Goal: Task Accomplishment & Management: Manage account settings

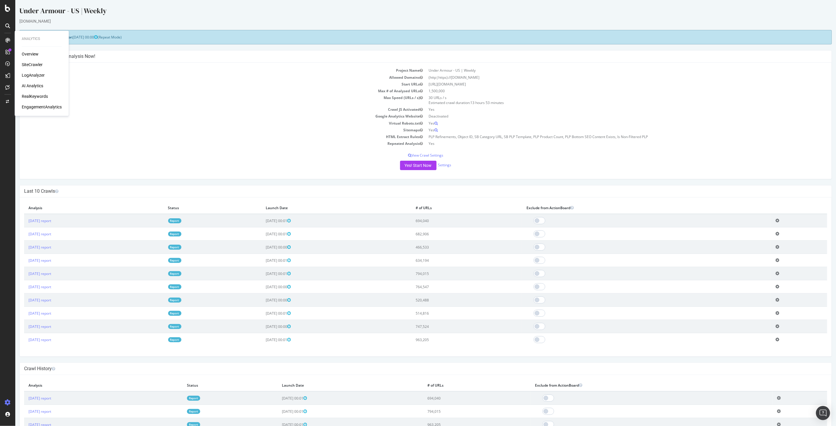
click at [152, 129] on td "Sitemaps" at bounding box center [224, 130] width 401 height 7
click at [33, 64] on div "SiteCrawler" at bounding box center [32, 65] width 21 height 6
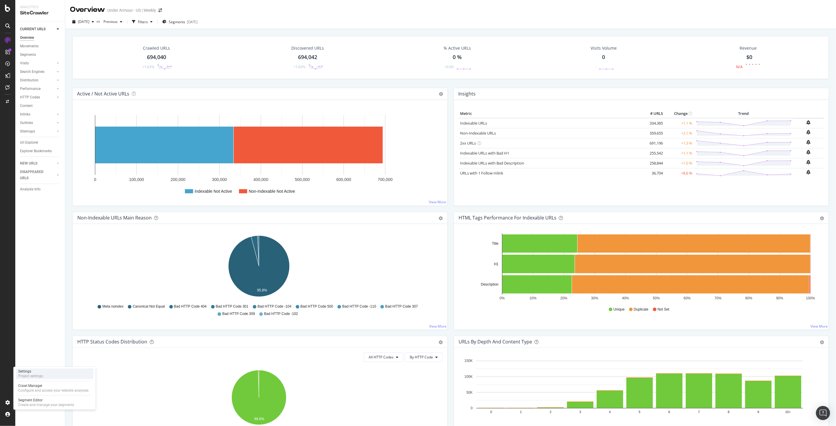
click at [49, 372] on div "Settings Project settings" at bounding box center [55, 373] width 78 height 11
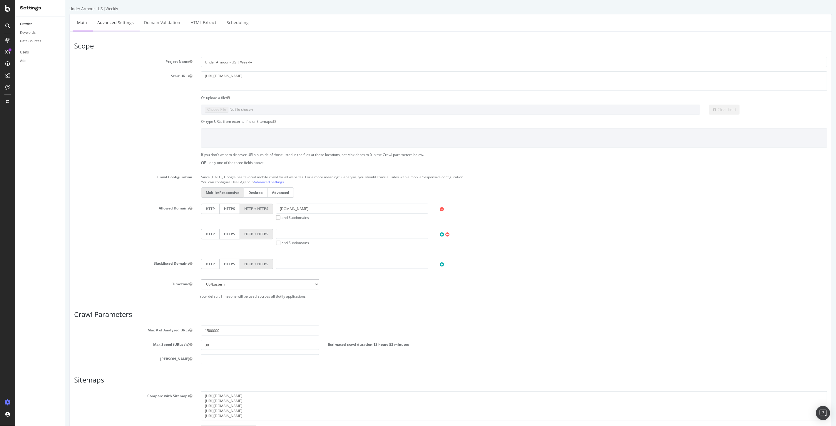
click at [117, 21] on link "Advanced Settings" at bounding box center [115, 22] width 45 height 16
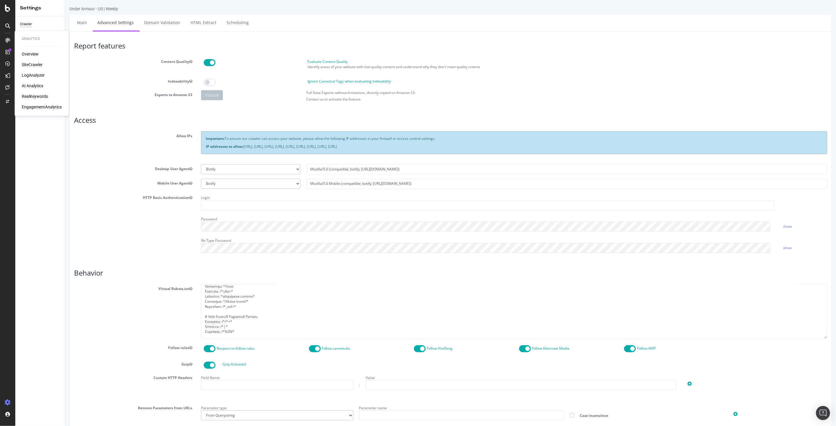
click at [32, 95] on div "RealKeywords" at bounding box center [35, 97] width 26 height 6
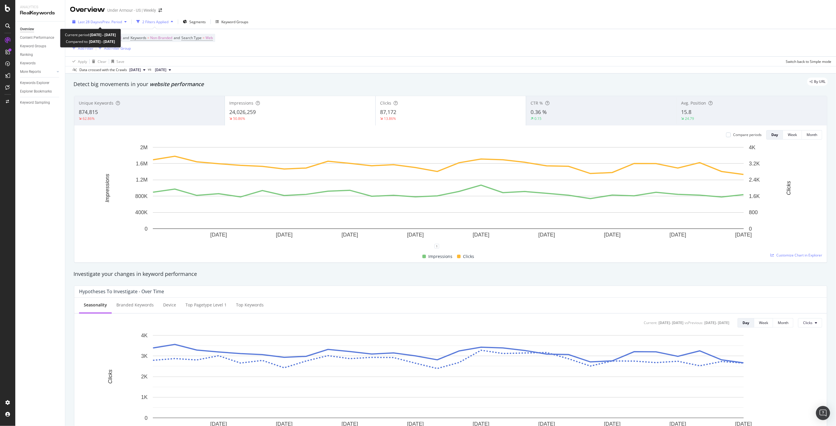
click at [115, 22] on span "vs Prev. Period" at bounding box center [110, 21] width 23 height 5
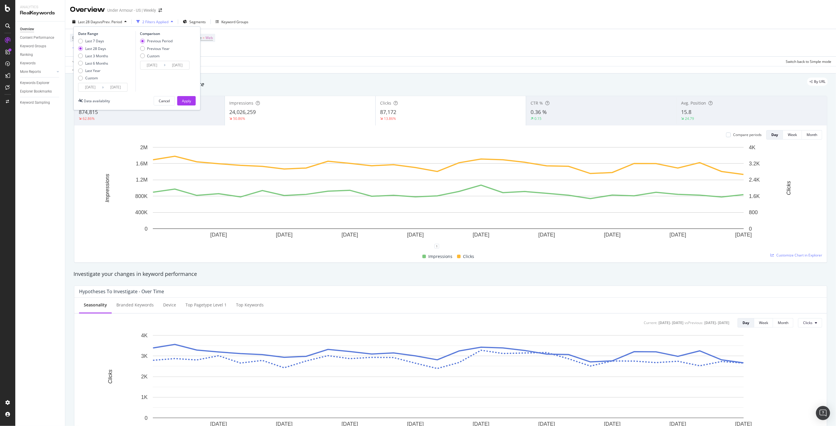
click at [115, 22] on span "vs Prev. Period" at bounding box center [110, 21] width 23 height 5
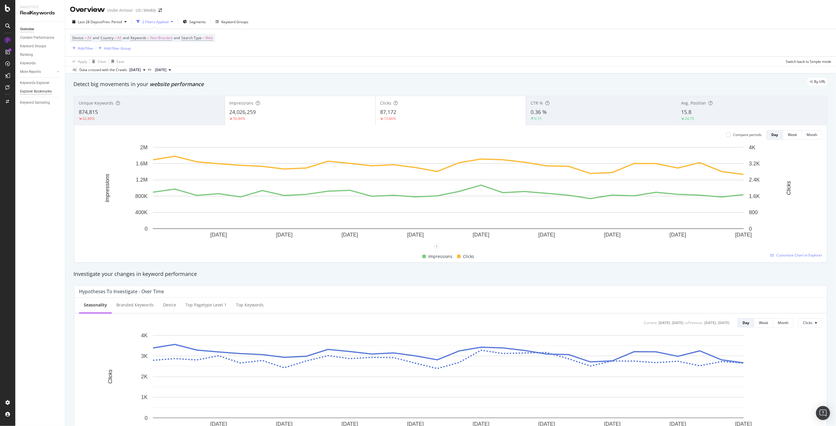
click at [32, 92] on div "Explorer Bookmarks" at bounding box center [36, 91] width 32 height 6
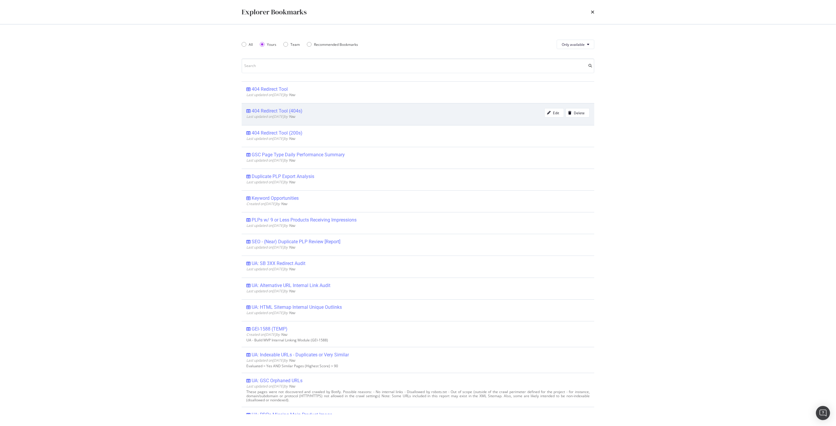
click at [278, 108] on div "404 Redirect Tool (404s)" at bounding box center [277, 111] width 51 height 6
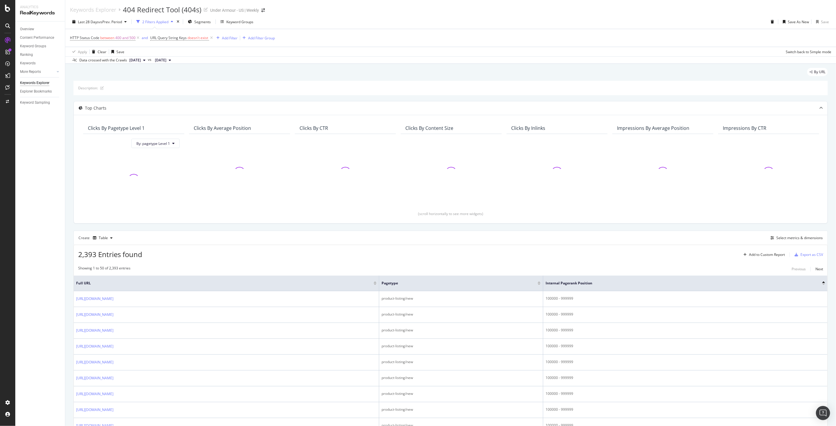
click at [45, 236] on div "Overview Content Performance Keyword Groups Ranking Keywords More Reports Count…" at bounding box center [40, 223] width 50 height 405
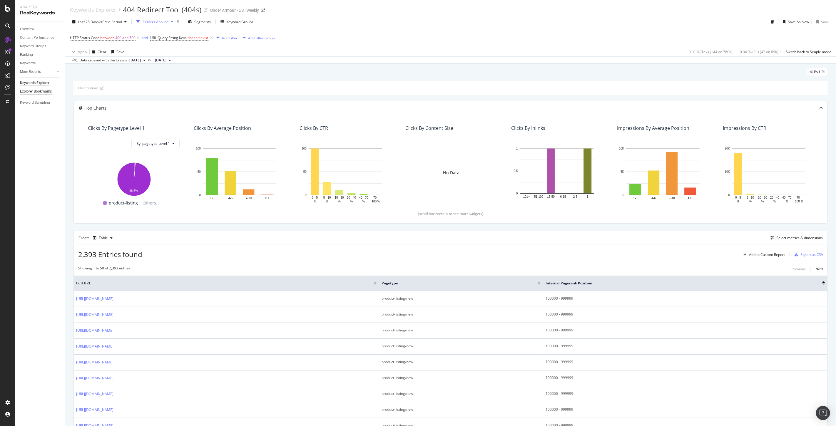
click at [40, 92] on div "Explorer Bookmarks" at bounding box center [36, 91] width 32 height 6
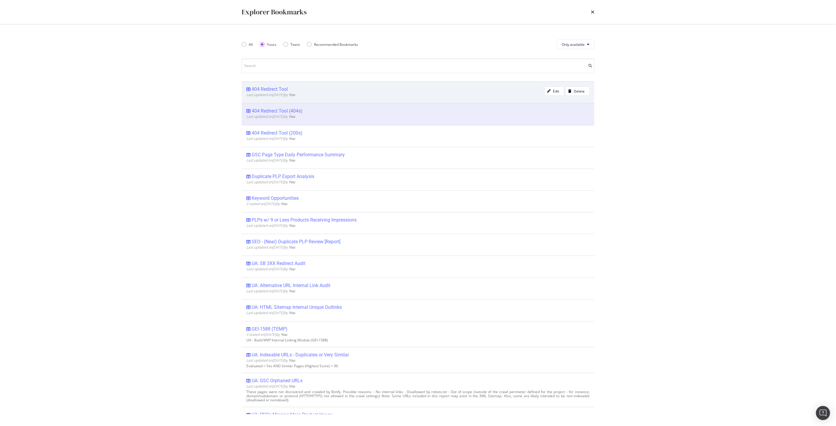
click at [277, 90] on div "404 Redirect Tool" at bounding box center [270, 89] width 36 height 6
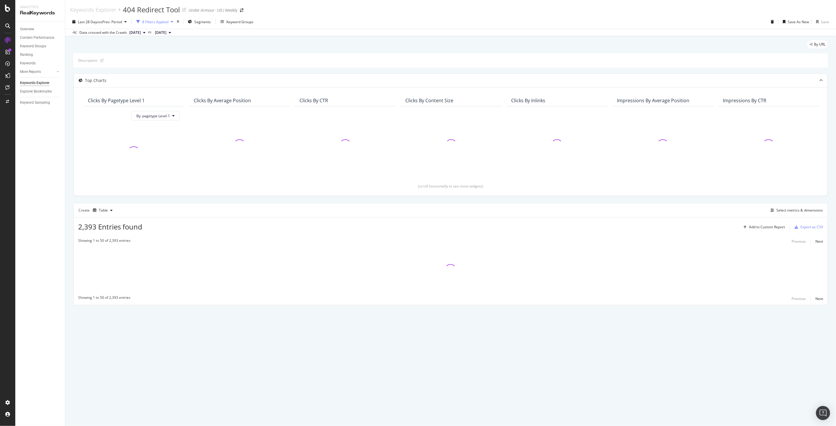
click at [170, 21] on div "button" at bounding box center [171, 22] width 7 height 4
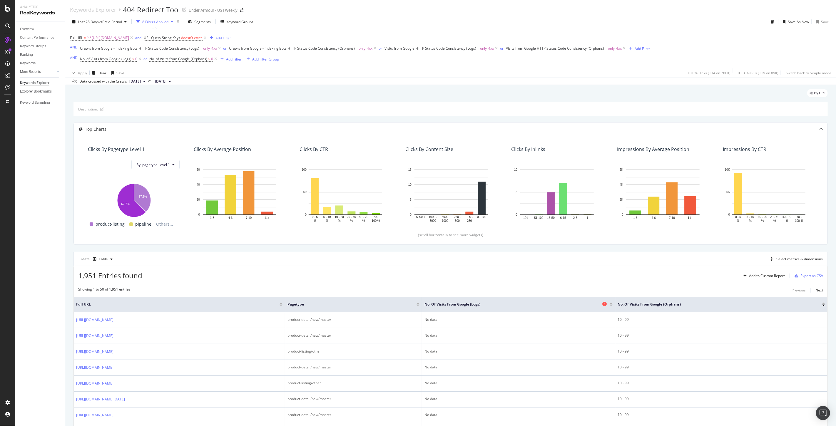
scroll to position [65, 0]
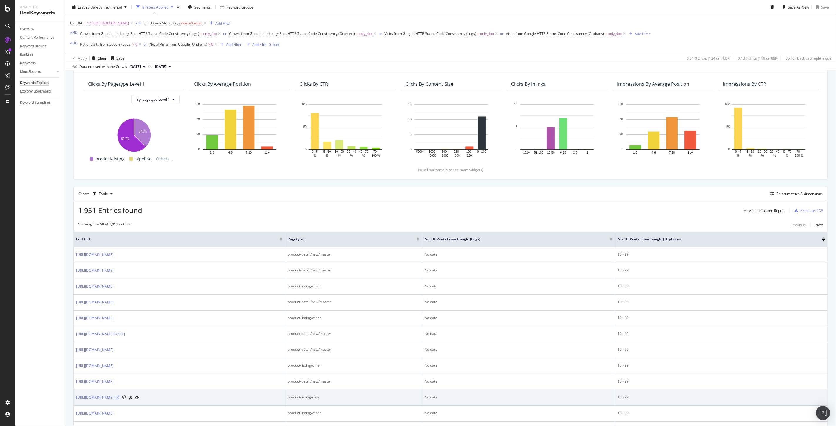
click at [119, 399] on icon at bounding box center [118, 398] width 4 height 4
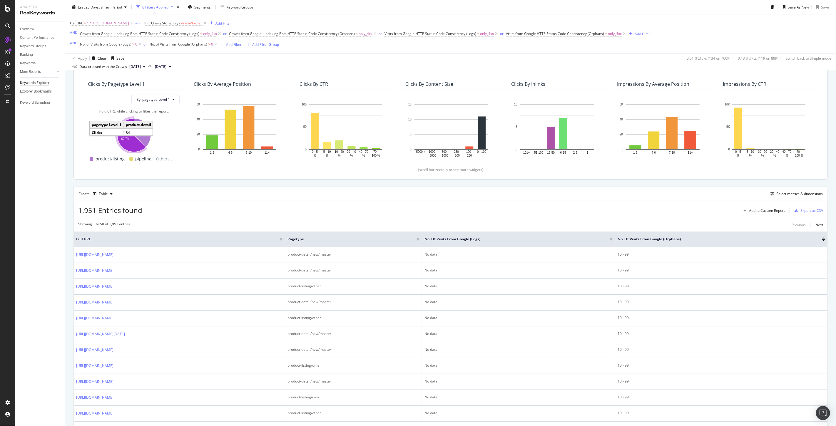
click at [130, 142] on icon "A chart." at bounding box center [131, 134] width 29 height 33
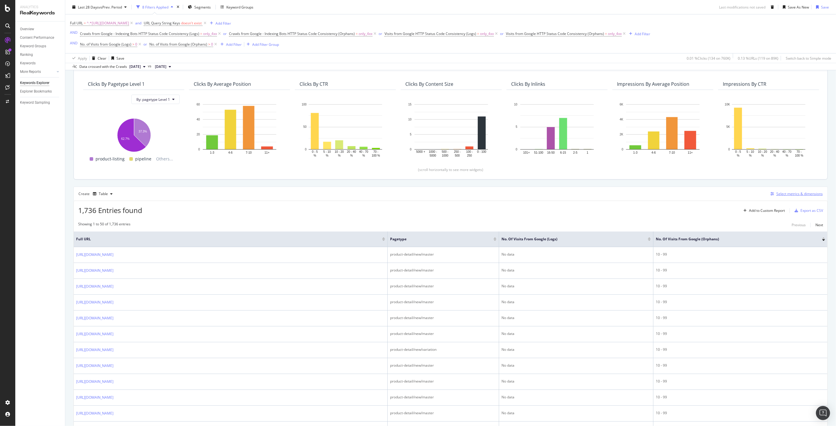
click at [776, 192] on div "Select metrics & dimensions" at bounding box center [799, 193] width 46 height 5
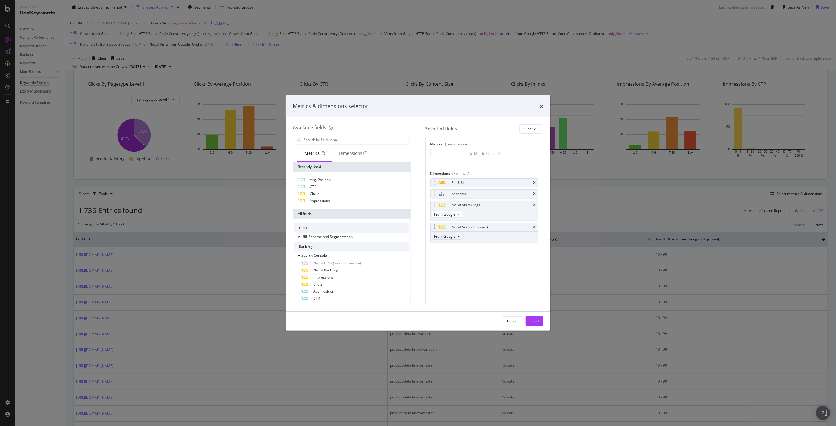
click at [456, 236] on button "From Google" at bounding box center [447, 236] width 31 height 7
click at [503, 250] on div "Full URL pagetype No. of Visits (Logs) From Google No. of Visits (Orphans) From…" at bounding box center [484, 216] width 108 height 77
click at [509, 323] on div "Cancel" at bounding box center [512, 320] width 11 height 5
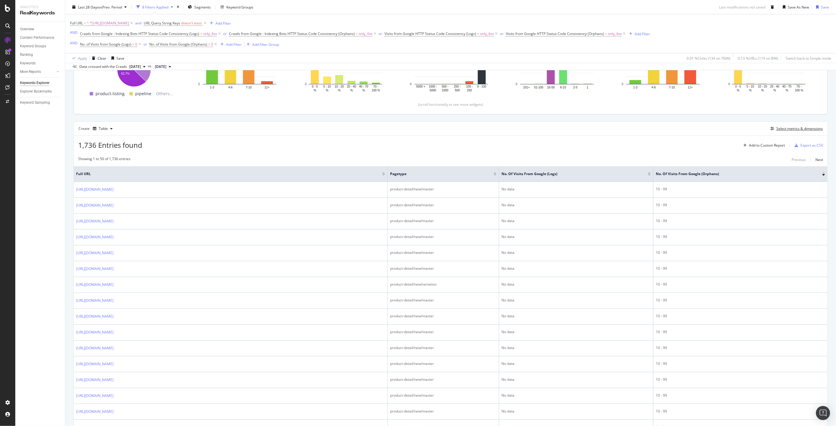
scroll to position [98, 0]
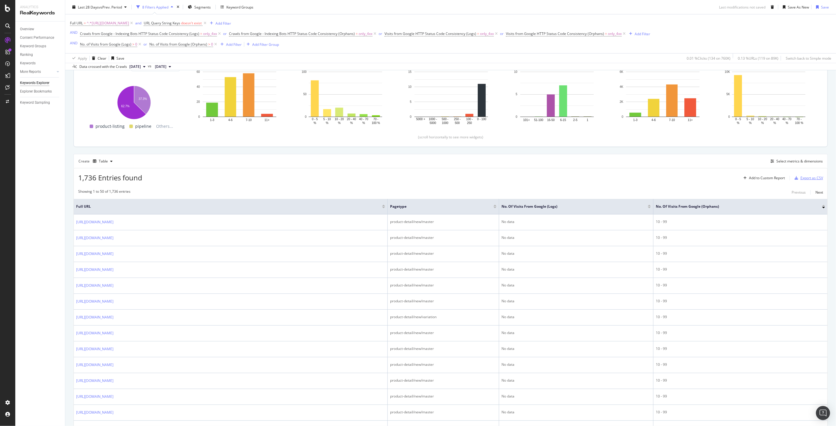
click at [807, 175] on div "Export as CSV" at bounding box center [807, 178] width 31 height 9
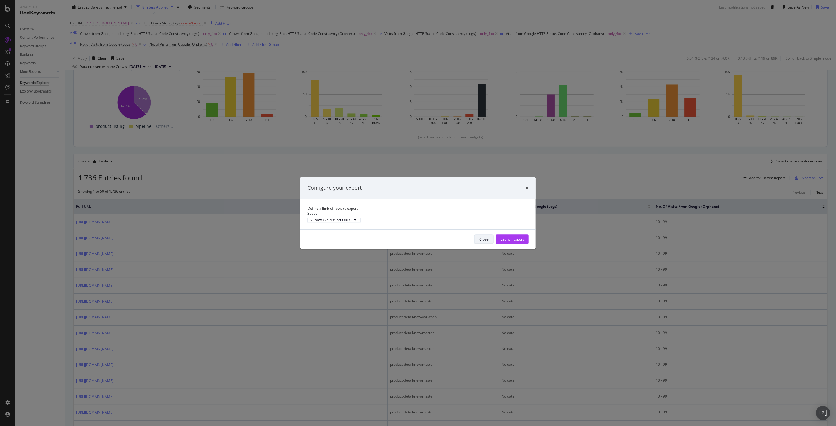
click at [480, 242] on div "Close" at bounding box center [483, 239] width 9 height 5
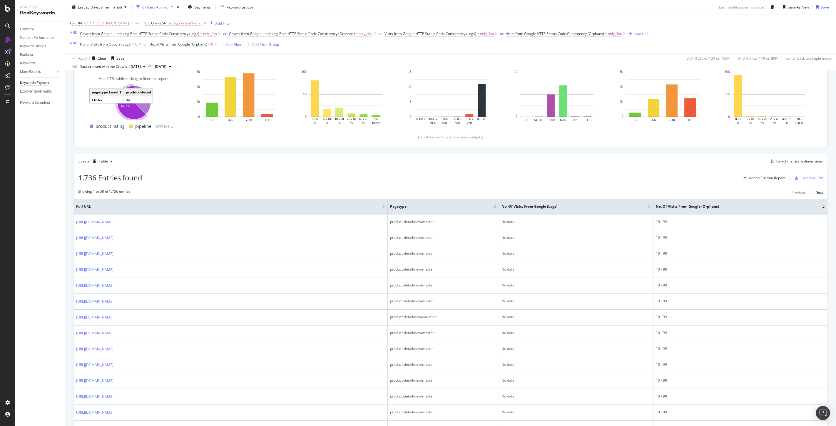
click at [127, 110] on icon "A chart." at bounding box center [131, 102] width 29 height 33
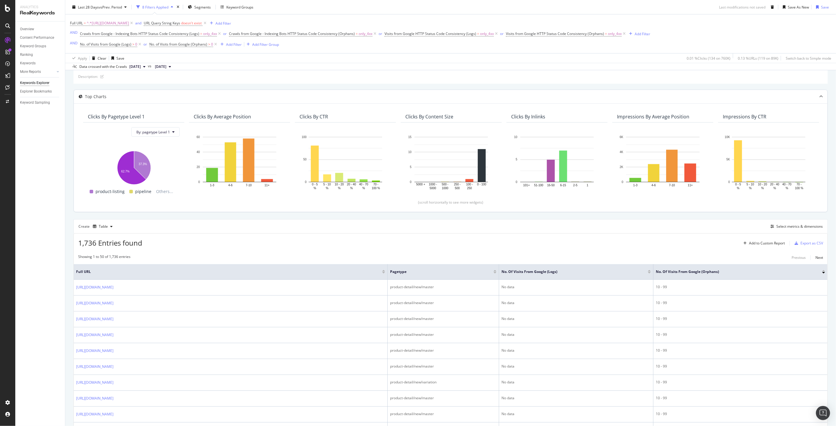
scroll to position [0, 0]
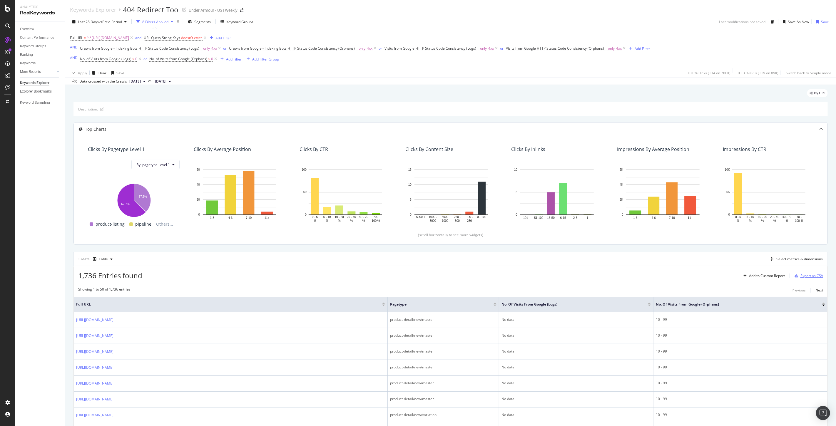
click at [807, 277] on div "Export as CSV" at bounding box center [811, 275] width 23 height 5
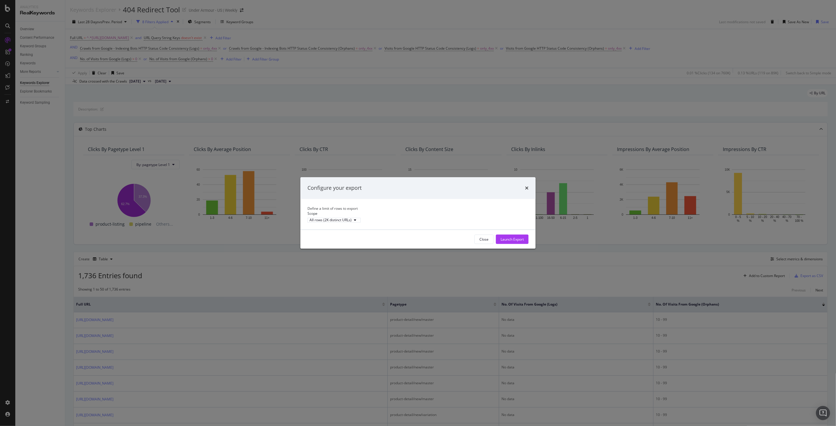
click at [510, 242] on div "Launch Export" at bounding box center [511, 239] width 23 height 5
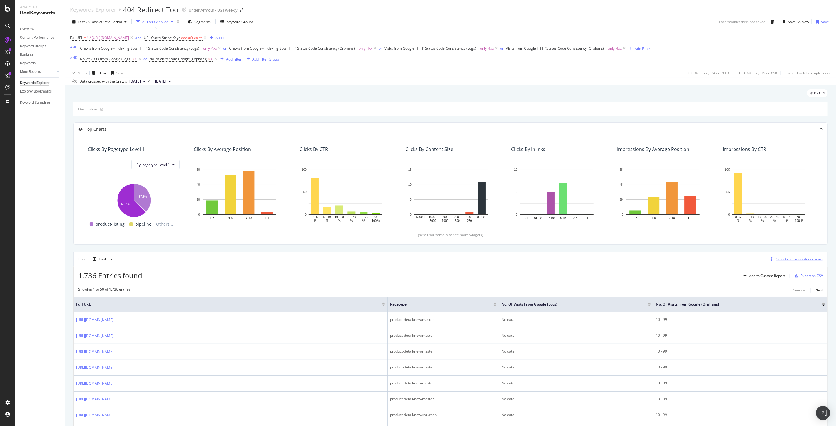
click at [782, 261] on div "Select metrics & dimensions" at bounding box center [799, 258] width 46 height 5
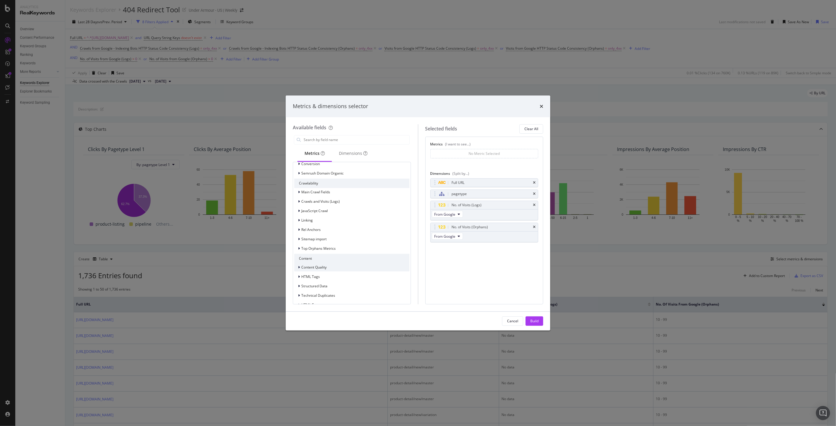
scroll to position [387, 0]
click at [311, 175] on div "Crawls and Visits (Logs)" at bounding box center [320, 173] width 38 height 5
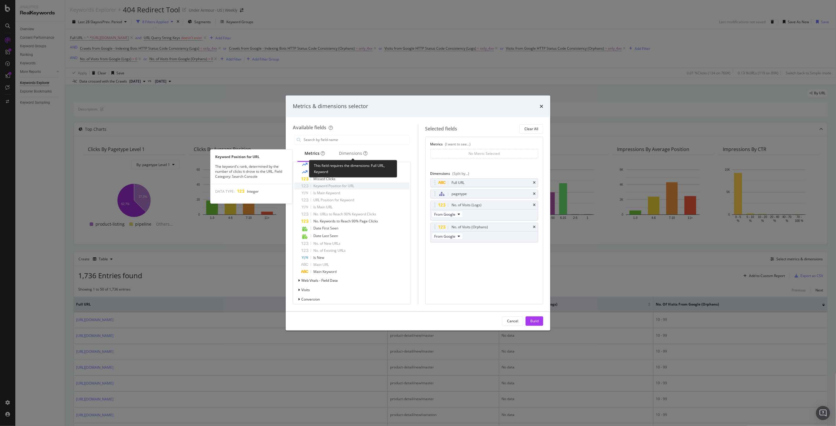
scroll to position [256, 0]
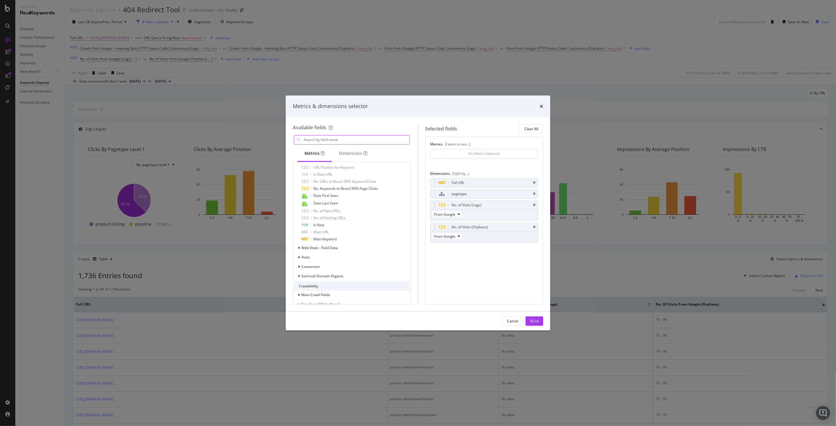
click at [331, 142] on input "modal" at bounding box center [356, 139] width 106 height 9
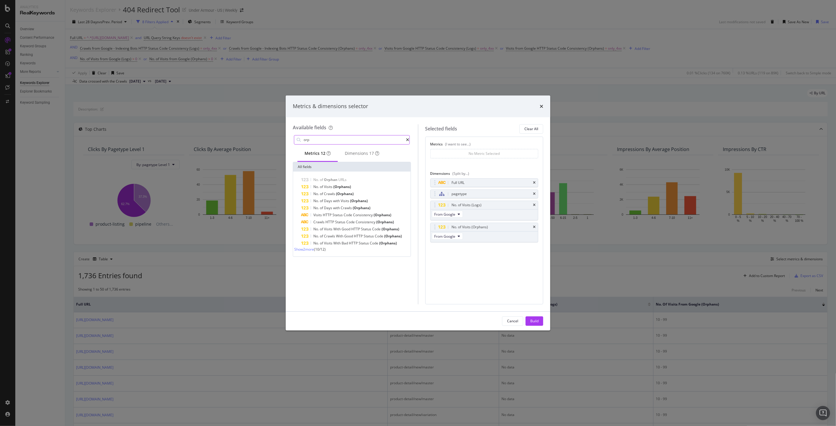
scroll to position [0, 0]
click at [305, 252] on span "Show 2 more" at bounding box center [304, 249] width 20 height 5
click at [329, 189] on span "Visits" at bounding box center [328, 186] width 9 height 5
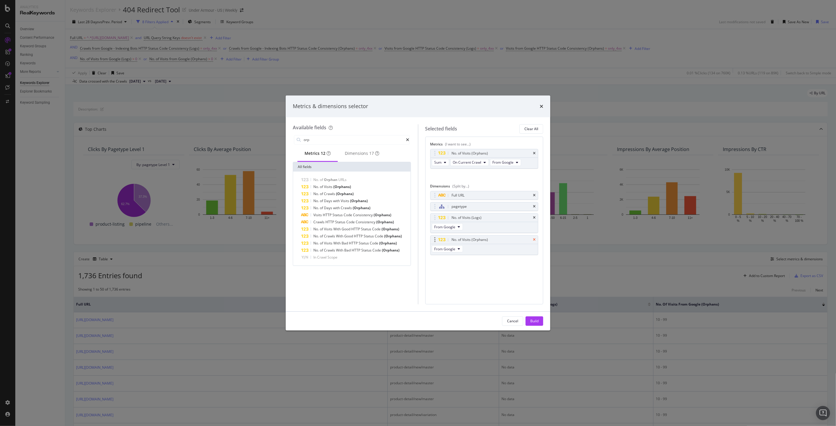
click at [534, 240] on icon "times" at bounding box center [534, 240] width 3 height 4
click at [333, 138] on input "orp" at bounding box center [354, 139] width 103 height 9
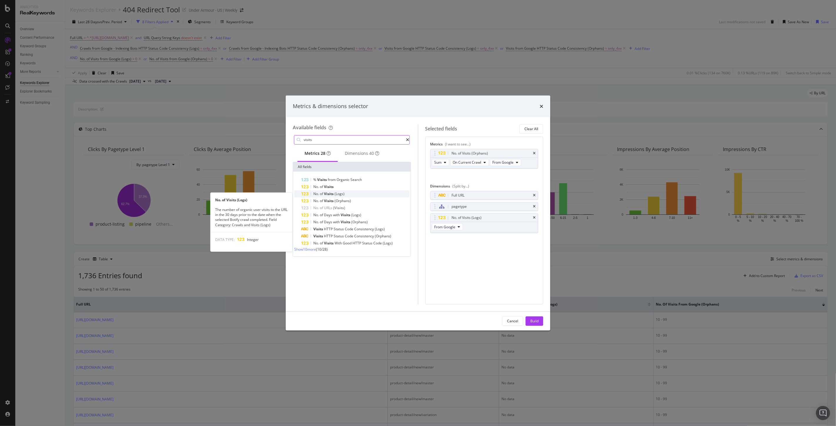
type input "visits"
click at [321, 196] on span "of" at bounding box center [322, 193] width 4 height 5
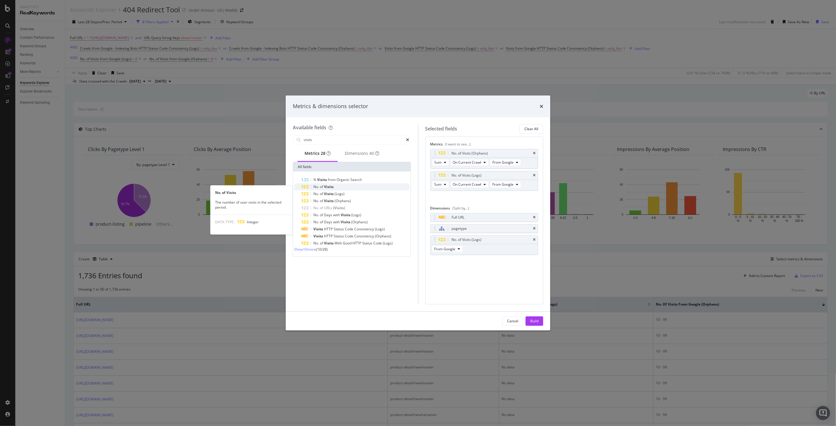
click at [316, 188] on span "No." at bounding box center [316, 186] width 6 height 5
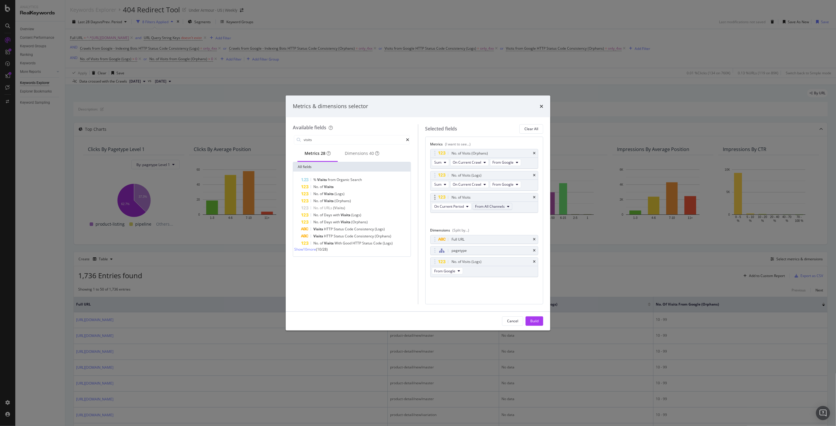
click at [499, 206] on span "From All Channels" at bounding box center [490, 206] width 30 height 5
click at [532, 195] on div "No. of Visits" at bounding box center [484, 197] width 108 height 8
click at [534, 196] on icon "times" at bounding box center [534, 198] width 3 height 4
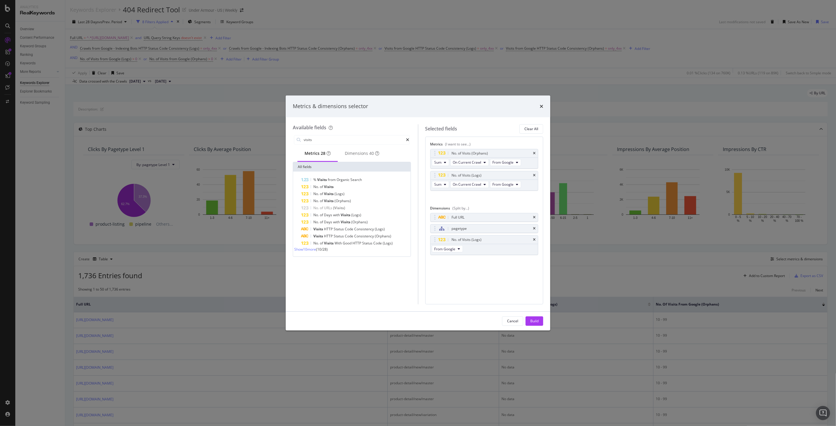
click at [533, 239] on icon "times" at bounding box center [534, 240] width 3 height 4
drag, startPoint x: 433, startPoint y: 175, endPoint x: 437, endPoint y: 156, distance: 19.2
click at [437, 156] on body "Analytics RealKeywords Overview Content Performance Keyword Groups Ranking Keyw…" at bounding box center [418, 213] width 836 height 426
click at [530, 321] on div "Build" at bounding box center [534, 320] width 8 height 5
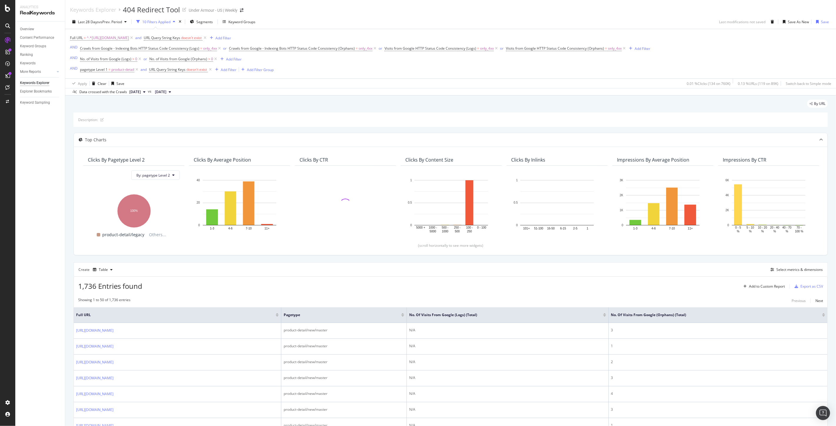
click at [822, 317] on div at bounding box center [823, 315] width 3 height 1
click at [137, 71] on icon at bounding box center [136, 70] width 5 height 6
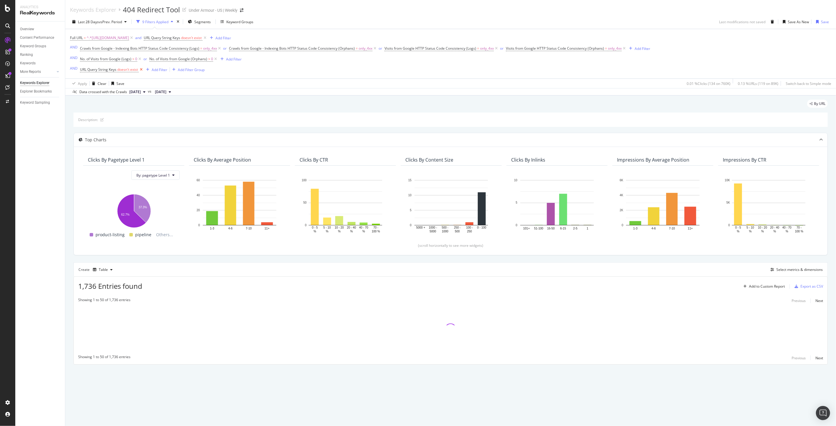
click at [142, 72] on icon at bounding box center [141, 70] width 5 height 6
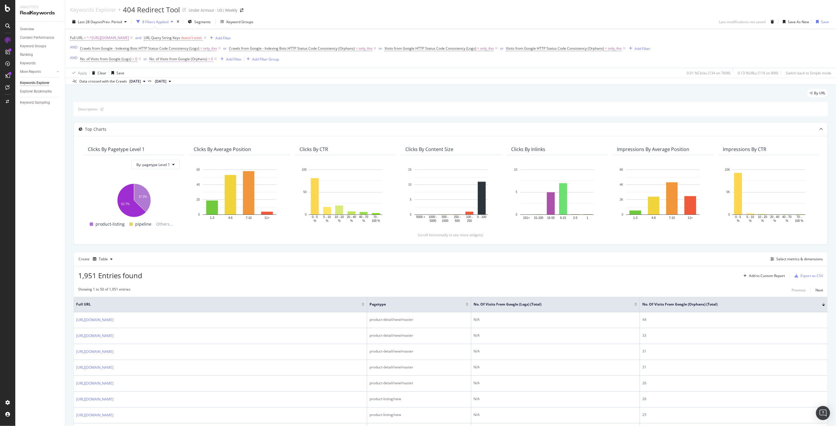
click at [167, 61] on span "No. of Visits from Google (Orphans)" at bounding box center [178, 58] width 58 height 5
click at [205, 76] on div "Cancel" at bounding box center [210, 73] width 11 height 5
click at [127, 209] on icon "A chart." at bounding box center [131, 200] width 29 height 33
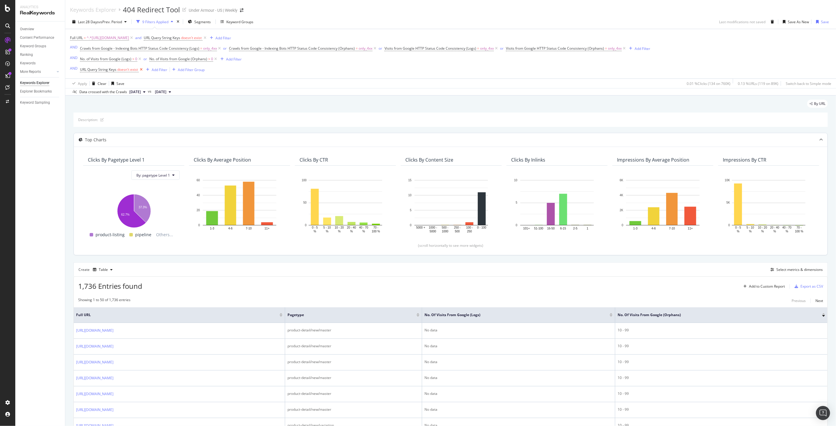
click at [141, 70] on icon at bounding box center [141, 70] width 5 height 6
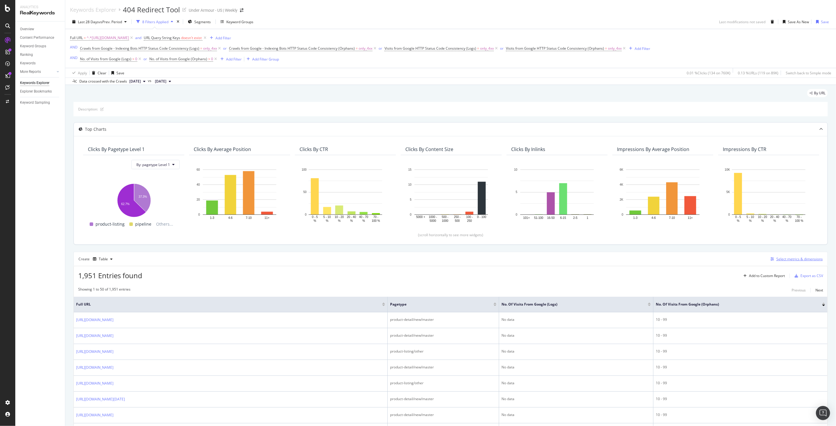
click at [779, 259] on div "Select metrics & dimensions" at bounding box center [799, 258] width 46 height 5
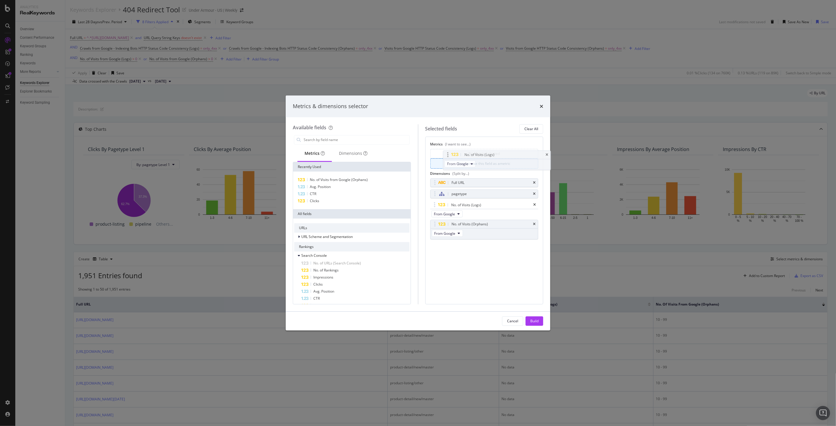
drag, startPoint x: 462, startPoint y: 204, endPoint x: 475, endPoint y: 154, distance: 52.1
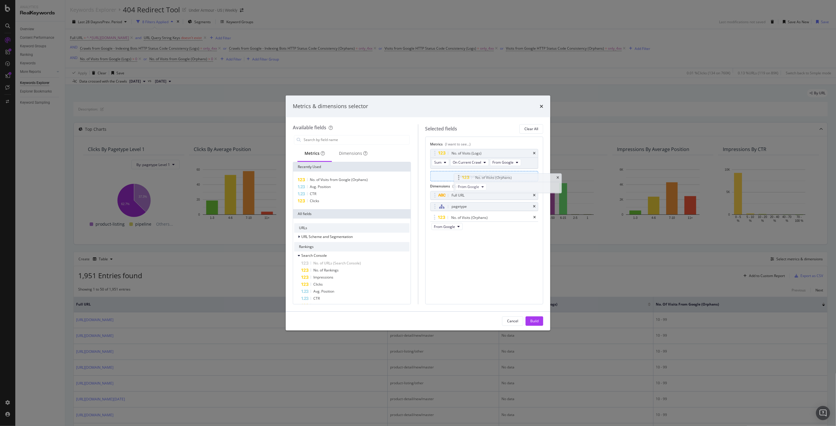
drag, startPoint x: 475, startPoint y: 219, endPoint x: 498, endPoint y: 179, distance: 46.6
click at [537, 320] on div "Build" at bounding box center [534, 320] width 8 height 5
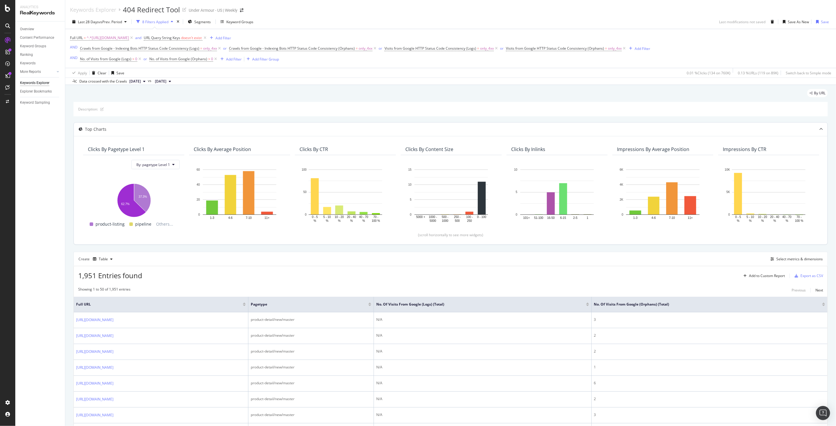
click at [822, 306] on div at bounding box center [823, 305] width 3 height 1
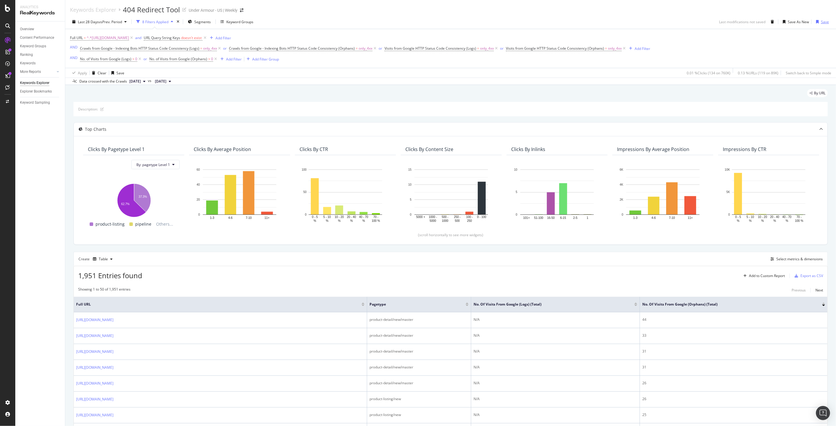
click at [821, 20] on div "Save" at bounding box center [825, 21] width 8 height 5
click at [3, 426] on icon "close toast" at bounding box center [1, 429] width 3 height 7
click at [802, 277] on div "Export as CSV" at bounding box center [811, 275] width 23 height 5
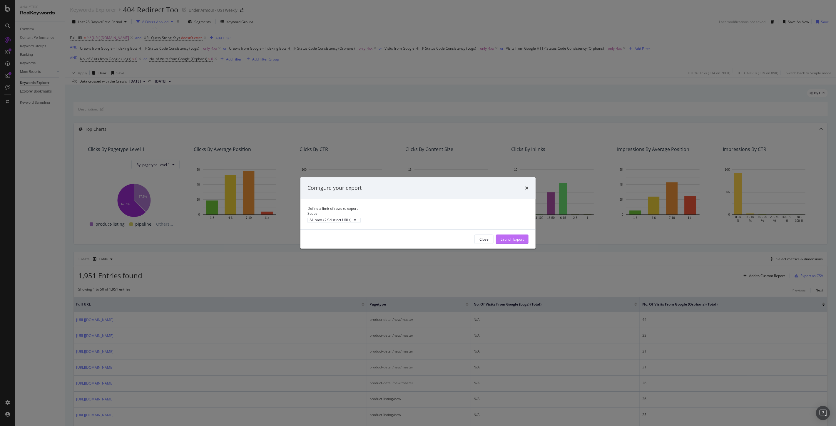
click at [516, 242] on div "Launch Export" at bounding box center [511, 239] width 23 height 5
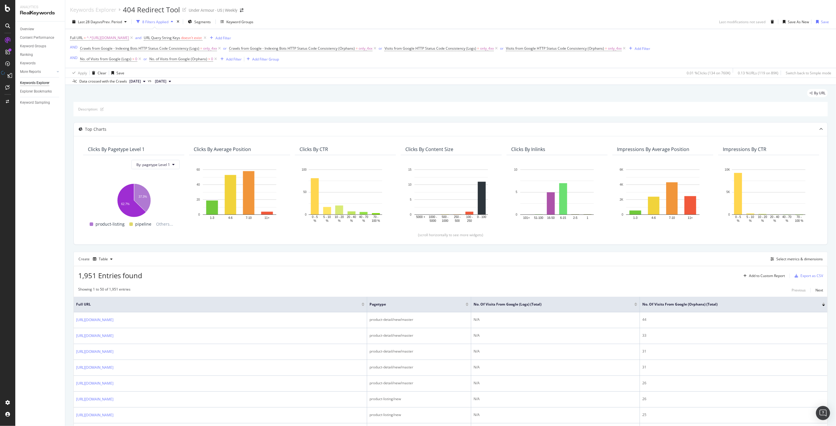
click at [571, 34] on div "Full URL = ^.*https://www.underarmour.com/en-us/.*$ and URL Query String Keys d…" at bounding box center [360, 48] width 580 height 29
drag, startPoint x: 30, startPoint y: 53, endPoint x: 33, endPoint y: 75, distance: 22.3
click at [30, 53] on div "Ranking" at bounding box center [26, 55] width 13 height 6
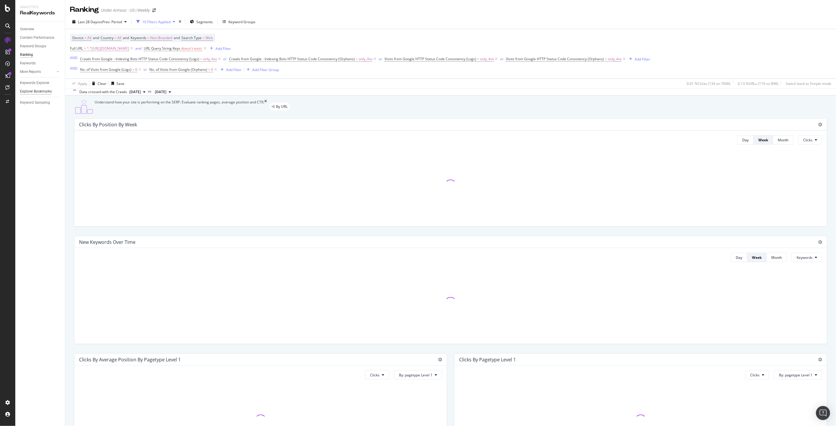
click at [36, 90] on div "Explorer Bookmarks" at bounding box center [36, 91] width 32 height 6
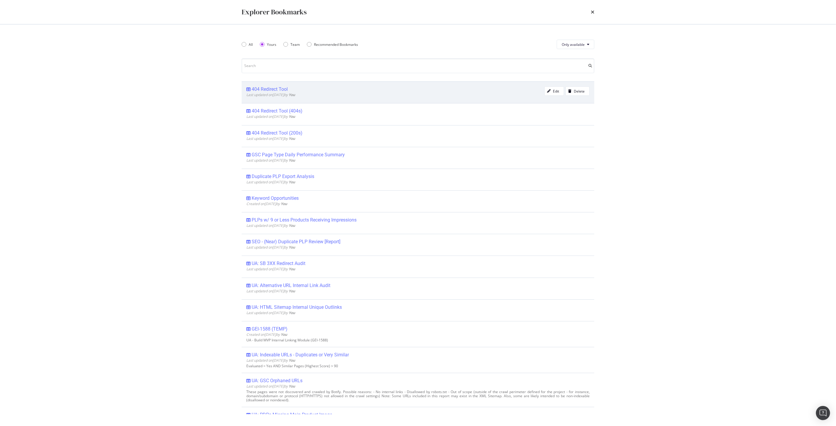
click at [269, 89] on div "404 Redirect Tool" at bounding box center [270, 89] width 36 height 6
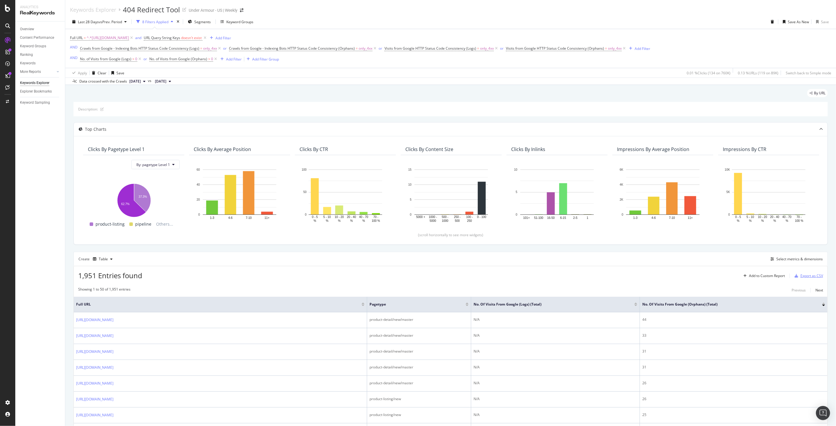
click at [809, 278] on div "Export as CSV" at bounding box center [811, 275] width 23 height 5
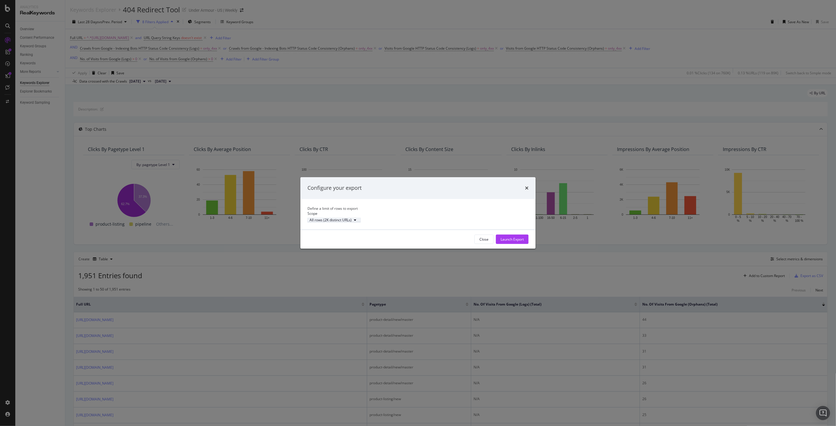
click at [350, 222] on div "All rows (2K distinct URLs)" at bounding box center [330, 220] width 42 height 4
click at [351, 222] on div "All rows (2K distinct URLs)" at bounding box center [330, 220] width 42 height 4
click at [509, 242] on div "Launch Export" at bounding box center [511, 239] width 23 height 5
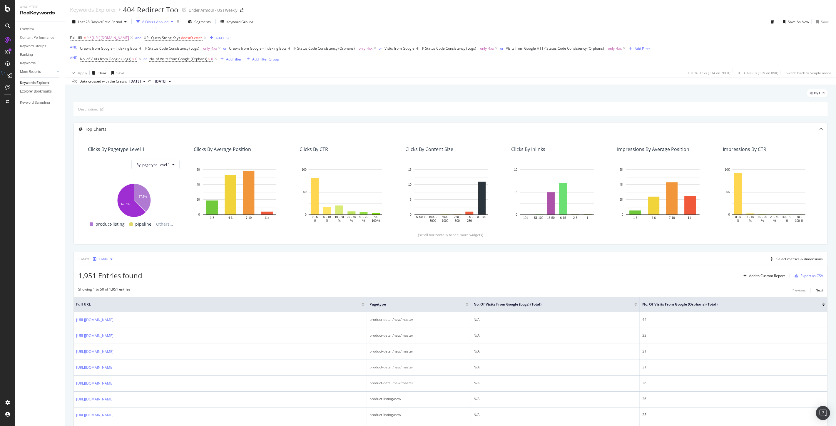
click at [108, 262] on div "Table" at bounding box center [102, 259] width 24 height 9
click at [335, 290] on div "Showing 1 to 50 of 1,951 entries Previous Next" at bounding box center [450, 290] width 753 height 7
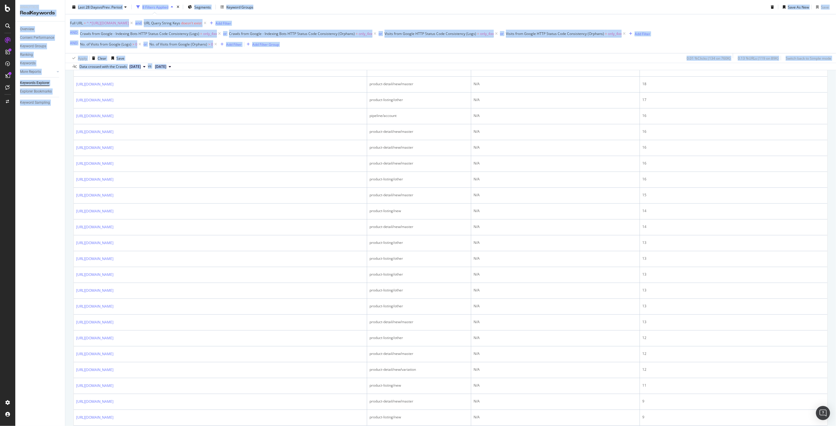
scroll to position [716, 0]
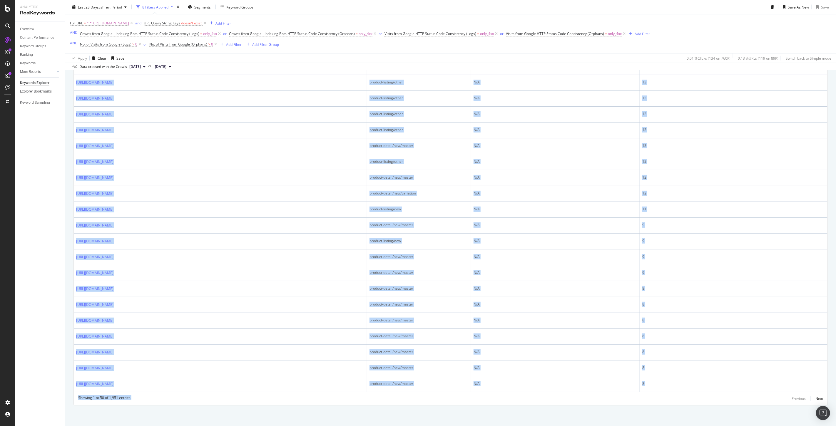
drag, startPoint x: 74, startPoint y: 208, endPoint x: 719, endPoint y: 400, distance: 672.4
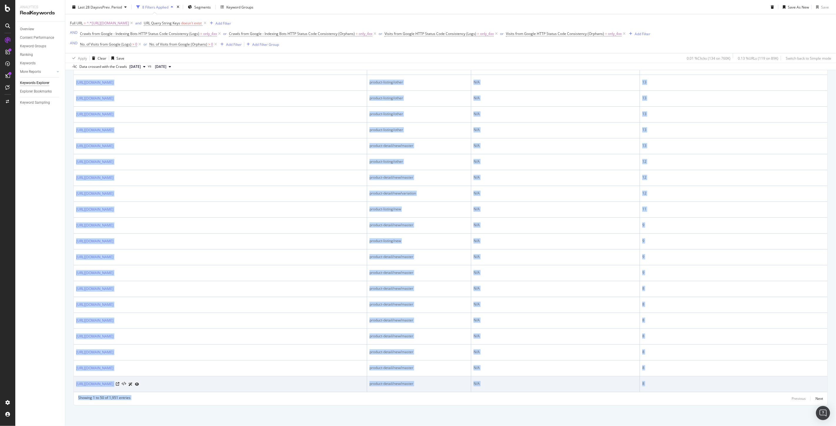
copy div "Full URL pagetype No. of Visits from Google (Logs) (Total) No. of Visits from G…"
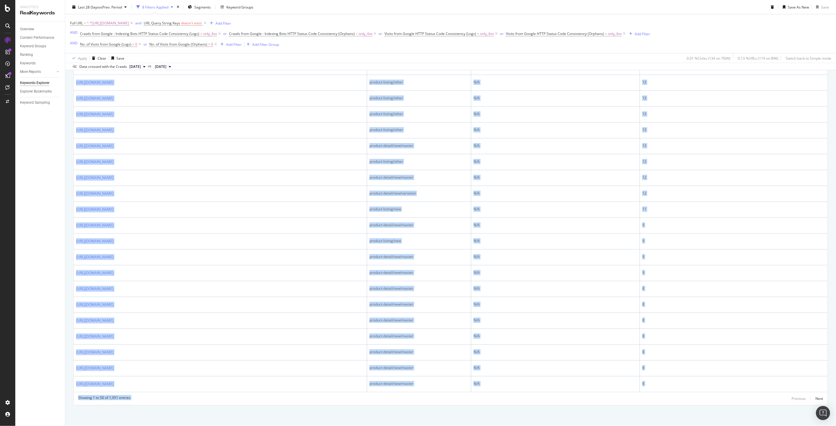
drag, startPoint x: 31, startPoint y: 169, endPoint x: 33, endPoint y: 172, distance: 4.3
click at [31, 169] on div "Overview Content Performance Keyword Groups Ranking Keywords More Reports Count…" at bounding box center [40, 223] width 50 height 405
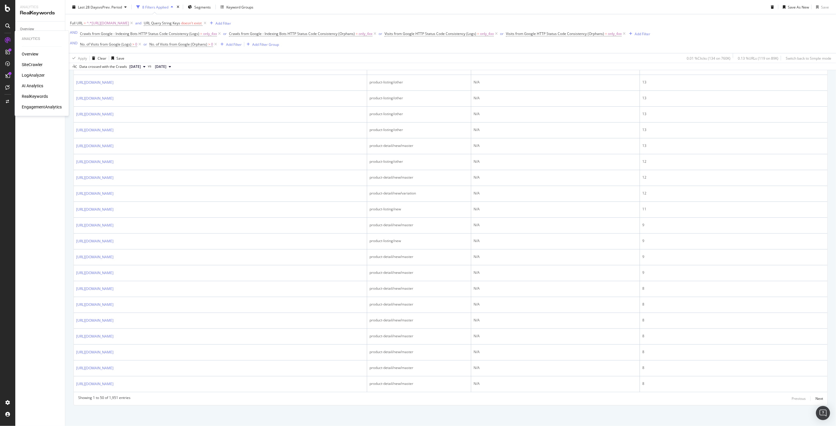
click at [36, 62] on div "SiteCrawler" at bounding box center [32, 65] width 21 height 6
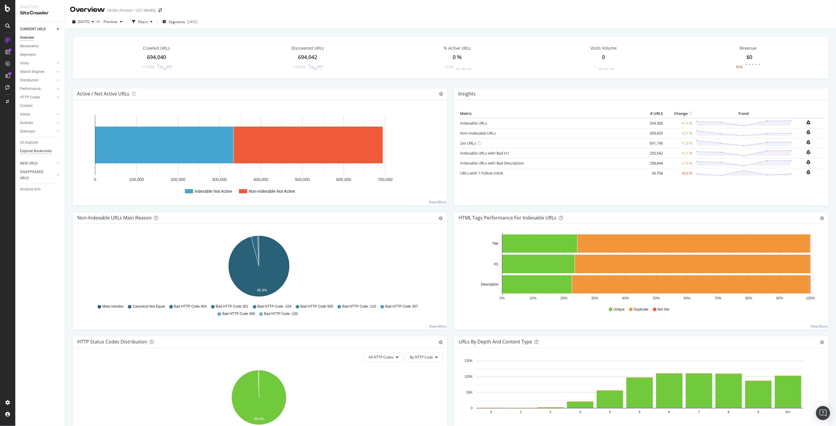
click at [33, 151] on div "Explorer Bookmarks" at bounding box center [36, 151] width 32 height 6
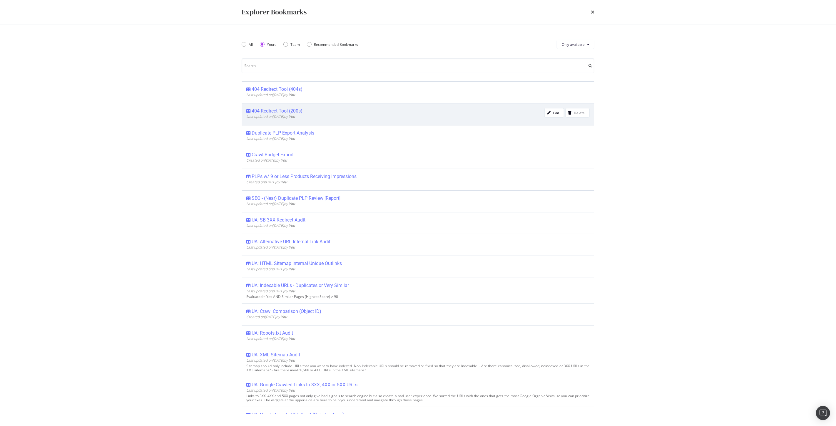
click at [285, 109] on div "404 Redirect Tool (200s)" at bounding box center [277, 111] width 51 height 6
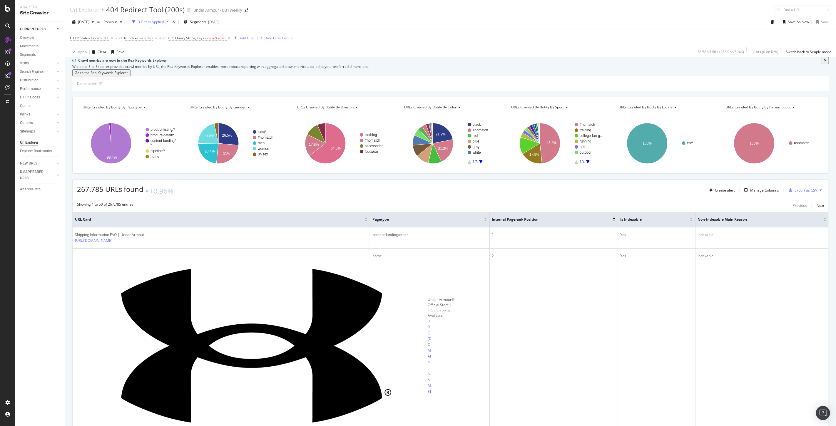
click at [809, 193] on div "Export as CSV" at bounding box center [805, 190] width 23 height 5
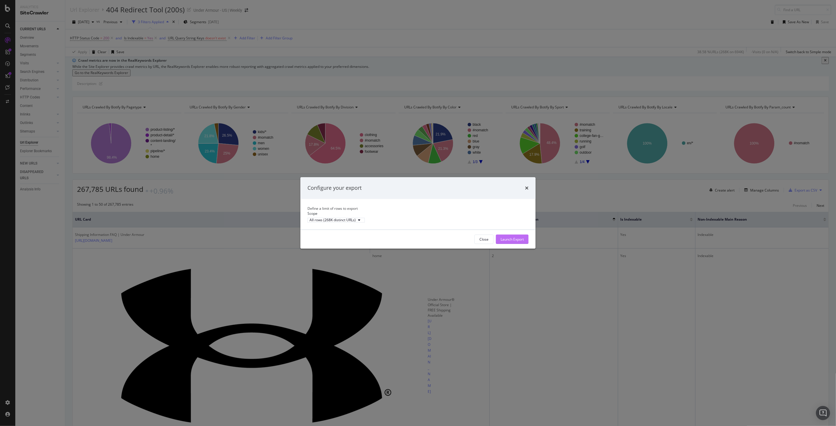
click at [508, 242] on div "Launch Export" at bounding box center [511, 239] width 23 height 5
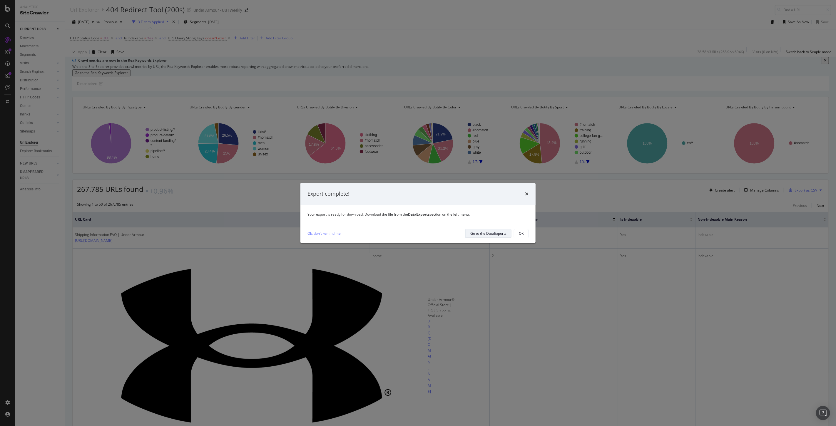
click at [491, 232] on div "Go to the DataExports" at bounding box center [488, 233] width 36 height 5
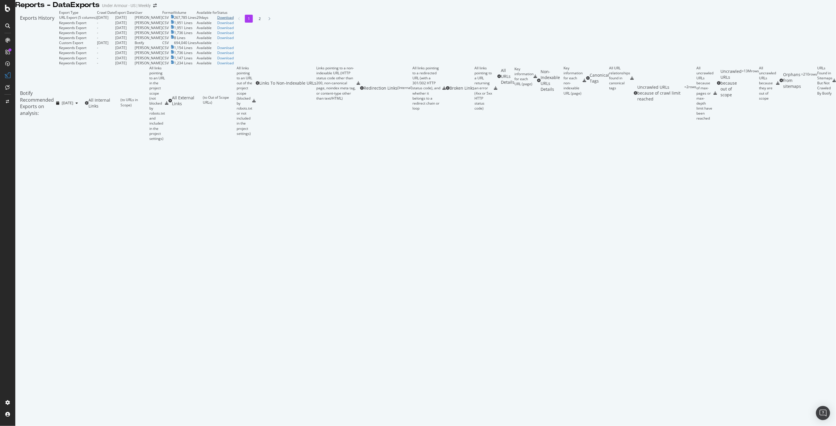
click at [234, 20] on div "Download" at bounding box center [225, 17] width 16 height 5
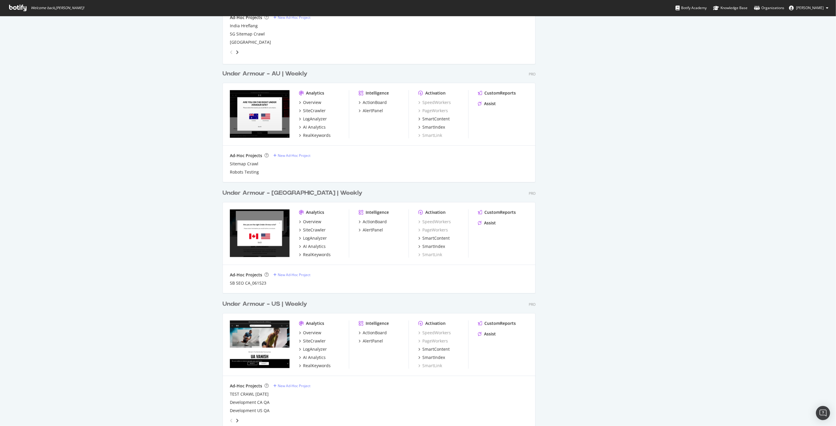
scroll to position [424, 0]
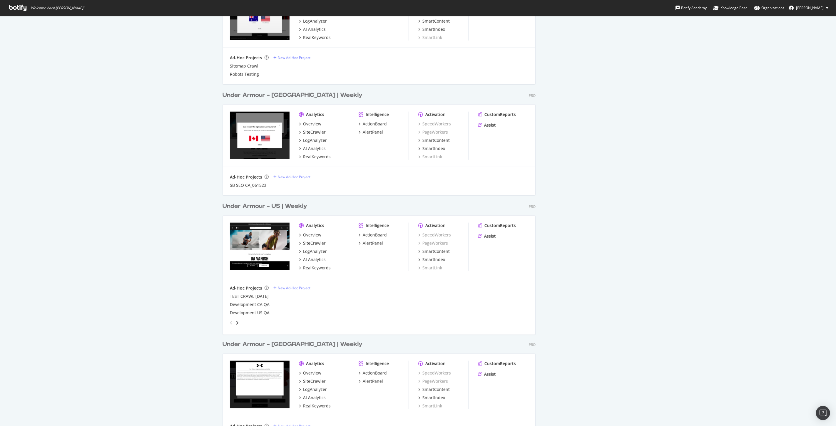
click at [289, 204] on div "Under Armour - US | Weekly" at bounding box center [264, 206] width 85 height 9
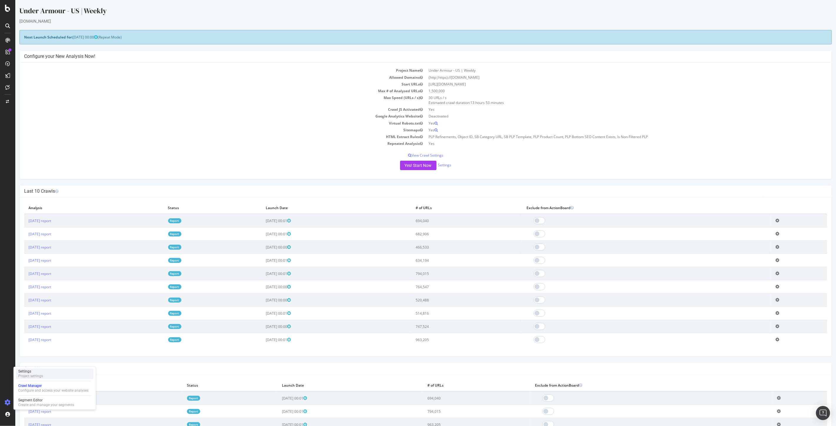
click at [59, 373] on div "Settings Project settings" at bounding box center [55, 373] width 78 height 11
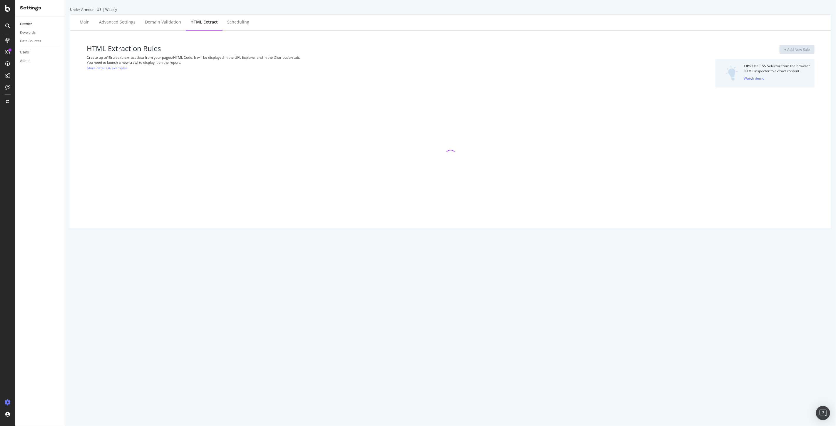
select select "i"
select select "exist"
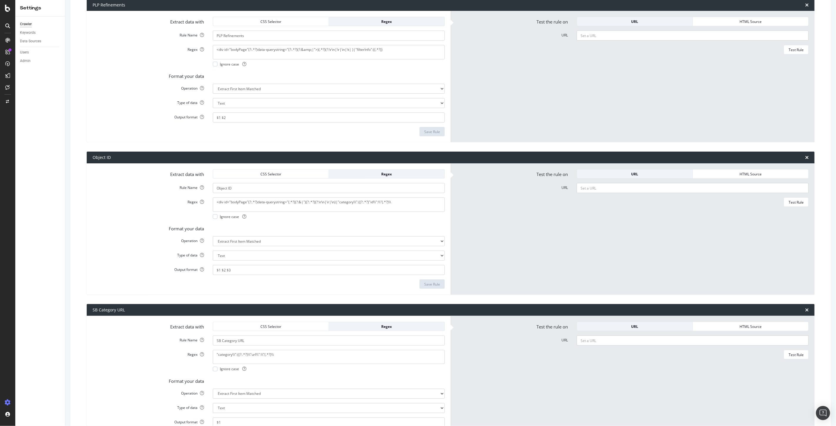
scroll to position [196, 0]
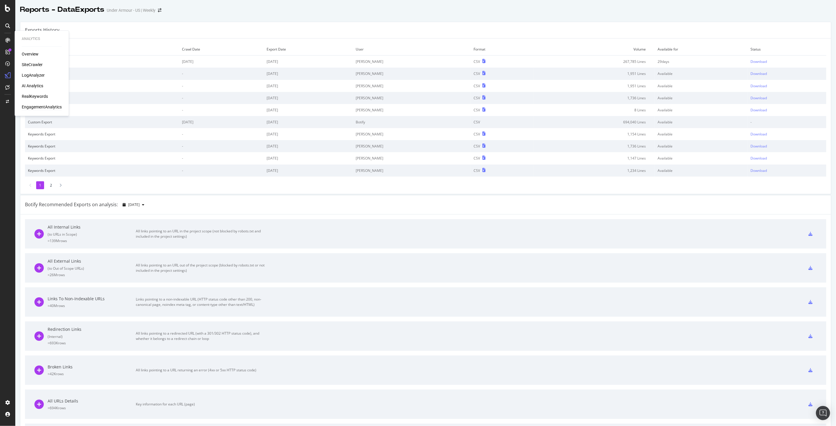
click at [48, 107] on div "EngagementAnalytics" at bounding box center [42, 107] width 40 height 6
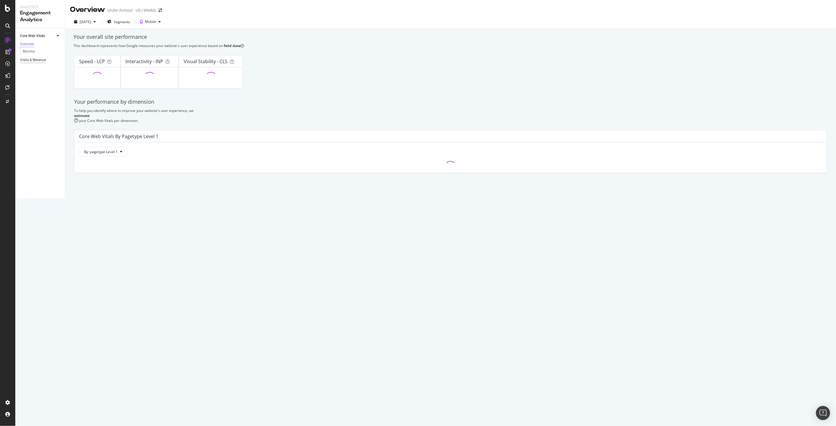
click at [37, 60] on div "Visits & Revenue" at bounding box center [33, 60] width 26 height 6
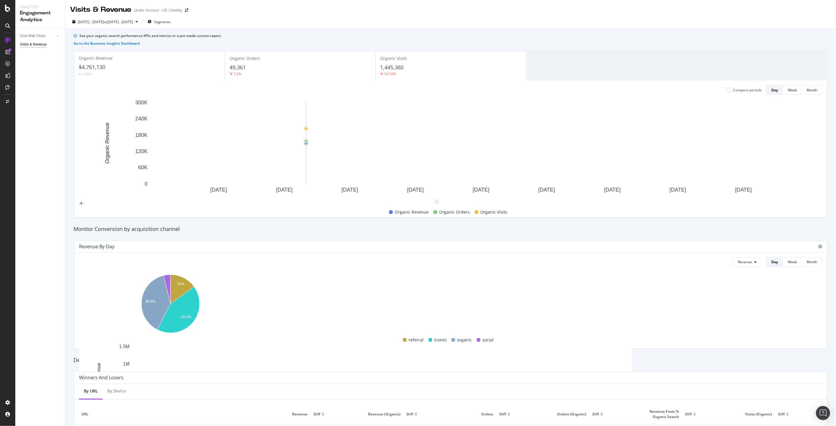
scroll to position [138, 0]
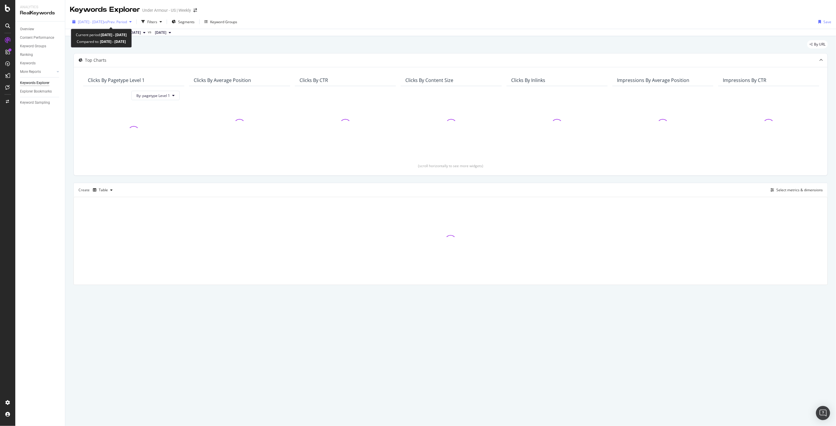
click at [127, 22] on span "vs Prev. Period" at bounding box center [115, 21] width 23 height 5
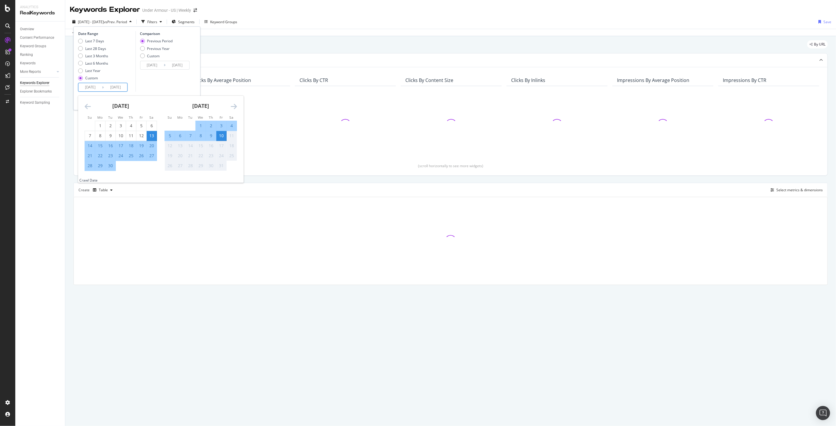
click at [95, 88] on input "[DATE]" at bounding box center [90, 87] width 24 height 8
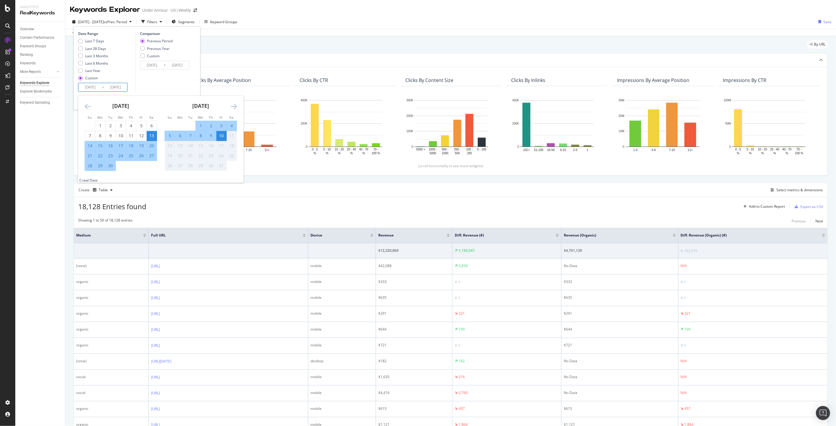
click at [213, 123] on div "2" at bounding box center [211, 126] width 10 height 6
type input "[DATE]"
click at [168, 134] on div "5" at bounding box center [170, 136] width 10 height 6
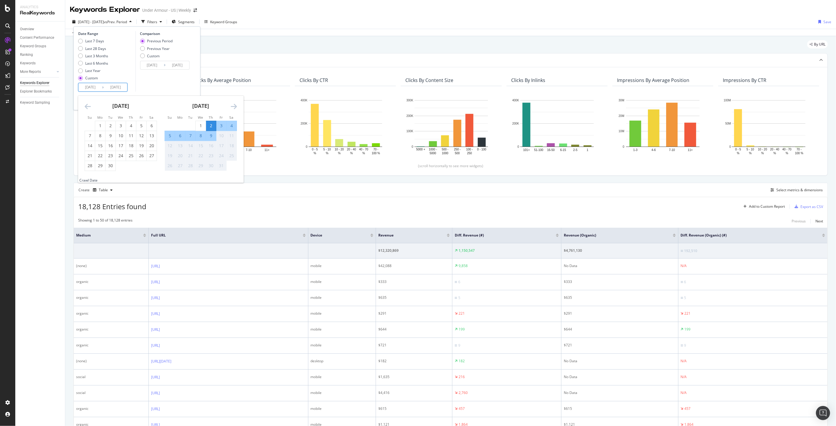
type input "2025/10/05"
type input "2025/09/28"
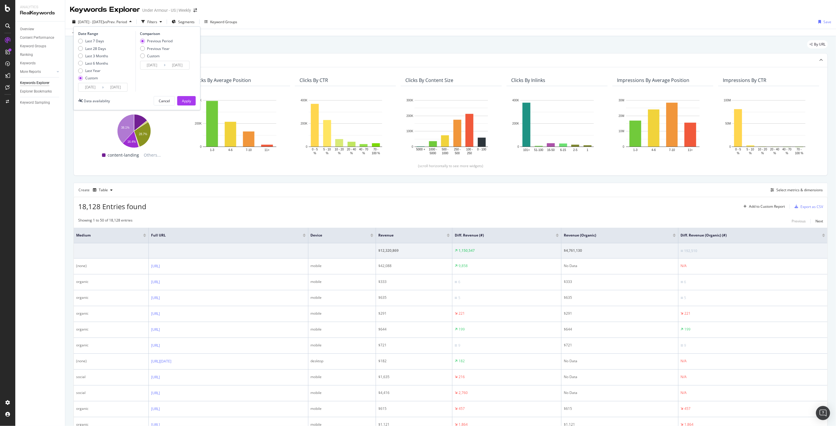
click at [104, 89] on input "2025/10/05" at bounding box center [116, 87] width 24 height 8
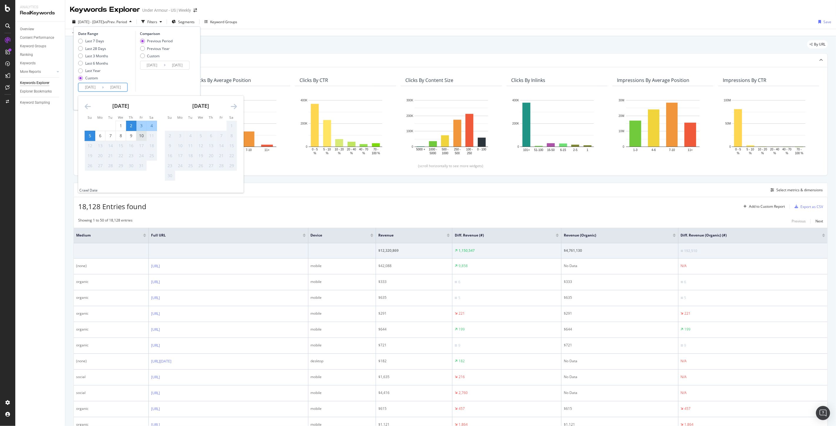
click at [140, 137] on div "10" at bounding box center [141, 136] width 10 height 6
type input "2025/10/10"
type input "2025/09/23"
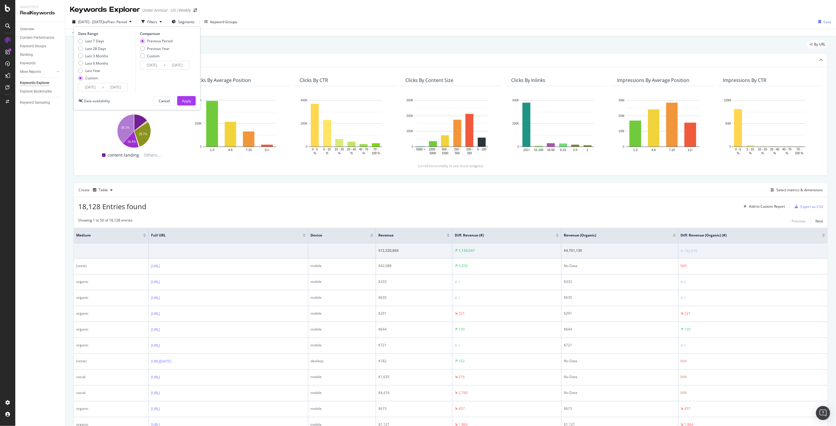
click at [110, 88] on input "2025/10/10" at bounding box center [116, 87] width 24 height 8
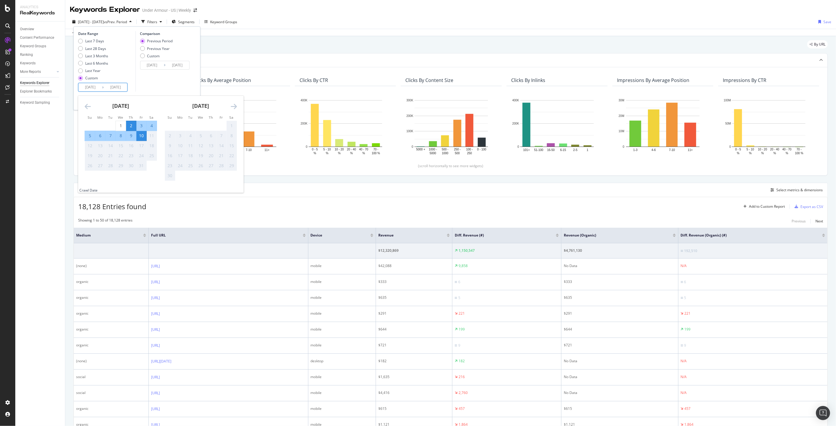
click at [89, 136] on div "5" at bounding box center [90, 136] width 10 height 6
type input "2025/10/05"
type input "2025/09/28"
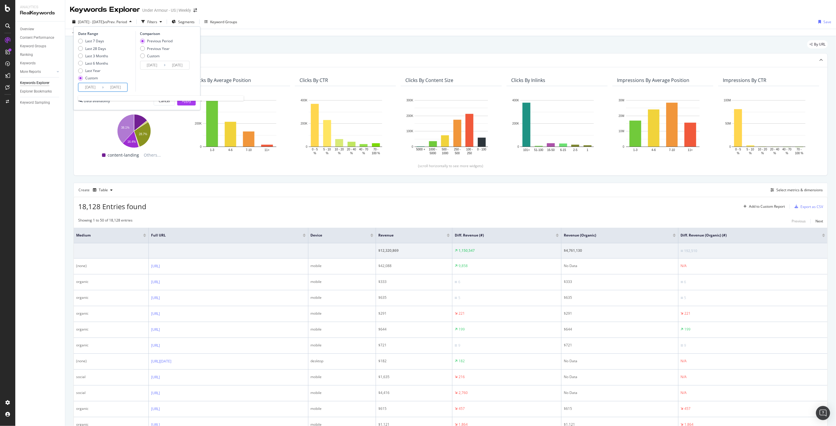
click at [108, 86] on input "2025/10/05" at bounding box center [116, 87] width 24 height 8
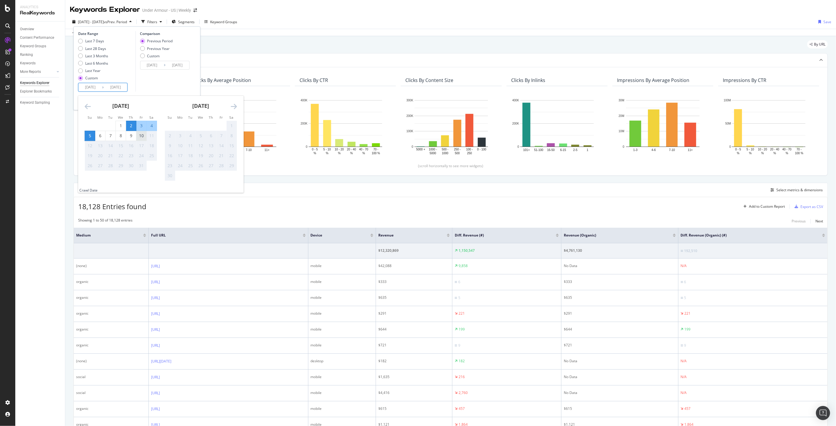
click at [141, 137] on div "10" at bounding box center [141, 136] width 10 height 6
type input "2025/10/10"
type input "2025/09/23"
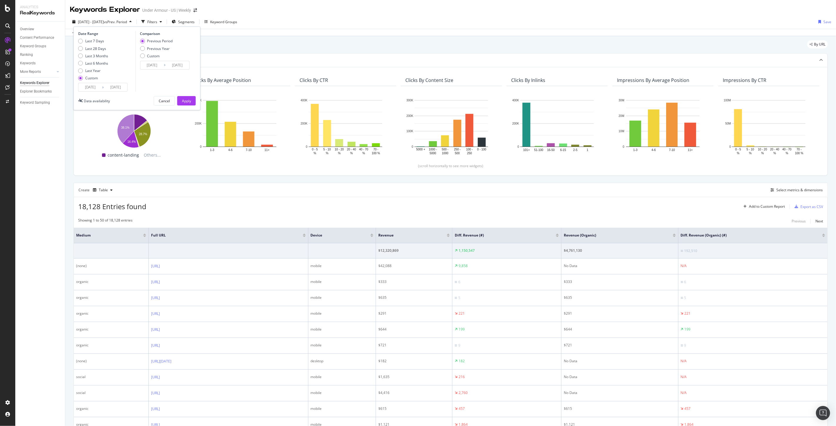
click at [105, 90] on input "2025/10/10" at bounding box center [116, 87] width 24 height 8
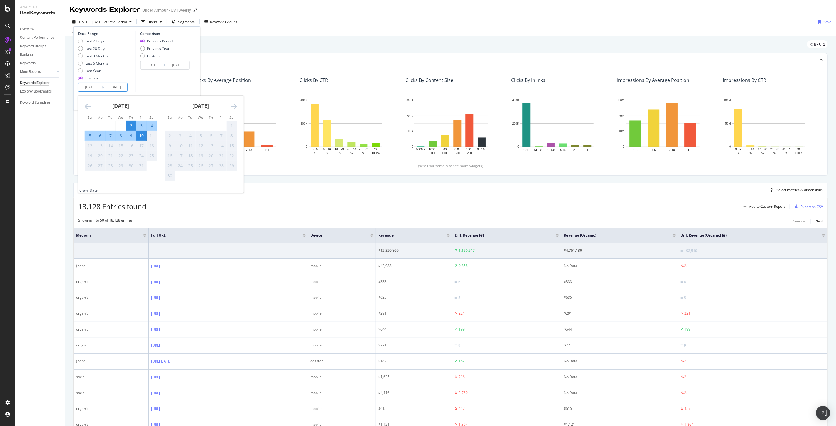
click at [90, 136] on div "5" at bounding box center [90, 136] width 10 height 6
type input "2025/10/05"
type input "2025/09/28"
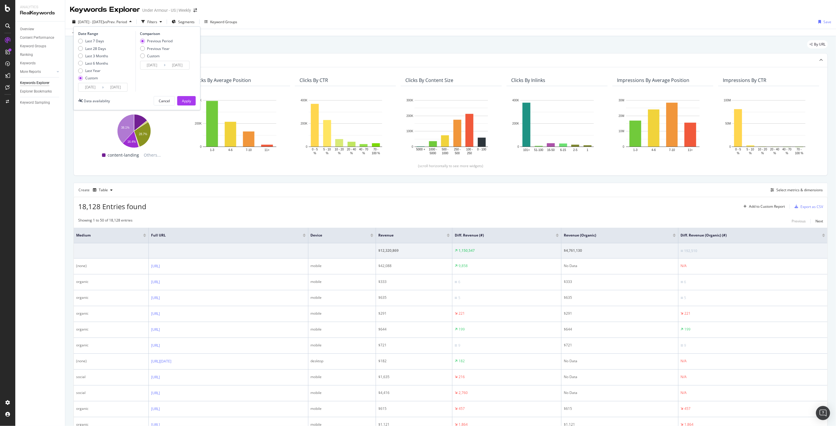
click at [123, 90] on input "2025/10/05" at bounding box center [116, 87] width 24 height 8
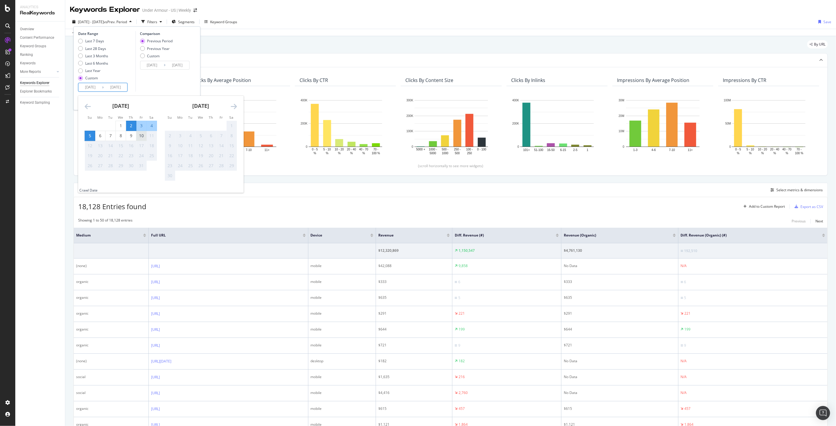
click at [138, 134] on div "10" at bounding box center [141, 136] width 10 height 6
type input "2025/10/10"
type input "2025/09/23"
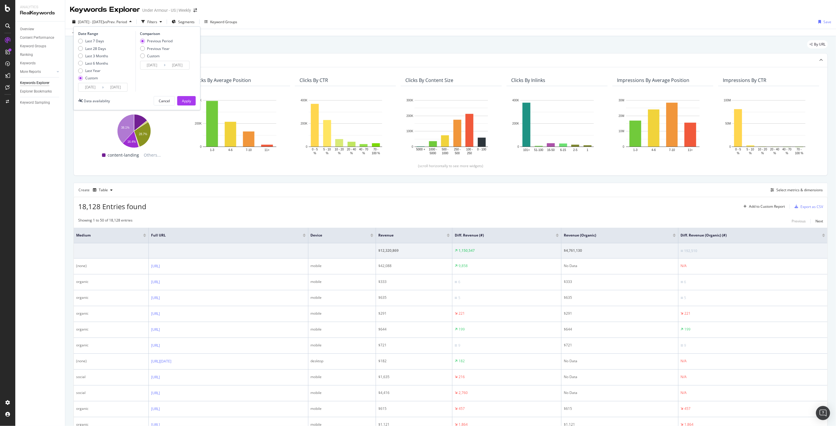
click at [97, 88] on input "2025/10/02" at bounding box center [90, 87] width 24 height 8
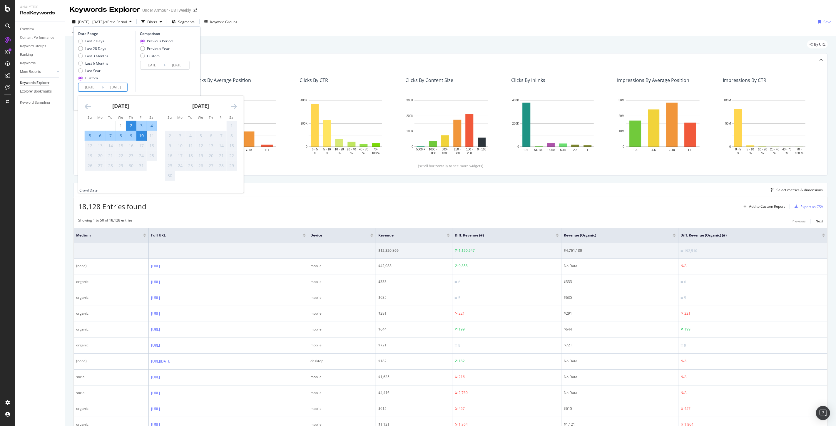
click at [91, 88] on input "2025/10/02" at bounding box center [90, 87] width 24 height 8
click at [97, 87] on input "2025/10/02" at bounding box center [90, 87] width 24 height 8
type input "2025/10/02"
type input "2025/09/29"
type input "2025/10/04"
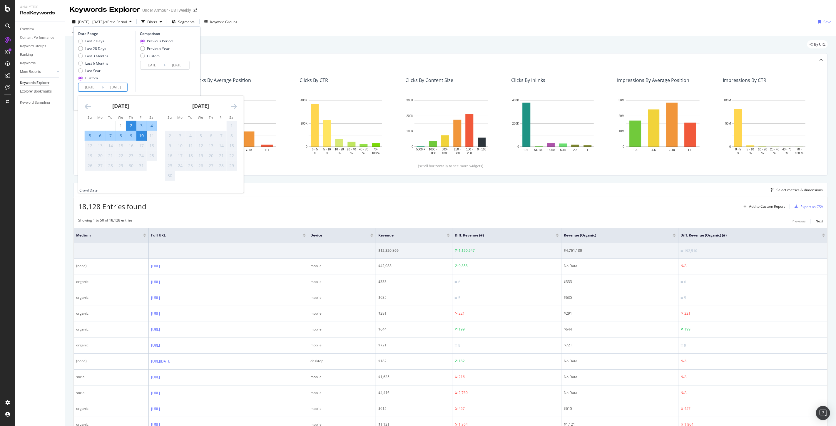
type input "2025/10/05"
click at [121, 73] on div "Last 7 Days Last 28 Days Last 3 Months Last 6 Months Last Year Custom" at bounding box center [106, 60] width 56 height 44
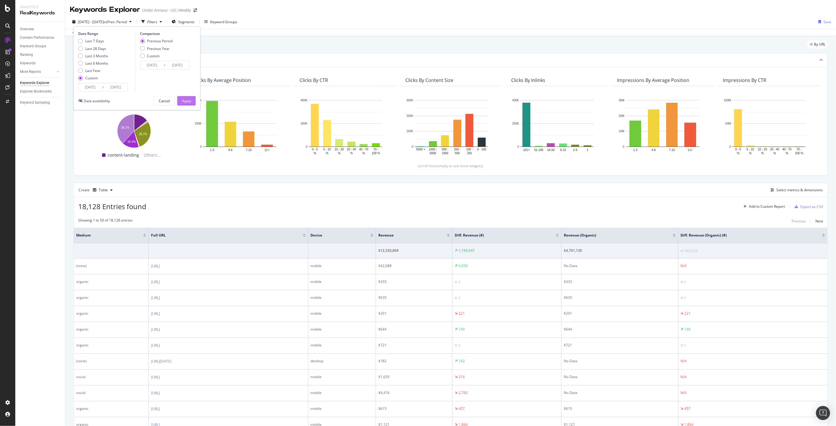
click at [187, 98] on div "Apply" at bounding box center [186, 100] width 9 height 5
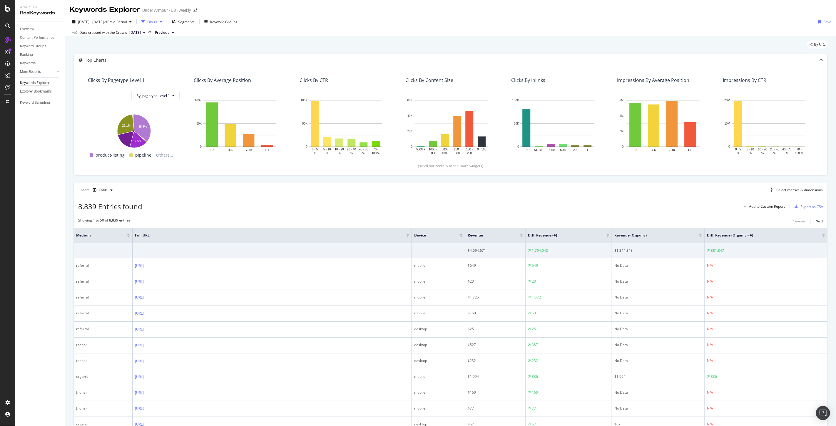
click at [157, 21] on div "Filters" at bounding box center [152, 21] width 10 height 5
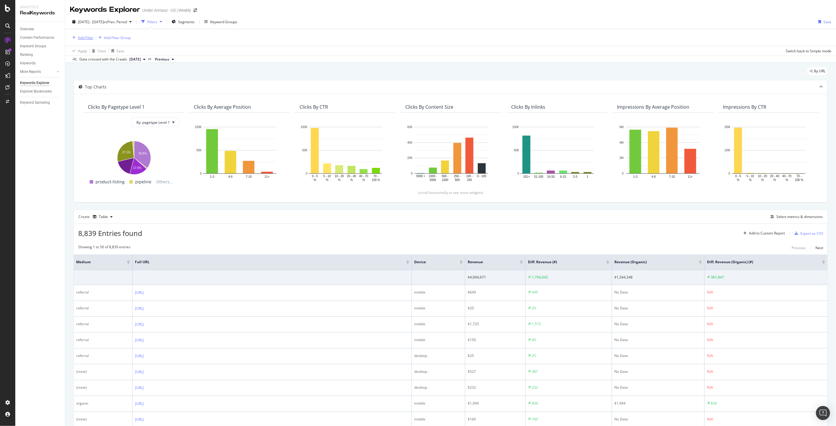
click at [90, 37] on div "Add Filter" at bounding box center [86, 37] width 16 height 5
type input "marketing chan"
click at [119, 80] on span "channel" at bounding box center [116, 78] width 14 height 5
click at [97, 64] on input "text" at bounding box center [107, 62] width 64 height 9
click at [99, 103] on span "Organic Search" at bounding box center [107, 101] width 60 height 5
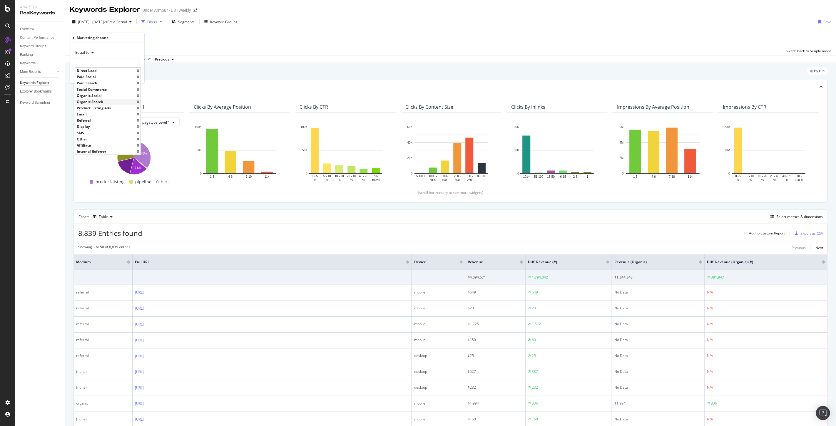
type input "Organic Search"
click at [135, 76] on div "Apply" at bounding box center [134, 75] width 9 height 5
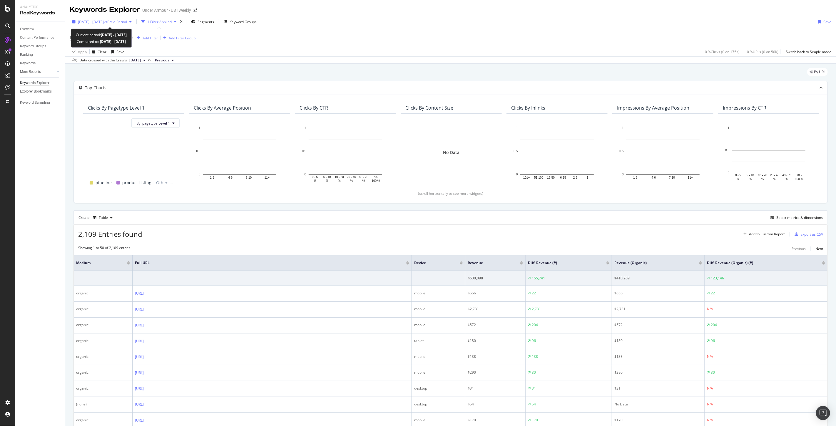
click at [127, 23] on span "vs Prev. Period" at bounding box center [115, 21] width 23 height 5
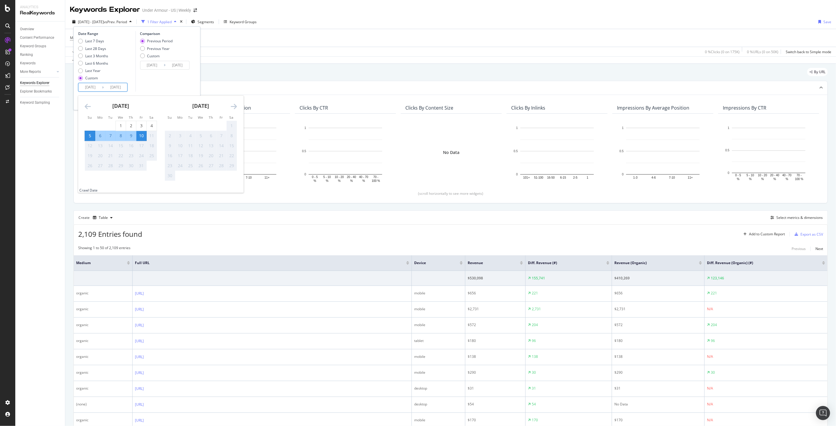
click at [107, 87] on input "2025/10/10" at bounding box center [116, 87] width 24 height 8
click at [262, 245] on div "Showing 1 to 50 of 2,109 entries Previous Next" at bounding box center [450, 248] width 753 height 7
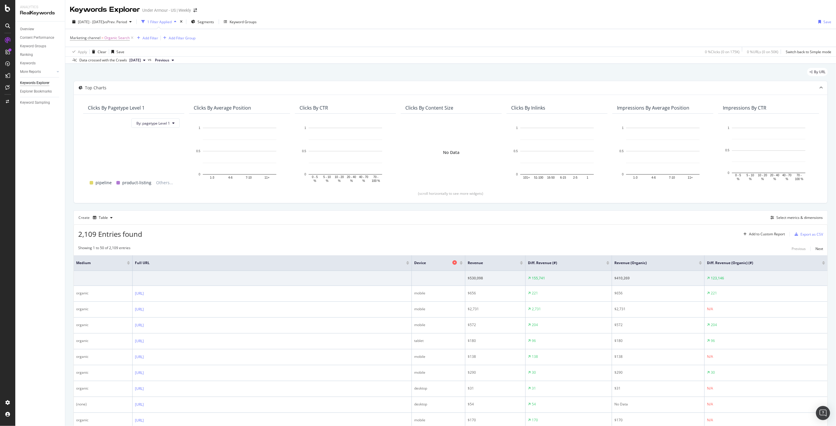
click at [454, 264] on icon at bounding box center [454, 262] width 4 height 4
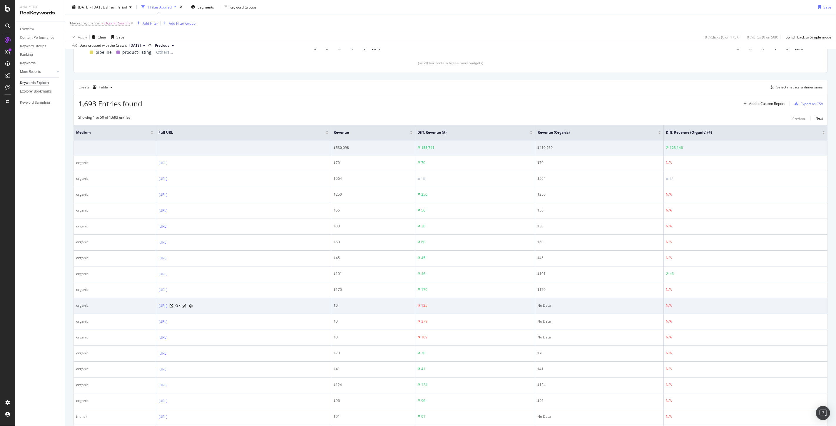
scroll to position [163, 0]
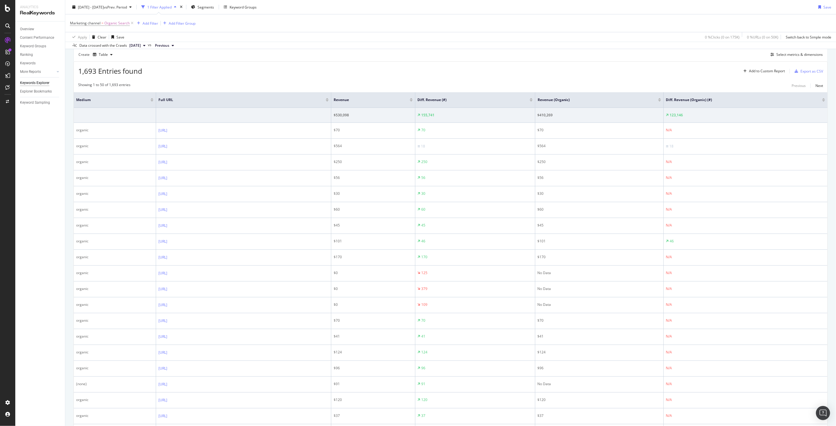
click at [413, 101] on div at bounding box center [411, 100] width 3 height 1
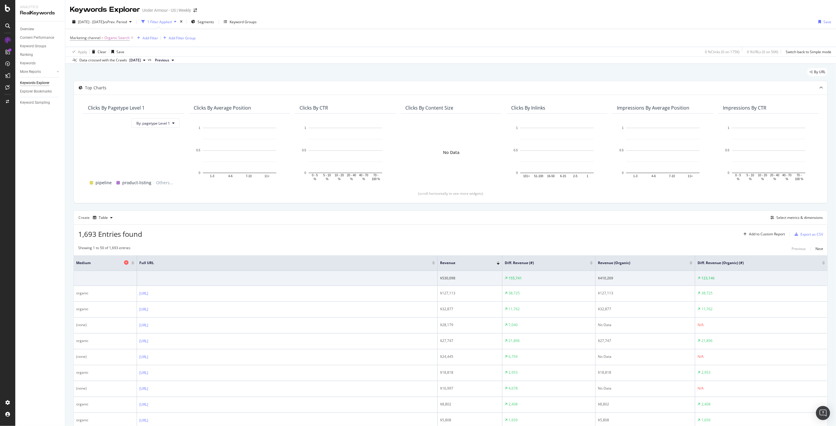
click at [126, 263] on icon at bounding box center [126, 262] width 4 height 4
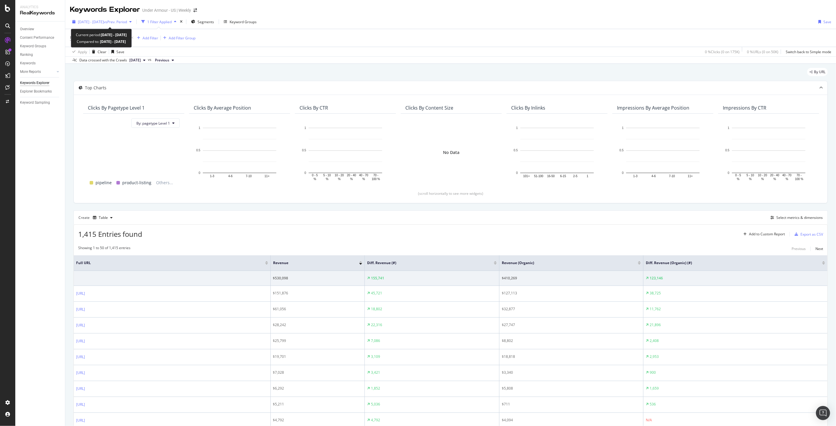
click at [104, 19] on span "2025 Oct. 5th - Oct. 10th" at bounding box center [91, 21] width 26 height 5
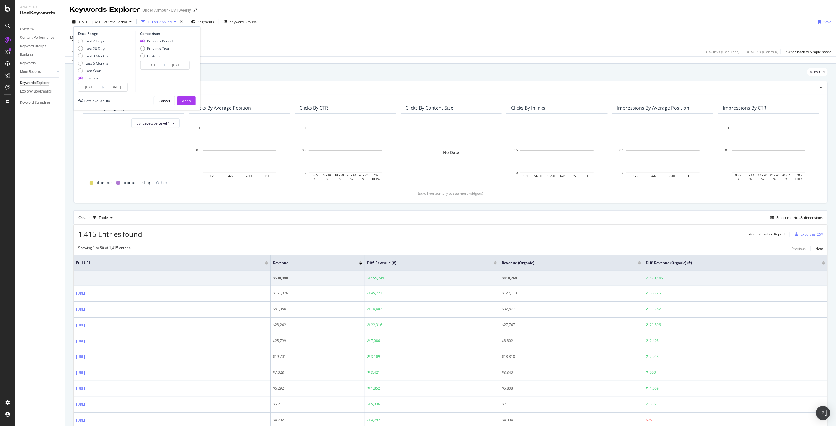
click at [98, 85] on input "2025/10/05" at bounding box center [90, 87] width 24 height 8
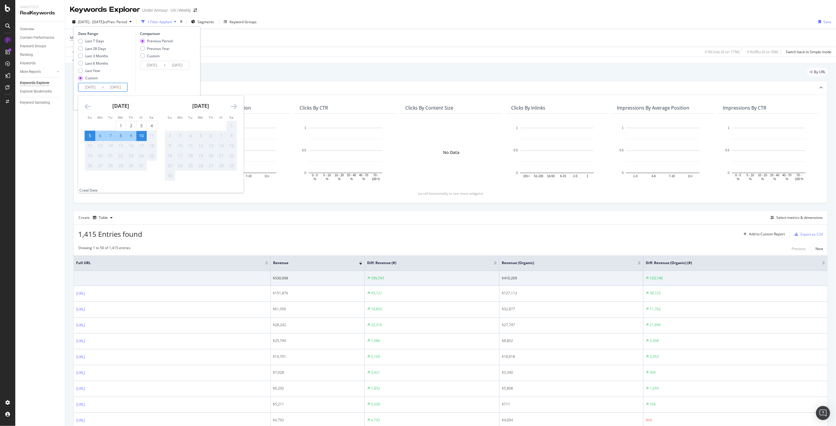
click at [132, 136] on div "9" at bounding box center [131, 136] width 10 height 6
type input "2025/10/09"
type input "2025/10/07"
type input "2025/10/08"
click at [132, 136] on div "9" at bounding box center [131, 136] width 10 height 6
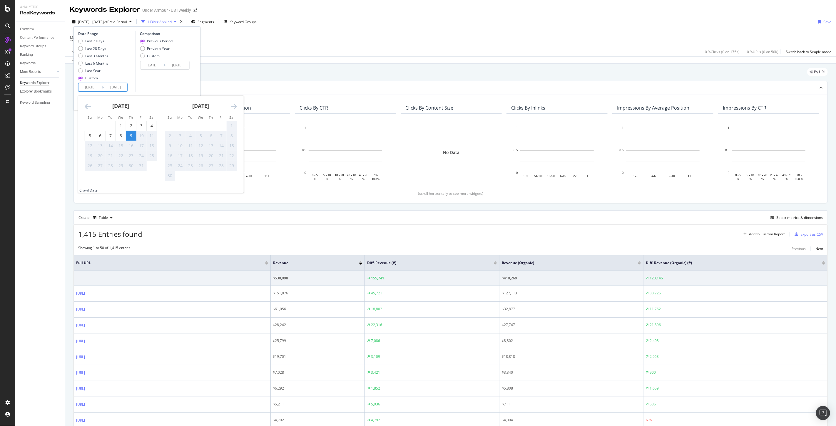
type input "2025/10/09"
type input "2025/10/08"
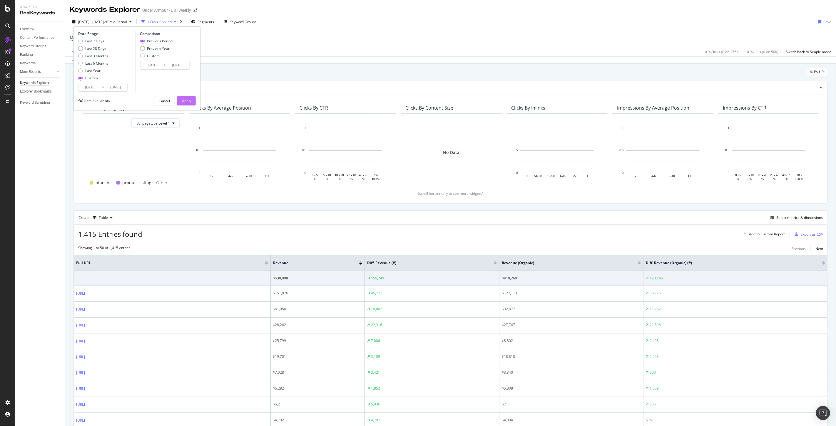
click at [191, 99] on button "Apply" at bounding box center [186, 100] width 19 height 9
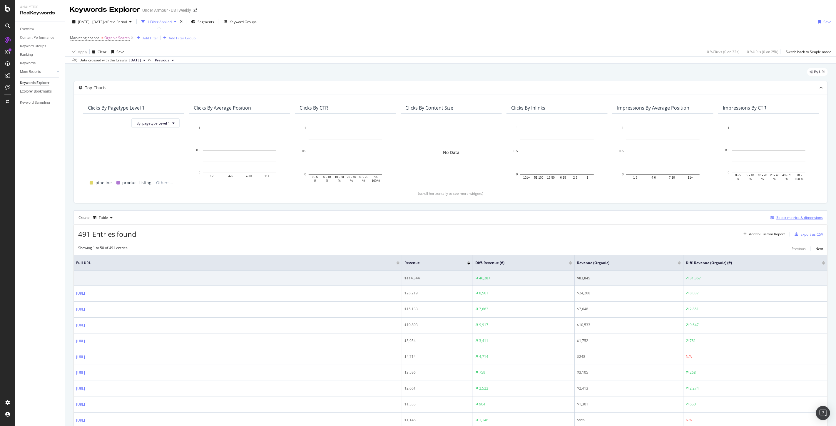
click at [778, 218] on div "Select metrics & dimensions" at bounding box center [799, 217] width 46 height 5
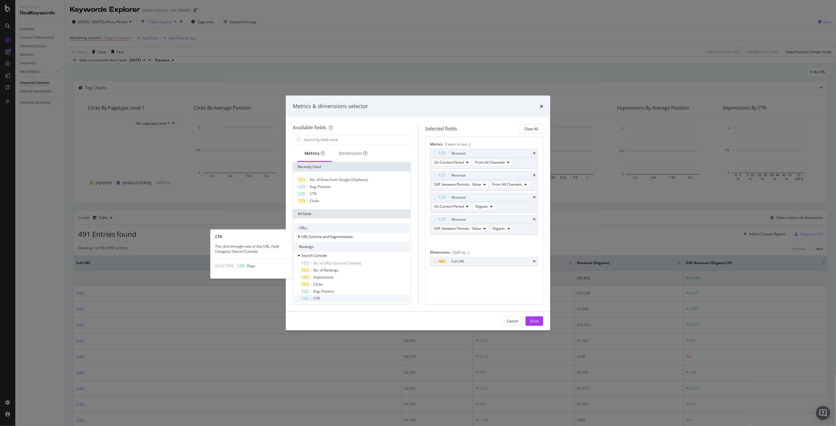
scroll to position [65, 0]
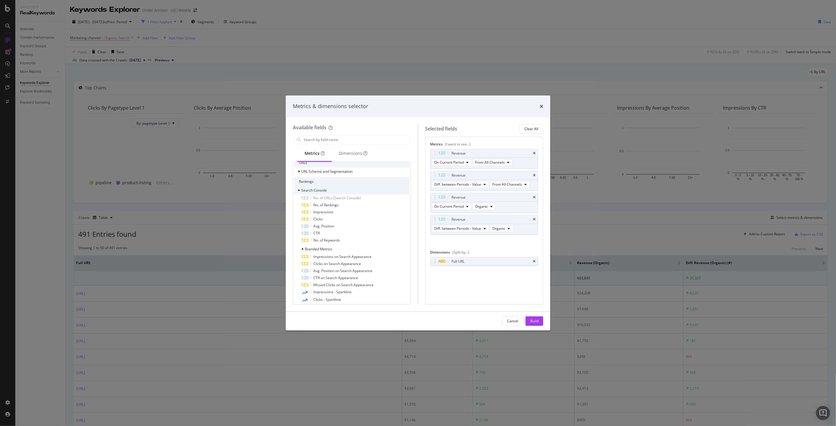
click at [298, 190] on icon "modal" at bounding box center [299, 191] width 2 height 4
click at [299, 209] on icon "modal" at bounding box center [299, 209] width 2 height 4
click at [298, 211] on div "modal" at bounding box center [300, 209] width 4 height 6
click at [299, 210] on icon "modal" at bounding box center [299, 209] width 2 height 4
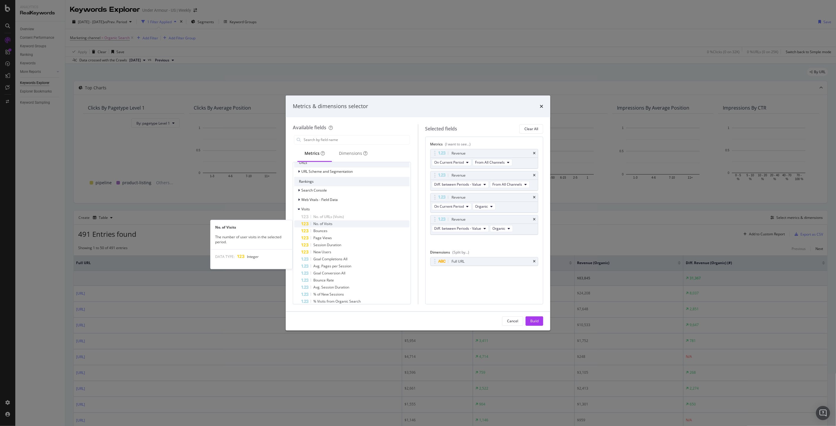
click at [324, 222] on span "No. of Visits" at bounding box center [322, 223] width 19 height 5
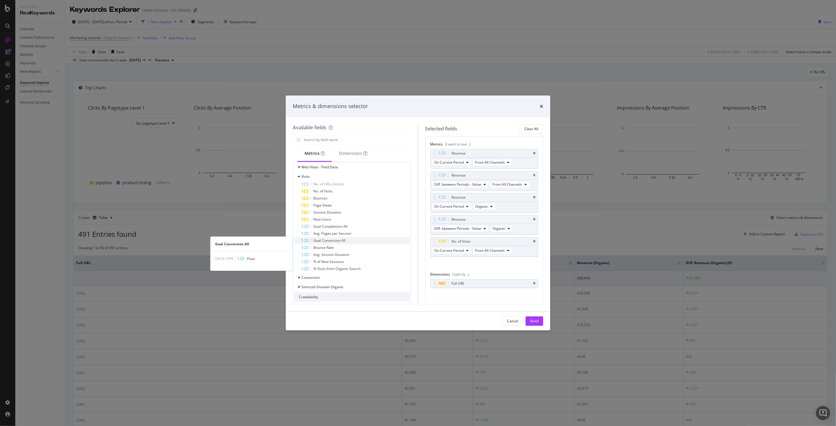
scroll to position [130, 0]
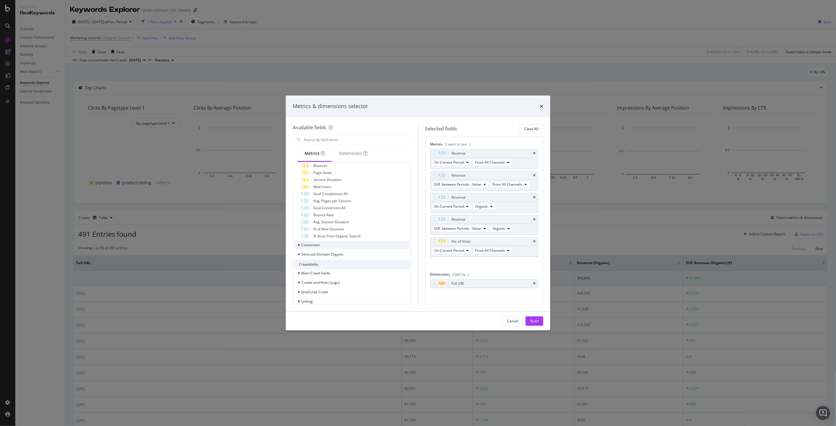
click at [301, 244] on span "Conversion" at bounding box center [310, 244] width 19 height 5
click at [333, 139] on input "modal" at bounding box center [356, 139] width 106 height 9
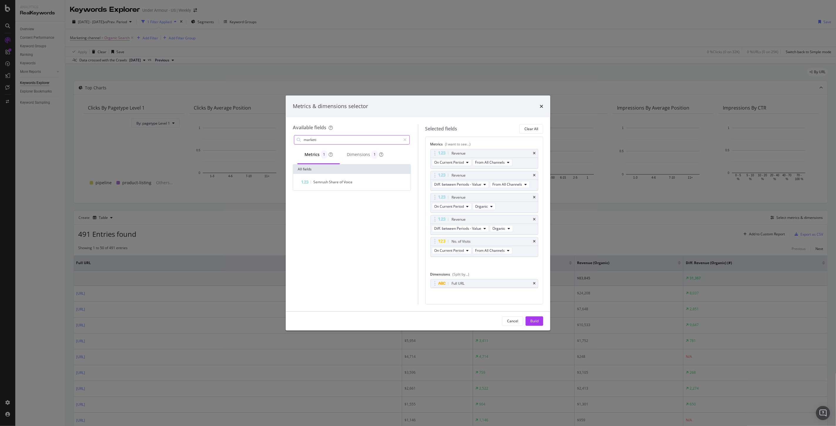
scroll to position [0, 0]
type input "m"
type input "channel"
click at [361, 153] on div "Dimensions 9" at bounding box center [365, 154] width 36 height 8
click at [402, 138] on div "modal" at bounding box center [405, 139] width 9 height 9
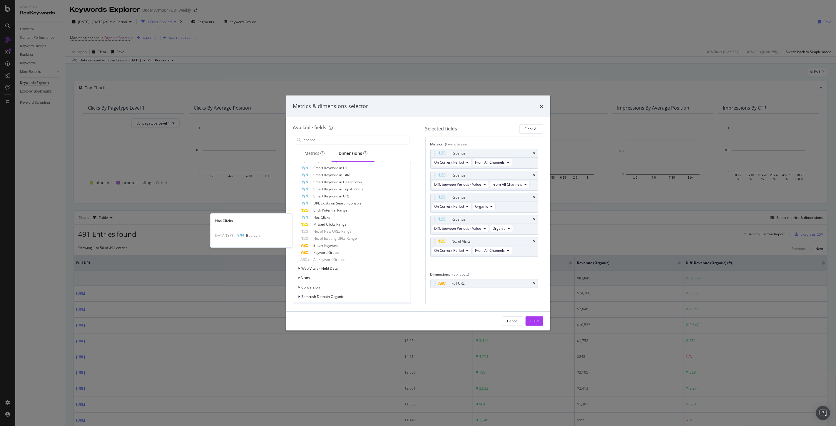
scroll to position [326, 0]
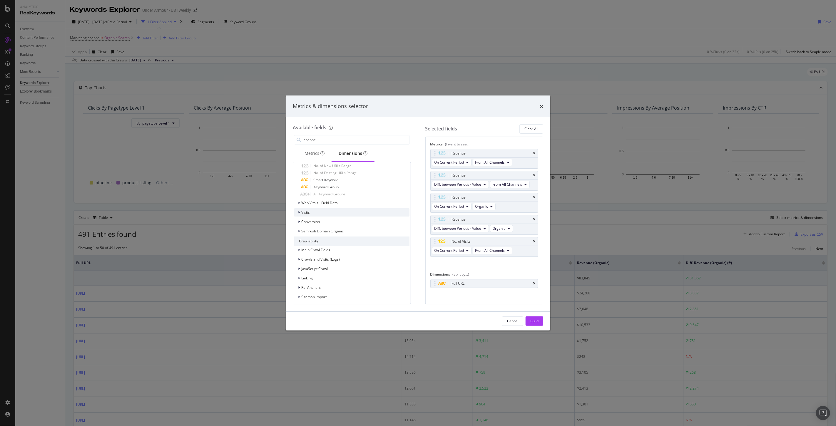
click at [298, 212] on icon "modal" at bounding box center [299, 213] width 2 height 4
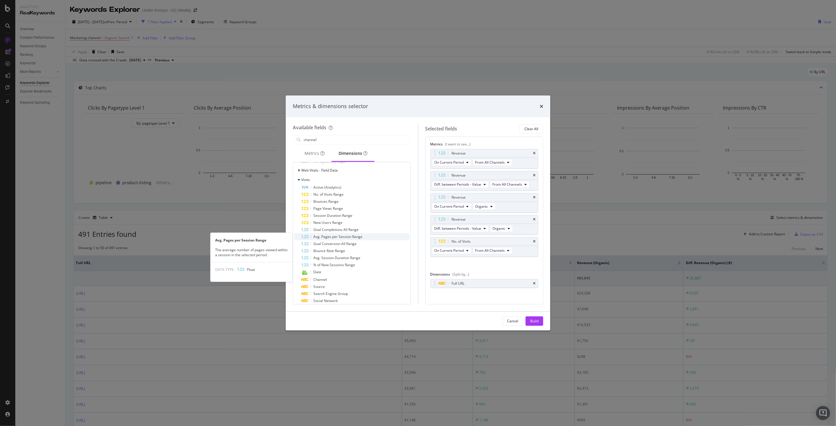
scroll to position [424, 0]
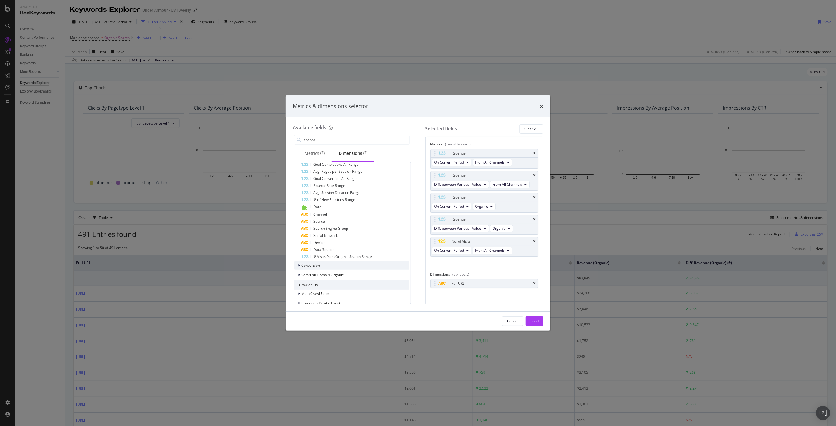
click at [306, 263] on span "Conversion" at bounding box center [310, 265] width 19 height 5
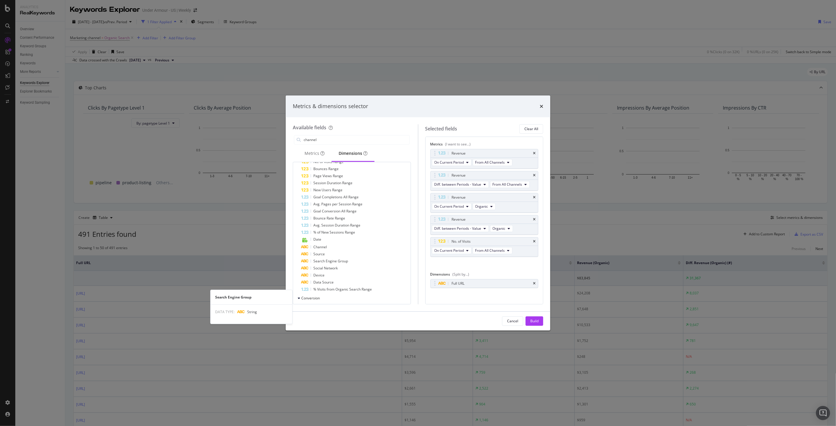
scroll to position [326, 0]
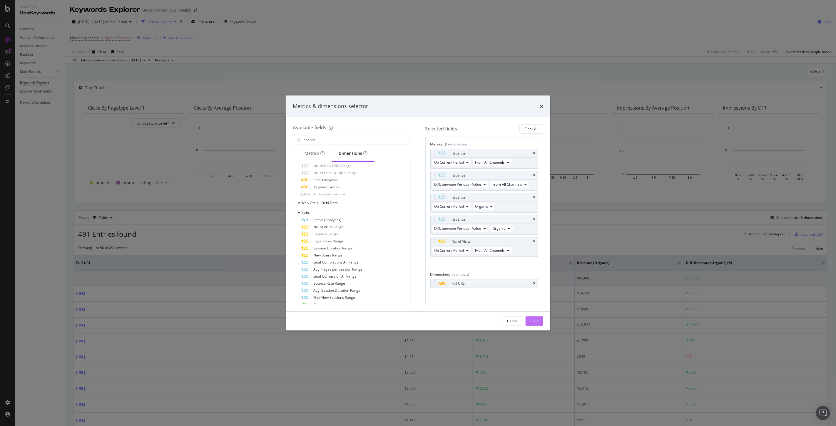
click at [533, 322] on div "Build" at bounding box center [534, 320] width 8 height 5
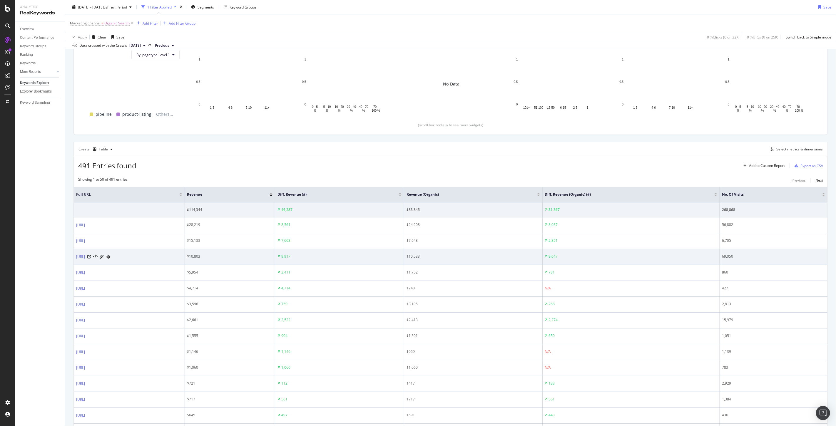
scroll to position [36, 0]
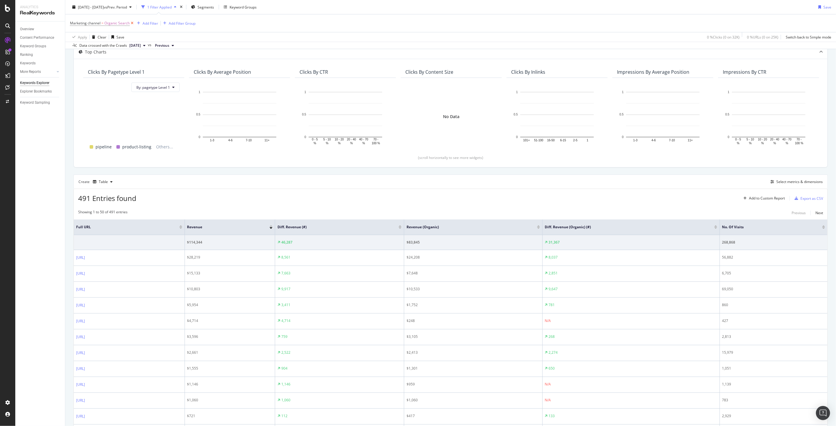
click at [132, 24] on icon at bounding box center [132, 23] width 5 height 6
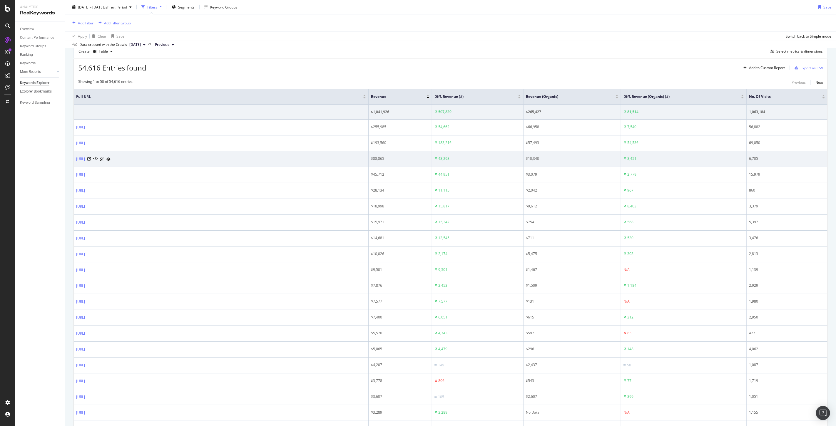
scroll to position [133, 0]
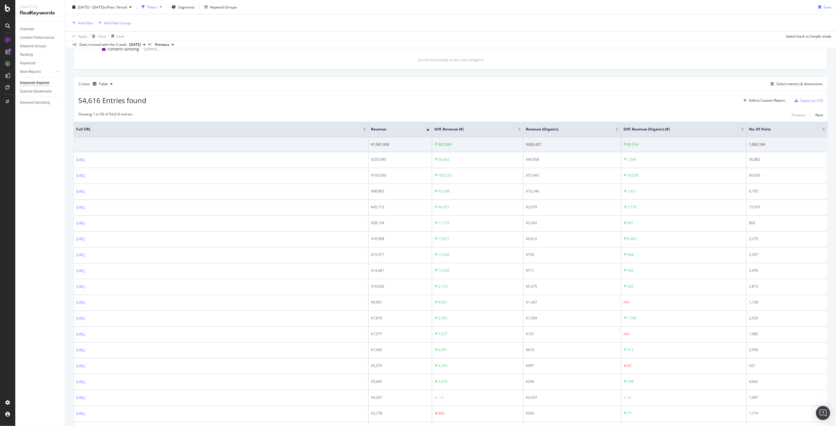
click at [822, 130] on div at bounding box center [823, 130] width 3 height 1
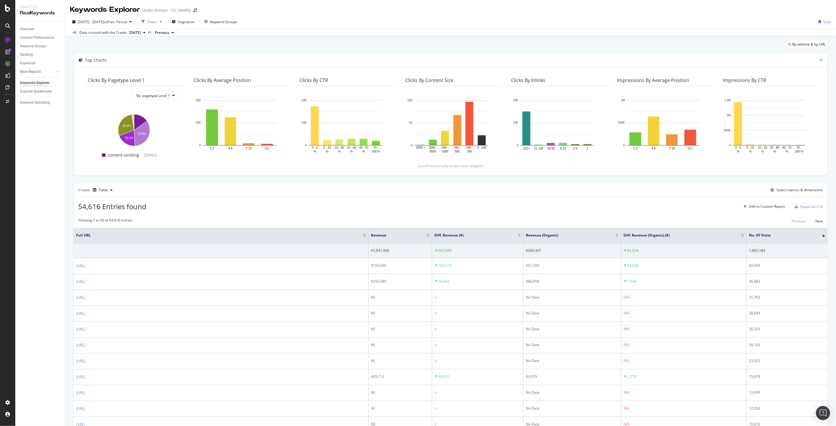
click at [157, 24] on div "Filters" at bounding box center [152, 21] width 10 height 5
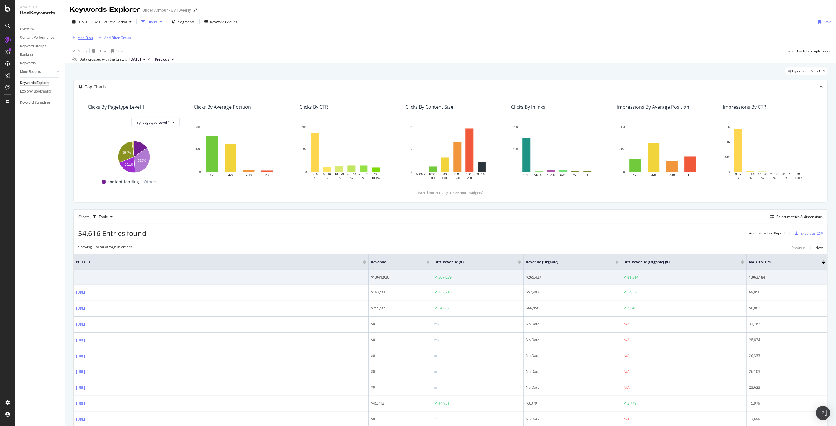
click at [76, 35] on div "Add Filter" at bounding box center [82, 37] width 24 height 6
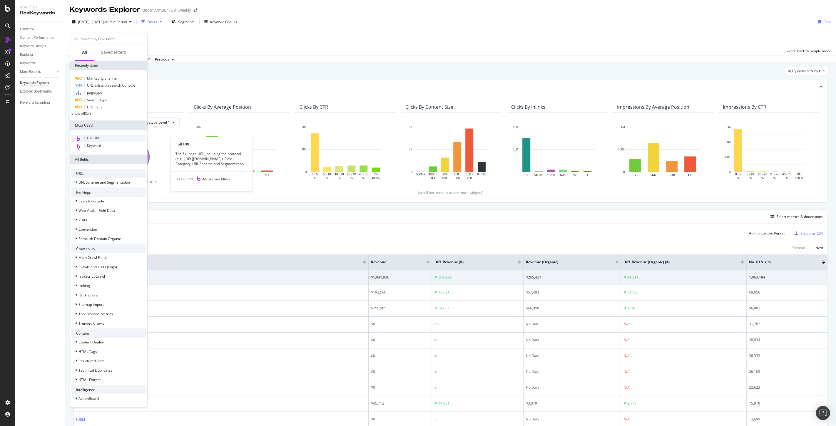
click at [95, 140] on span "Full URL" at bounding box center [93, 137] width 13 height 5
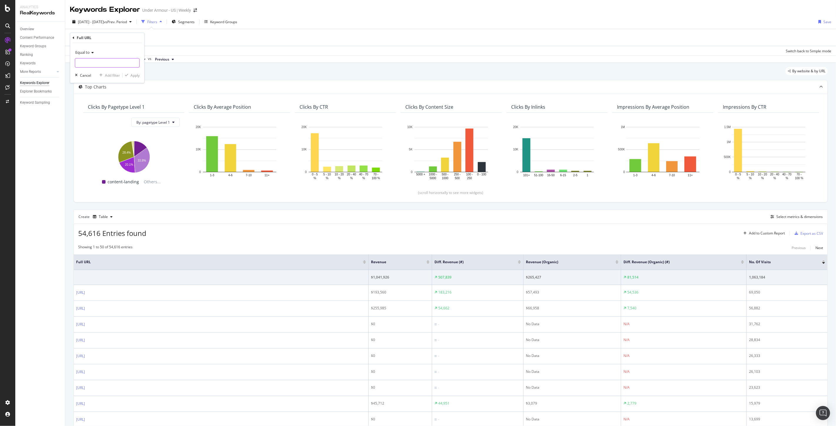
click at [100, 61] on input "text" at bounding box center [107, 62] width 64 height 9
type input "en-us"
click at [85, 51] on span "Equal to" at bounding box center [82, 52] width 14 height 5
click at [91, 109] on span "Contains" at bounding box center [85, 110] width 14 height 5
click at [134, 77] on div "Apply" at bounding box center [134, 75] width 9 height 5
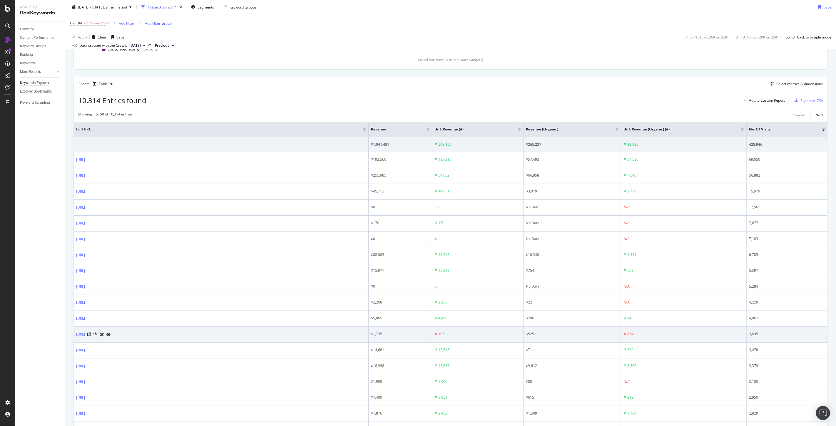
scroll to position [101, 0]
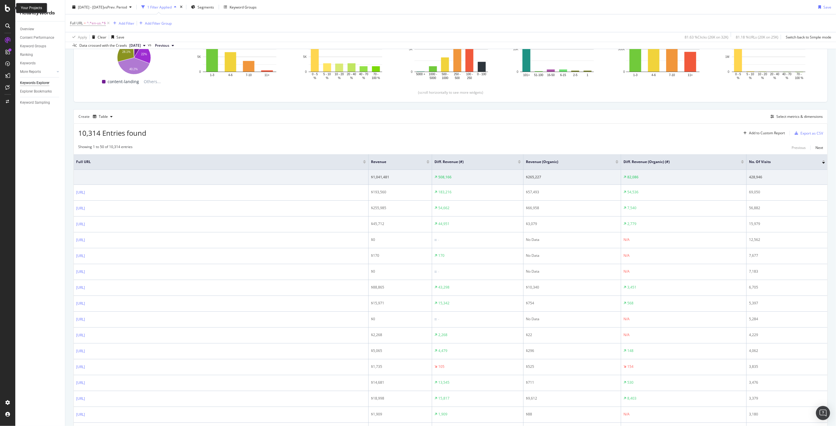
click at [8, 7] on icon at bounding box center [7, 8] width 5 height 7
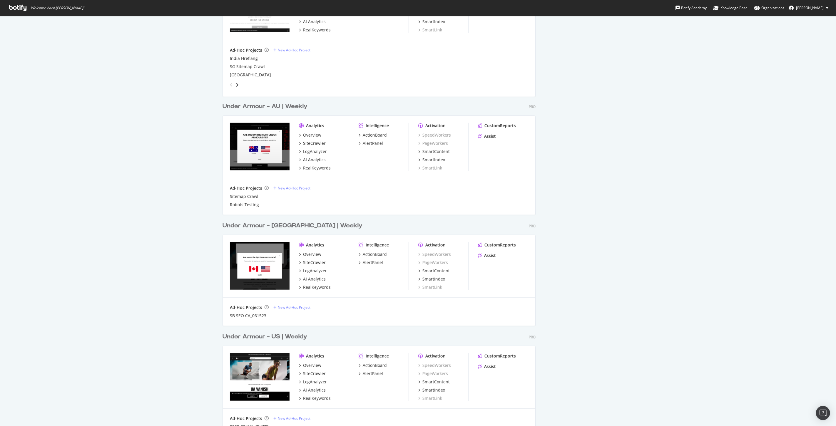
scroll to position [326, 0]
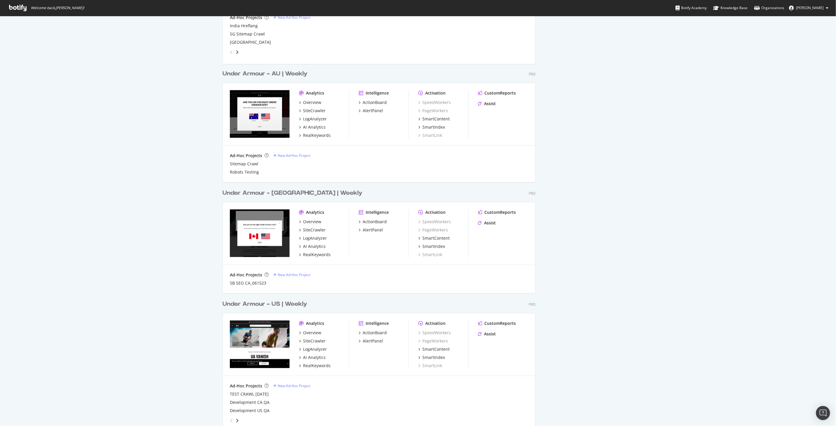
click at [287, 191] on div "Under Armour - CA | Weekly" at bounding box center [292, 193] width 140 height 9
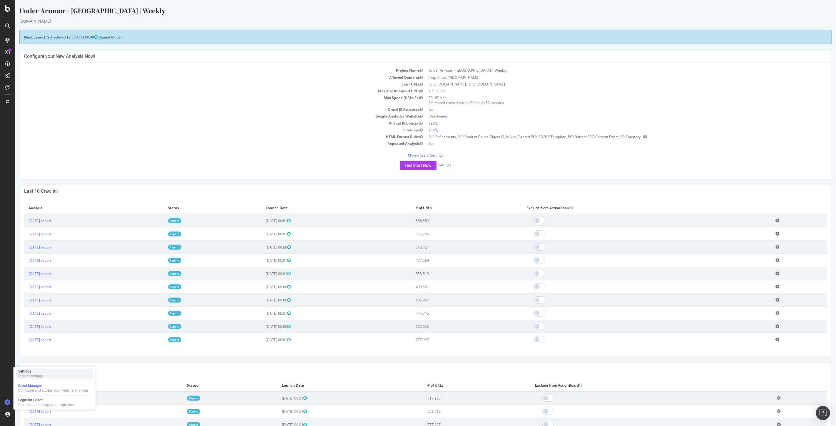
click at [53, 376] on div "Settings Project settings" at bounding box center [55, 373] width 78 height 11
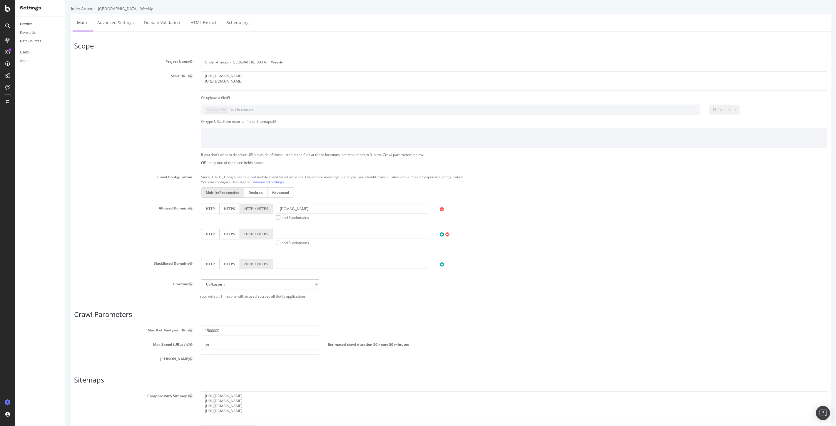
click at [26, 38] on div "Data Sources" at bounding box center [30, 41] width 21 height 6
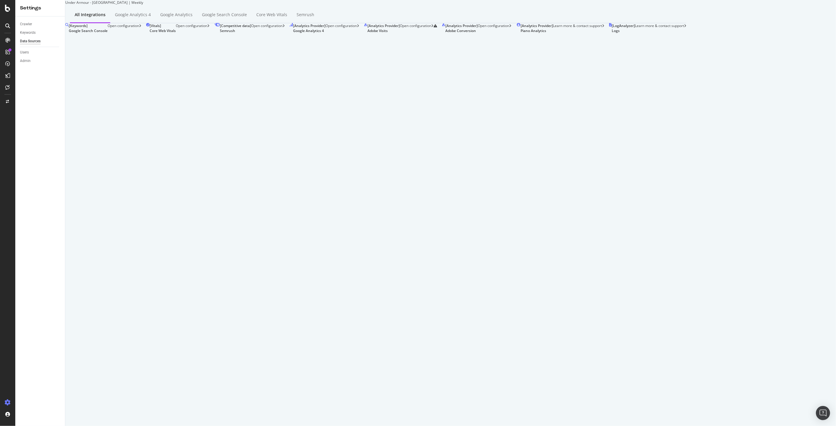
click at [400, 33] on div "Open configuration" at bounding box center [418, 28] width 37 height 10
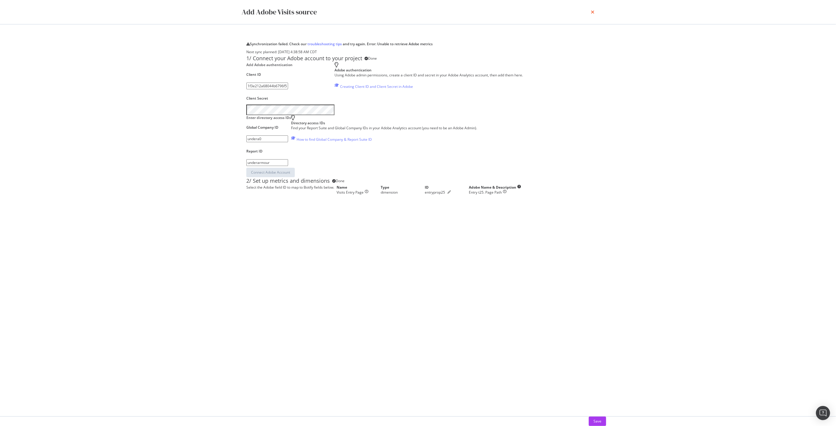
click at [593, 10] on icon "times" at bounding box center [593, 12] width 4 height 5
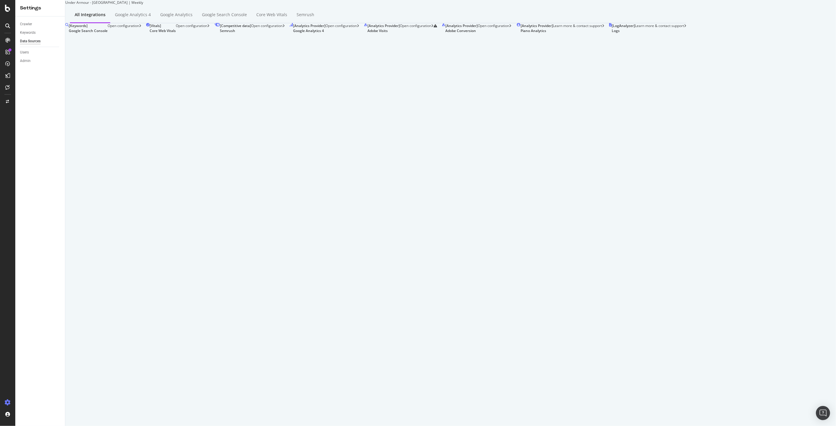
click at [445, 33] on div "[ Analytics Provider ] Adobe Conversion" at bounding box center [461, 28] width 32 height 10
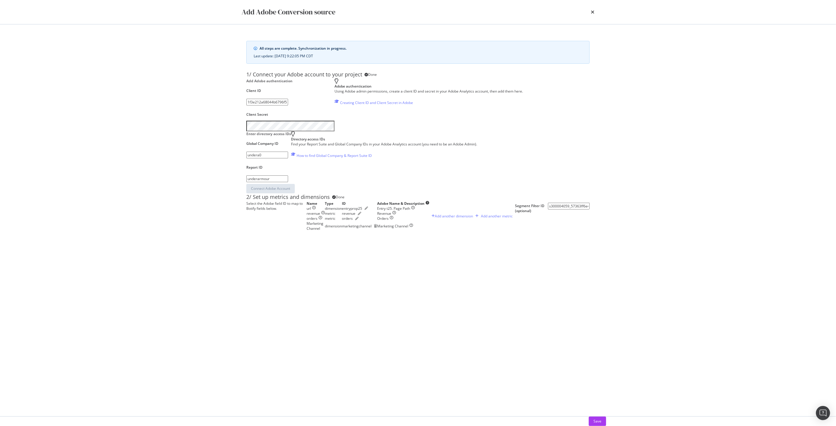
scroll to position [1, 0]
click at [435, 219] on div "Add another dimension" at bounding box center [454, 216] width 38 height 5
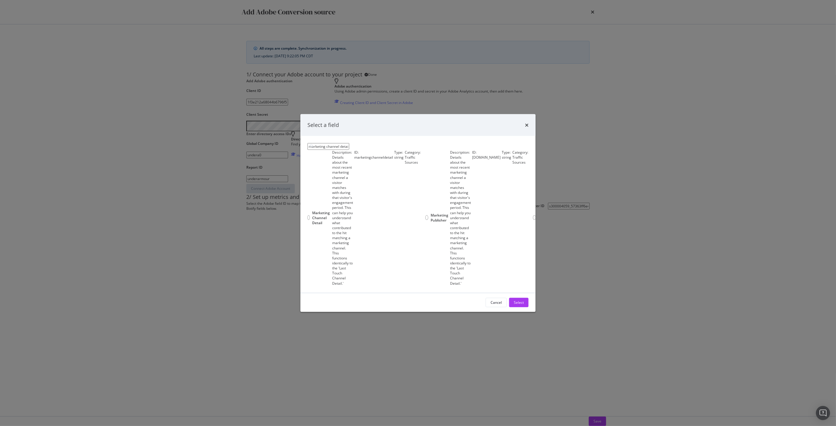
type input "marketing channel detail"
click at [354, 155] on span "marketingchanneldetail" at bounding box center [373, 157] width 39 height 5
click at [514, 305] on div "Select" at bounding box center [519, 302] width 10 height 5
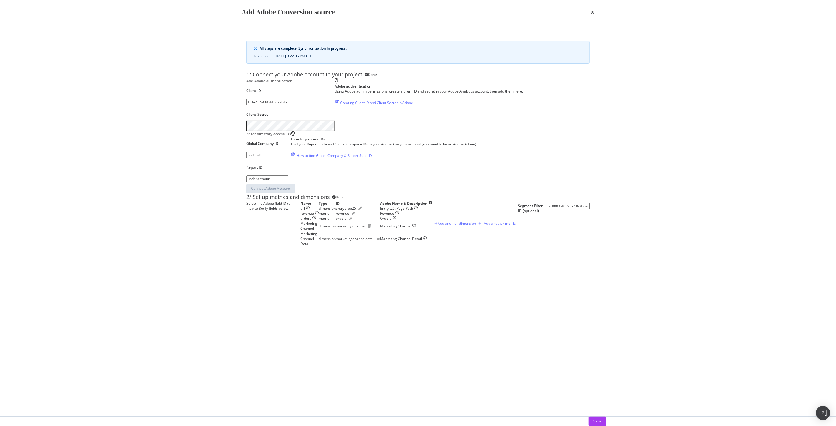
scroll to position [16, 0]
click at [484, 226] on div "Add another metric" at bounding box center [500, 223] width 32 height 5
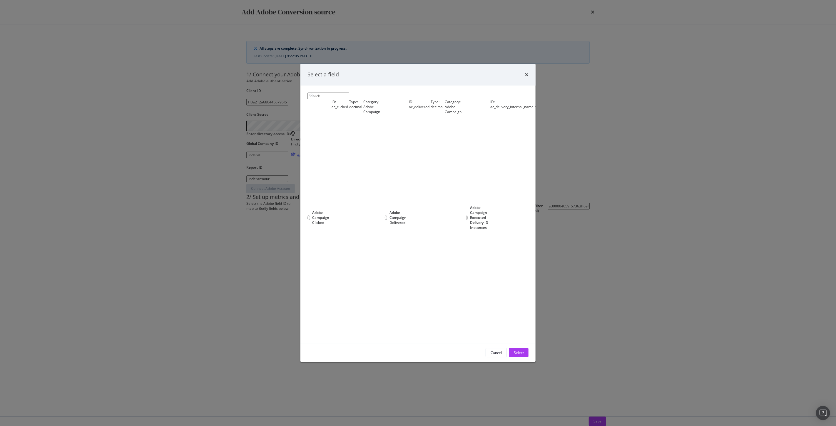
click at [345, 95] on input "modal" at bounding box center [328, 96] width 42 height 7
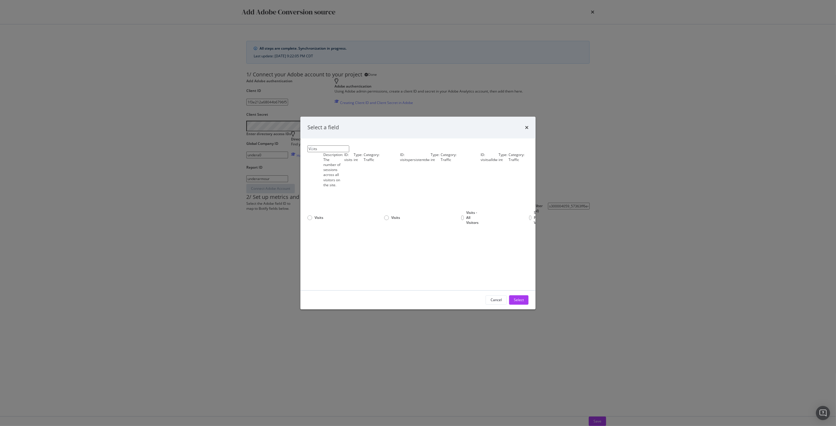
type input "Visits"
click at [340, 157] on span "The number of sessions across all visitors on the site." at bounding box center [331, 172] width 17 height 30
click at [519, 302] on div "Select" at bounding box center [519, 299] width 10 height 5
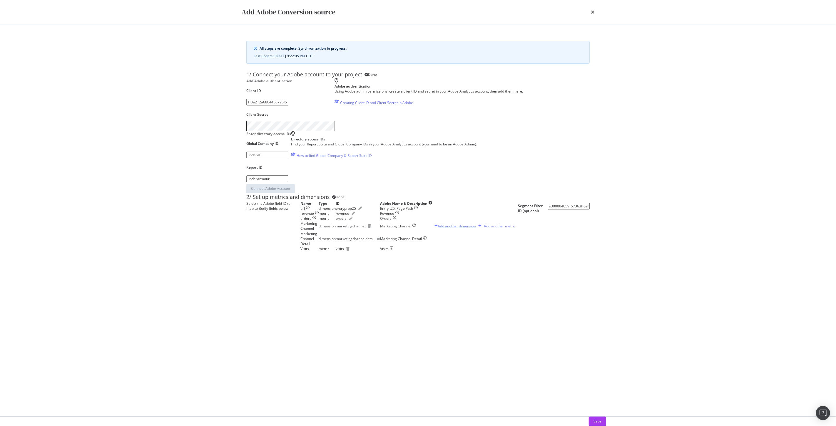
click at [438, 229] on div "Add another dimension" at bounding box center [457, 226] width 38 height 5
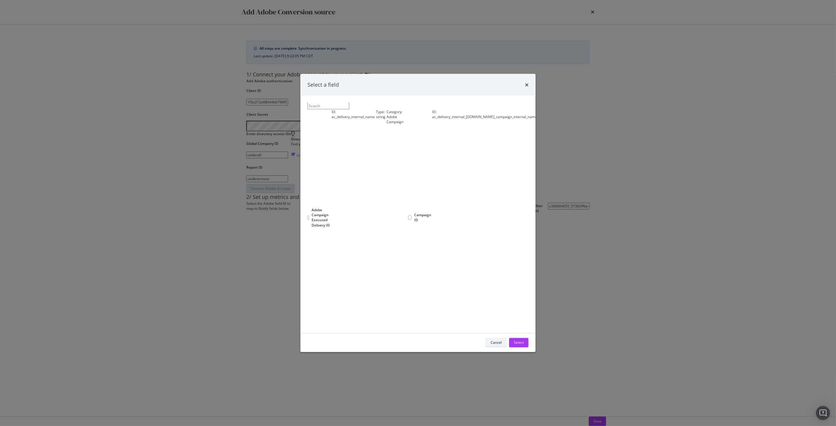
click at [498, 345] on div "Cancel" at bounding box center [495, 342] width 11 height 5
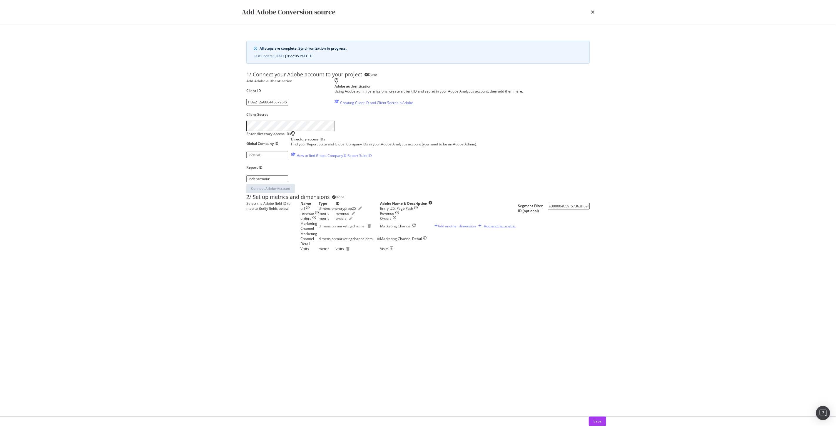
click at [484, 229] on div "Add another metric" at bounding box center [500, 226] width 32 height 5
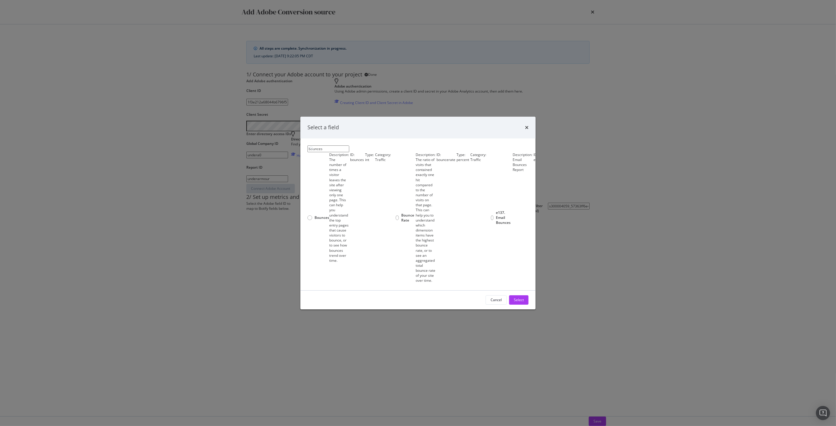
drag, startPoint x: 348, startPoint y: 93, endPoint x: 314, endPoint y: 93, distance: 34.1
click at [314, 145] on div "bounces" at bounding box center [525, 148] width 436 height 7
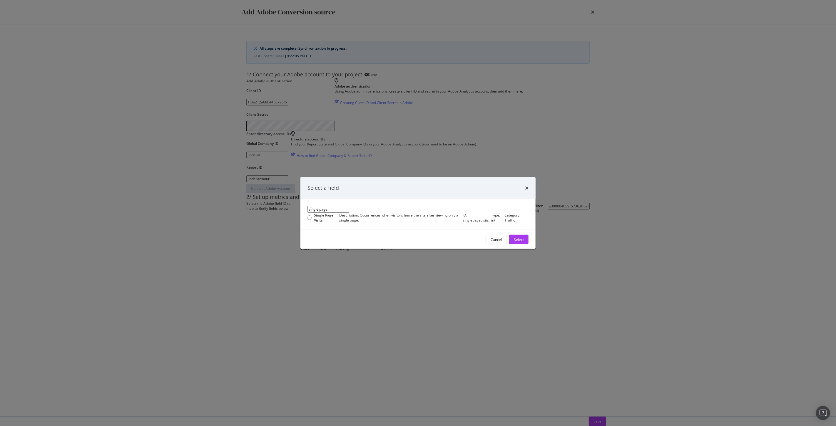
type input "single page"
click at [324, 213] on span "Single Page Visits" at bounding box center [323, 218] width 19 height 10
click at [519, 242] on div "Select" at bounding box center [519, 239] width 10 height 5
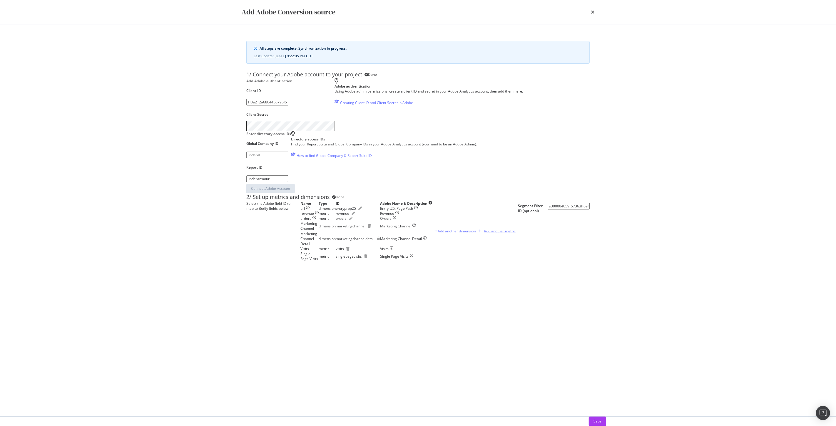
click at [484, 234] on div "Add another metric" at bounding box center [500, 231] width 32 height 5
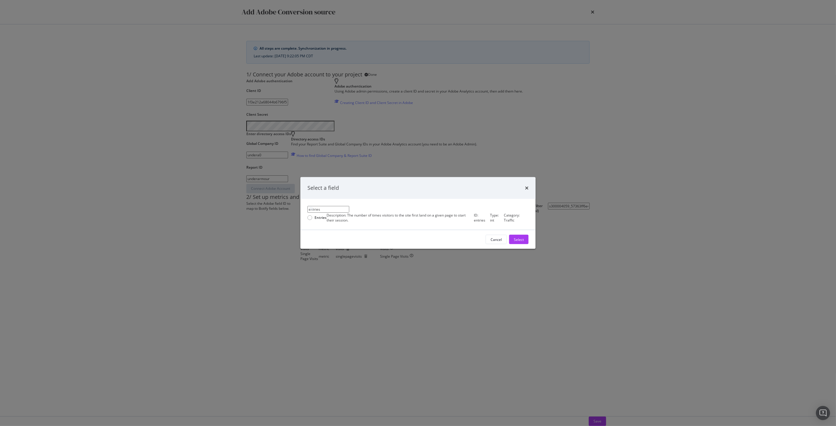
type input "entries"
click at [320, 213] on div "Entries Description: The number of times visitors to the site first land on a g…" at bounding box center [417, 218] width 221 height 10
click at [520, 242] on div "Select" at bounding box center [519, 239] width 10 height 5
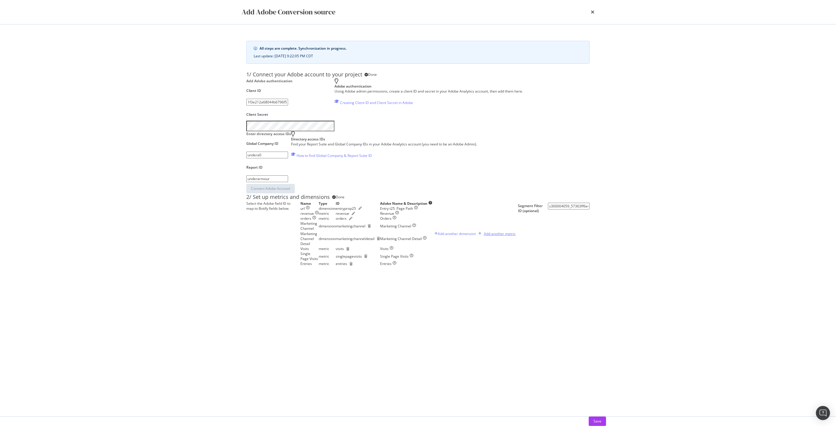
scroll to position [61, 0]
click at [158, 264] on div "Add Adobe Conversion source All steps are complete. Synchronization in progress…" at bounding box center [418, 213] width 836 height 426
click at [593, 419] on div "Save" at bounding box center [597, 421] width 8 height 9
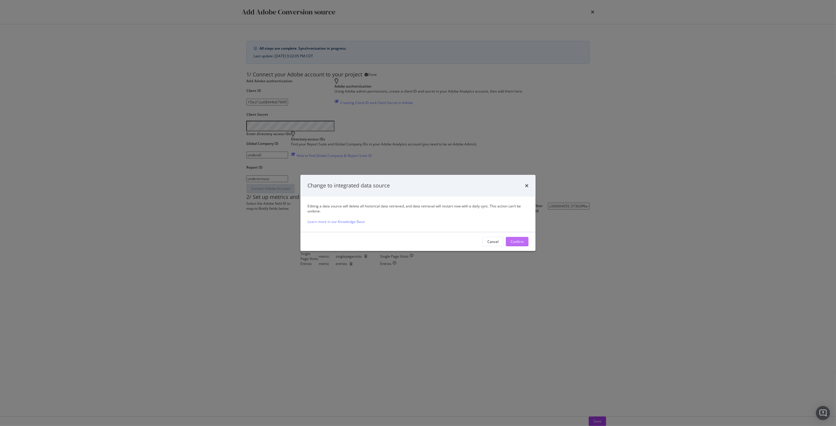
click at [523, 242] on div "Confirm" at bounding box center [516, 241] width 13 height 5
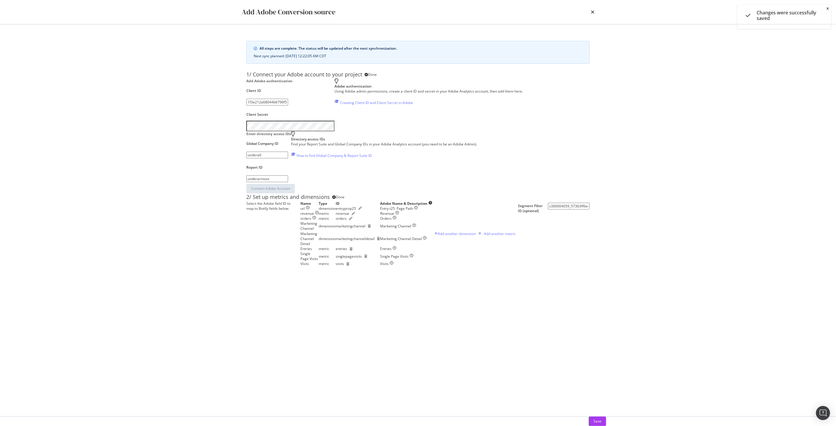
click at [828, 7] on icon "close toast" at bounding box center [827, 9] width 3 height 4
click at [593, 419] on div "Save" at bounding box center [597, 421] width 8 height 5
click at [484, 236] on div "Add another metric" at bounding box center [500, 233] width 32 height 5
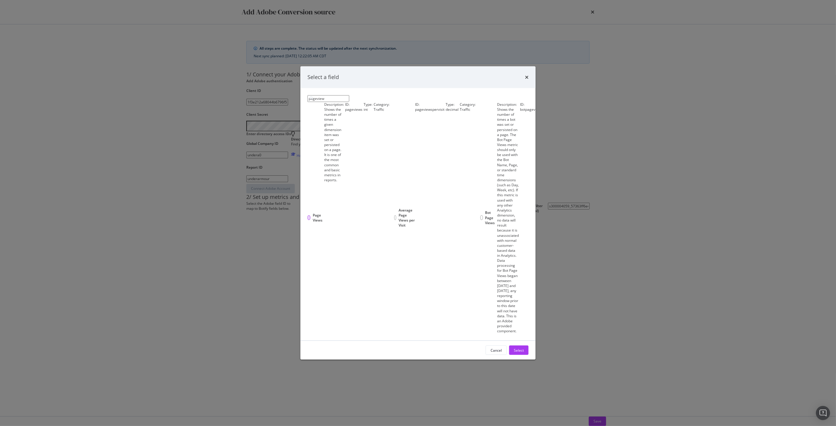
type input "pageview"
click at [310, 215] on div "Page Views" at bounding box center [308, 217] width 3 height 5
click at [521, 353] on div "Select" at bounding box center [519, 350] width 10 height 5
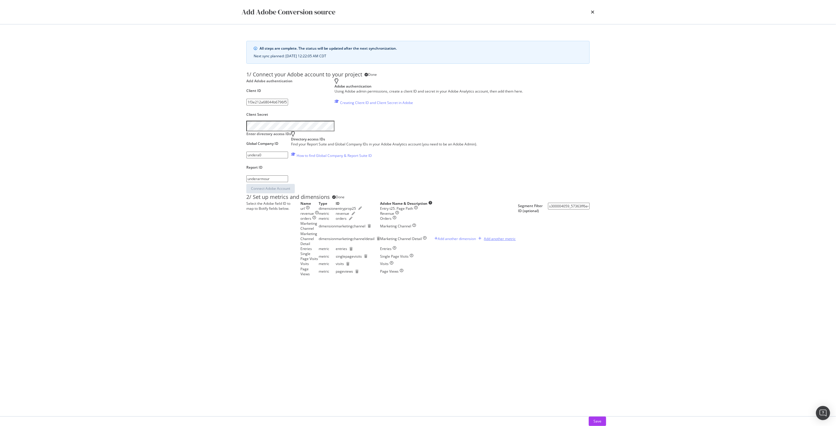
click at [484, 241] on div "Add another metric" at bounding box center [500, 238] width 32 height 5
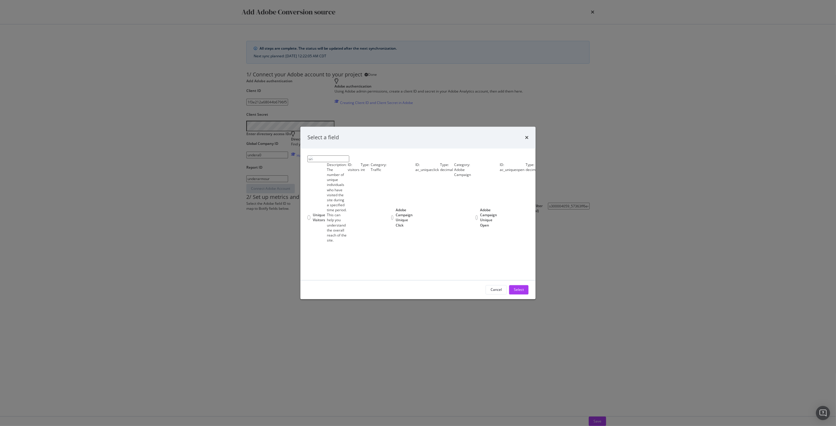
type input "u"
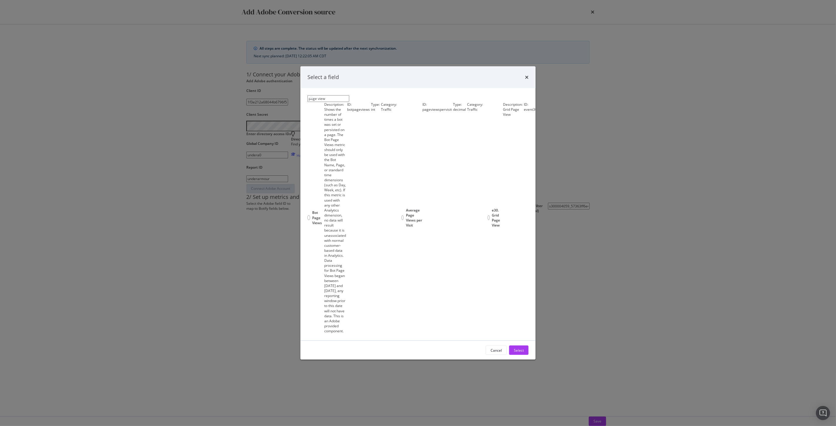
drag, startPoint x: 337, startPoint y: 94, endPoint x: 311, endPoint y: 94, distance: 26.4
click at [311, 95] on div "page view" at bounding box center [484, 98] width 355 height 7
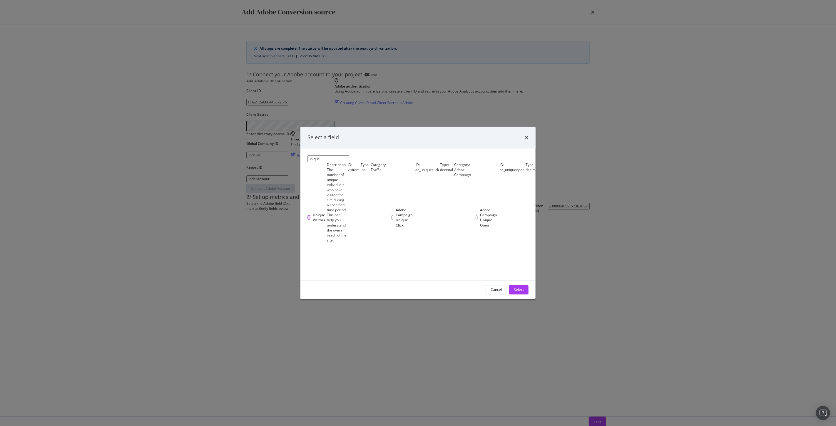
type input "unique"
click at [310, 215] on div "Unique Visitors" at bounding box center [308, 217] width 3 height 5
click at [518, 292] on div "Select" at bounding box center [519, 289] width 10 height 5
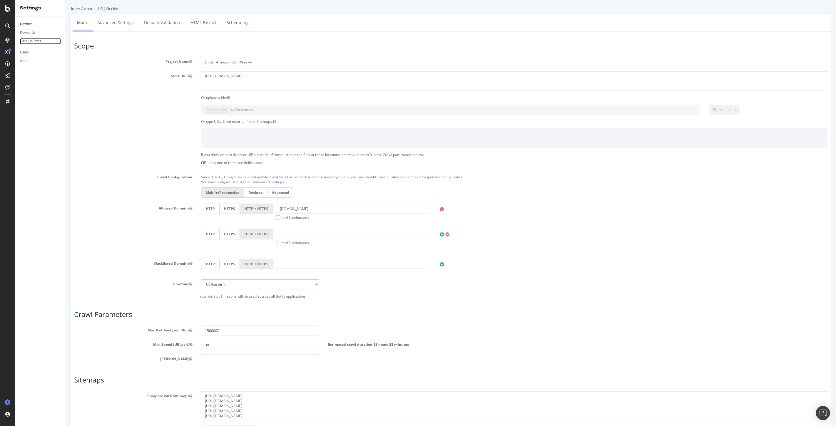
click at [24, 40] on div "Data Sources" at bounding box center [30, 41] width 21 height 6
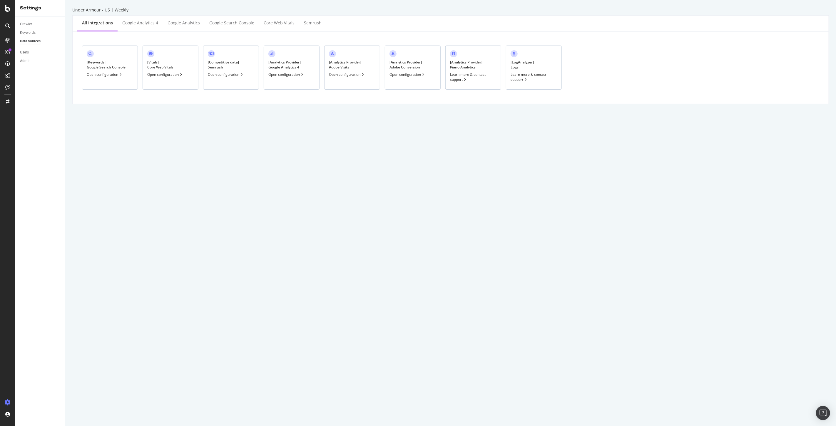
click at [349, 74] on div "Open configuration" at bounding box center [347, 74] width 36 height 5
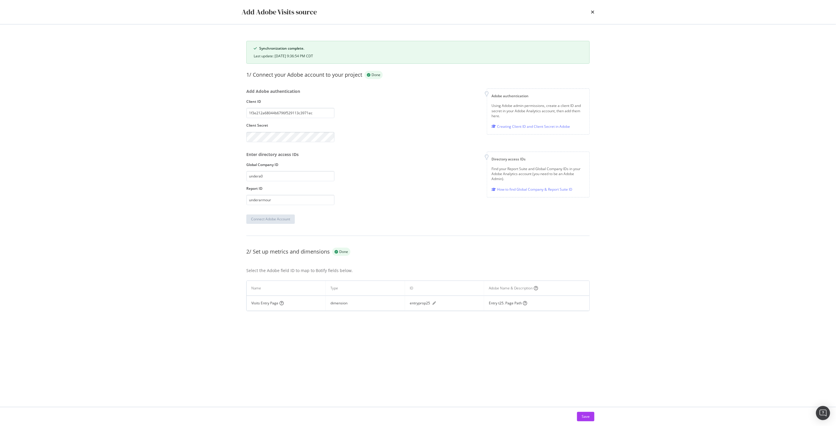
click at [590, 13] on div "Add Adobe Visits source" at bounding box center [418, 12] width 353 height 10
click at [592, 12] on icon "times" at bounding box center [593, 12] width 4 height 5
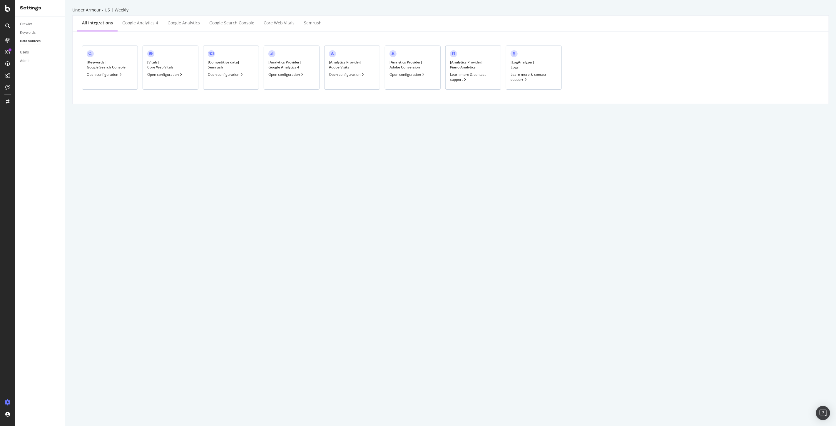
click at [350, 76] on div "Open configuration" at bounding box center [347, 74] width 36 height 5
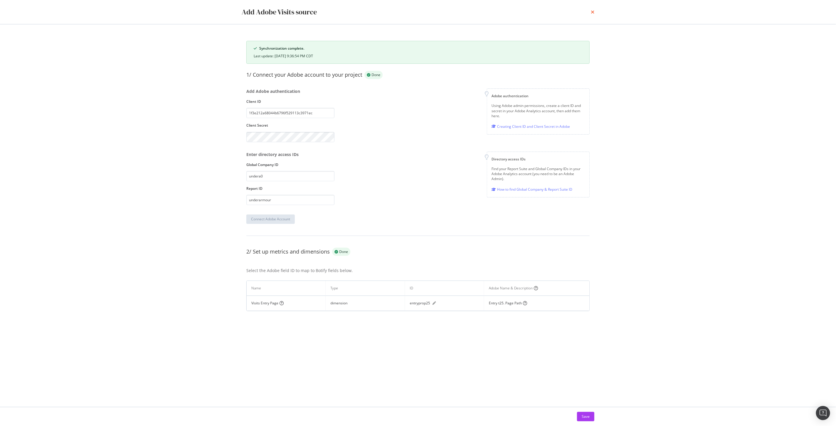
click at [591, 13] on icon "times" at bounding box center [593, 12] width 4 height 5
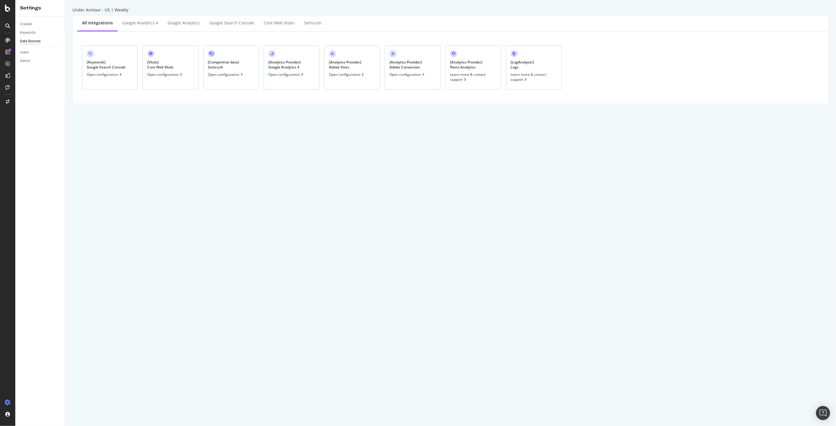
click at [417, 78] on div "[ Analytics Provider ] Adobe Conversion Open configuration" at bounding box center [413, 68] width 56 height 44
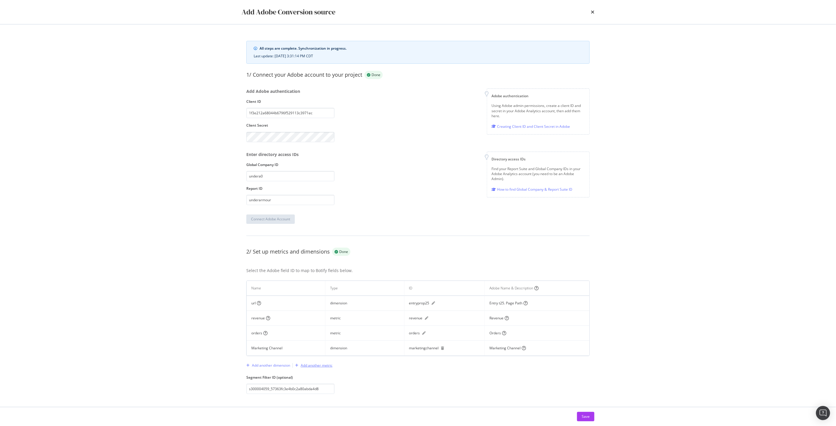
click at [319, 368] on div "Add another metric" at bounding box center [317, 365] width 32 height 5
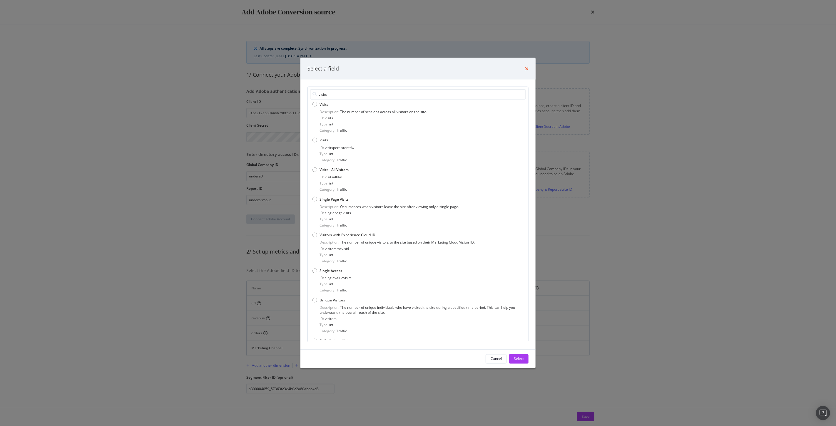
type input "visits"
click at [525, 67] on icon "times" at bounding box center [527, 68] width 4 height 5
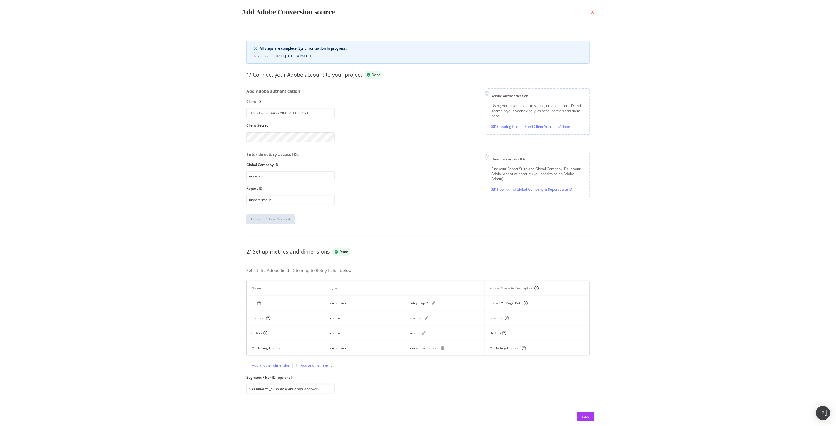
click at [592, 11] on icon "times" at bounding box center [593, 12] width 4 height 5
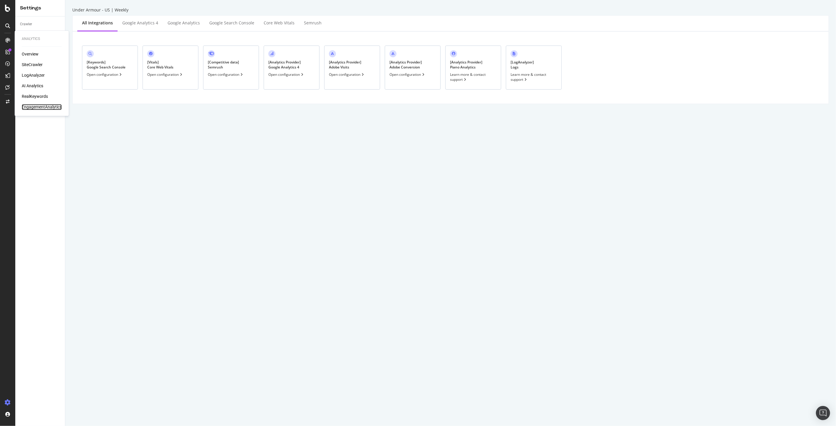
click at [33, 106] on div "EngagementAnalytics" at bounding box center [42, 107] width 40 height 6
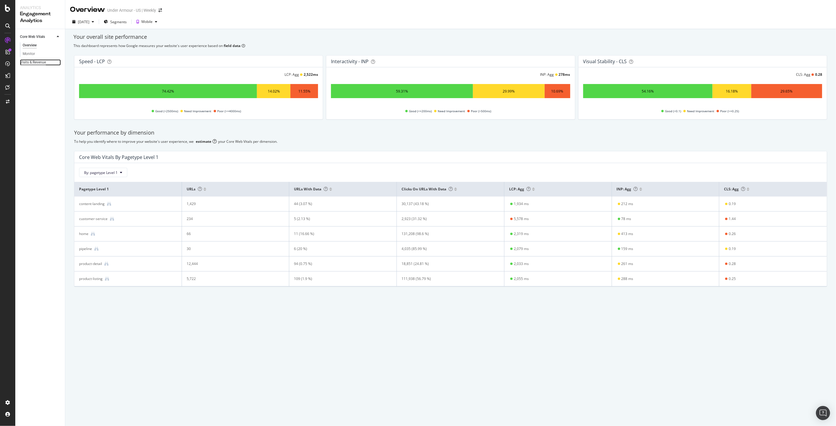
click at [30, 61] on div "Visits & Revenue" at bounding box center [33, 62] width 26 height 6
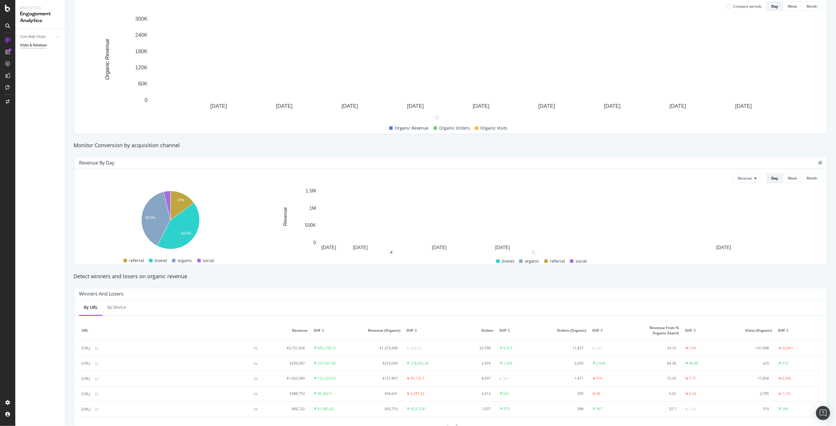
scroll to position [130, 0]
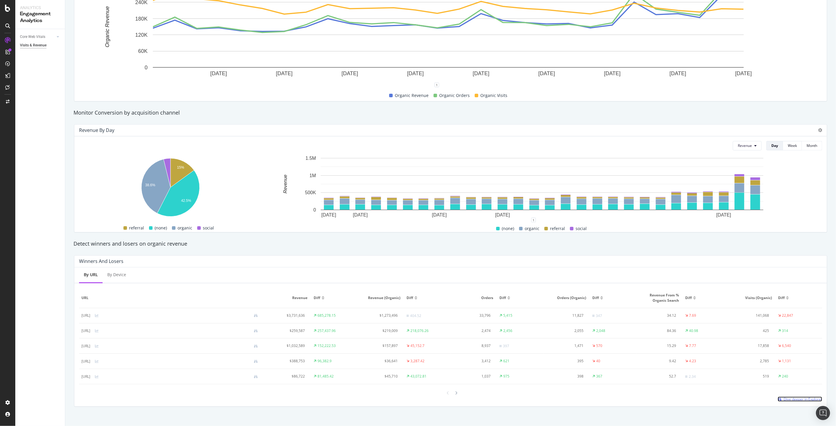
click at [793, 401] on span "Dive deeper in Explorer" at bounding box center [802, 399] width 38 height 5
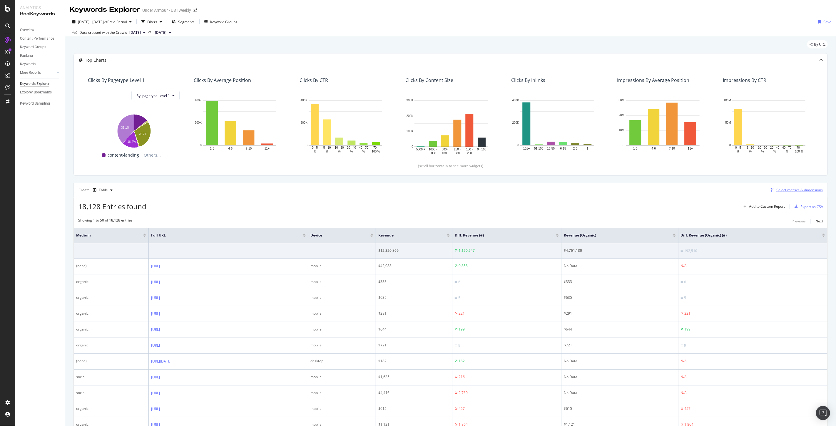
click at [793, 189] on div "Select metrics & dimensions" at bounding box center [799, 189] width 46 height 5
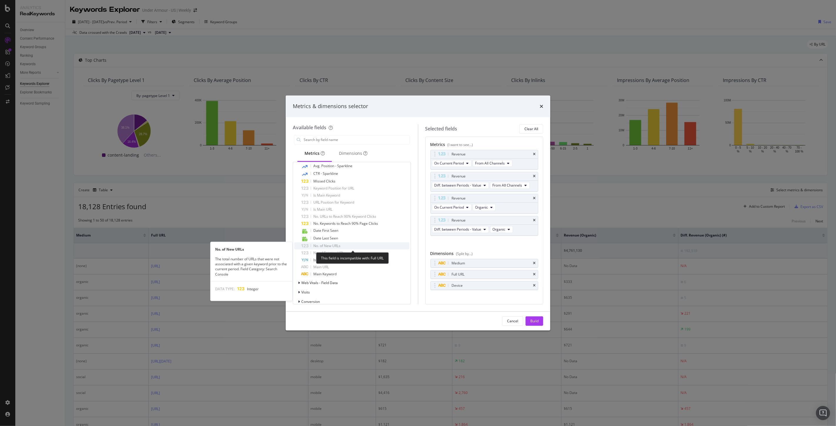
scroll to position [294, 0]
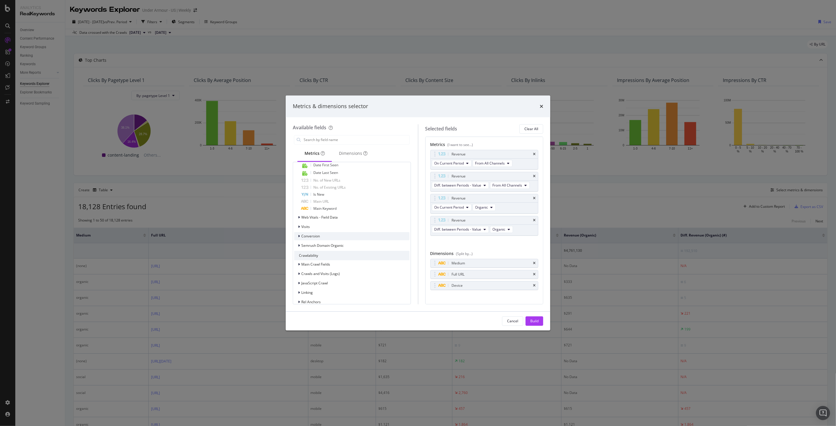
click at [303, 234] on span "Conversion" at bounding box center [310, 236] width 19 height 5
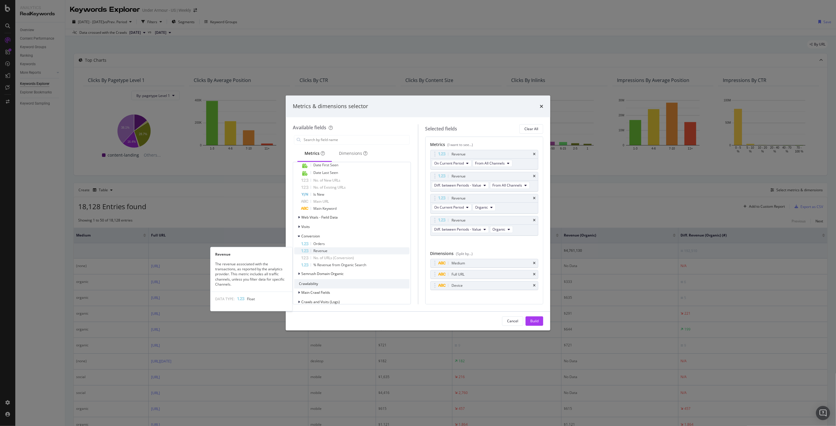
scroll to position [326, 0]
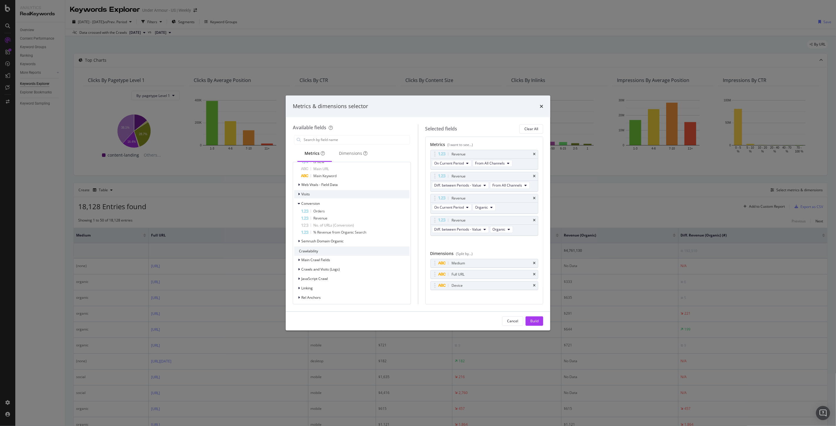
click at [303, 193] on span "Visits" at bounding box center [305, 194] width 9 height 5
click at [304, 194] on span "Visits" at bounding box center [305, 194] width 9 height 5
click at [539, 103] on div "times" at bounding box center [541, 107] width 4 height 8
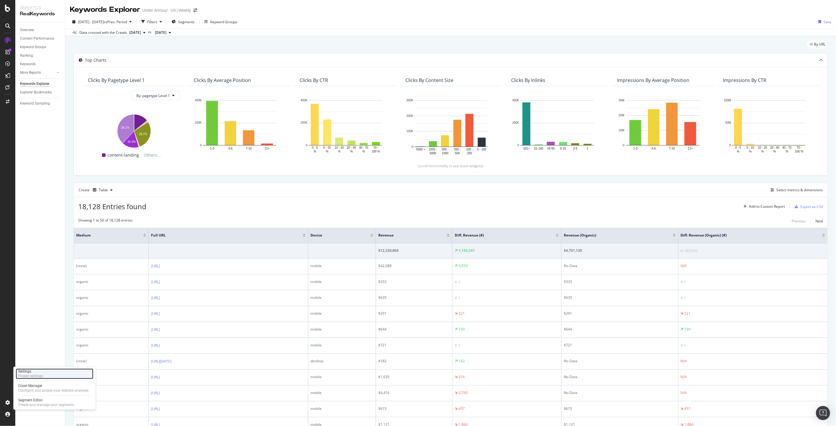
click at [32, 377] on div "Project settings" at bounding box center [30, 376] width 25 height 5
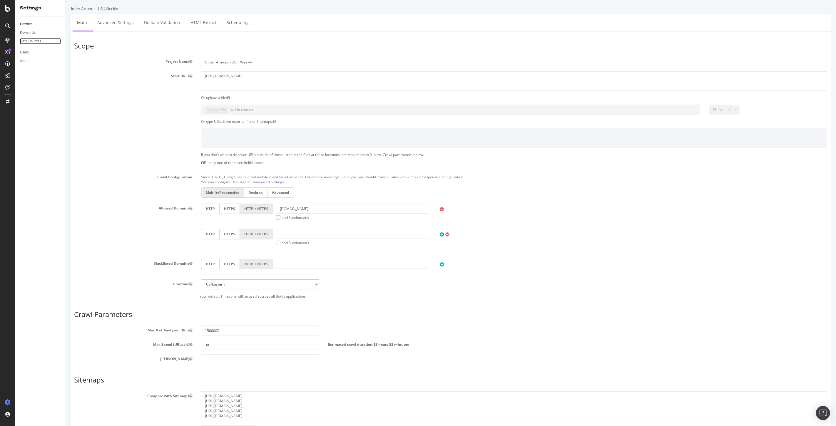
click at [28, 41] on div "Data Sources" at bounding box center [30, 41] width 21 height 6
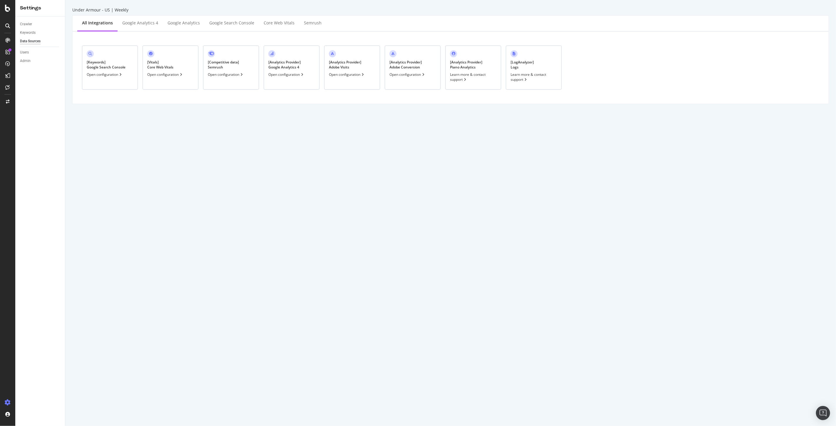
click at [409, 75] on div "Open configuration" at bounding box center [407, 74] width 36 height 5
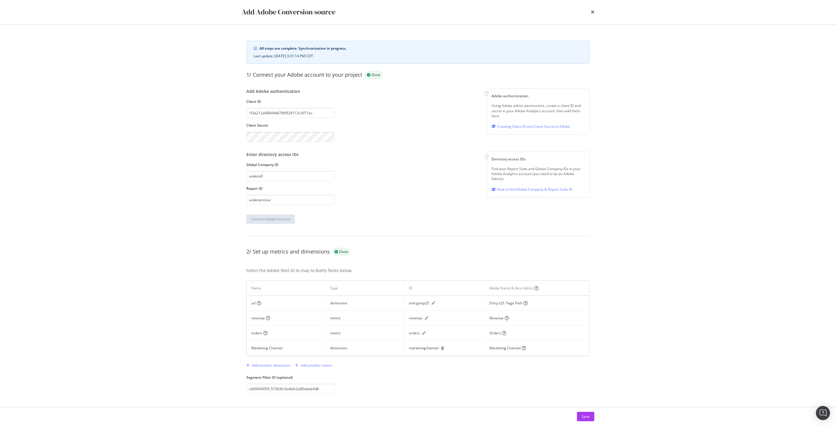
scroll to position [4, 0]
click at [275, 358] on div "Add another dimension" at bounding box center [268, 362] width 44 height 9
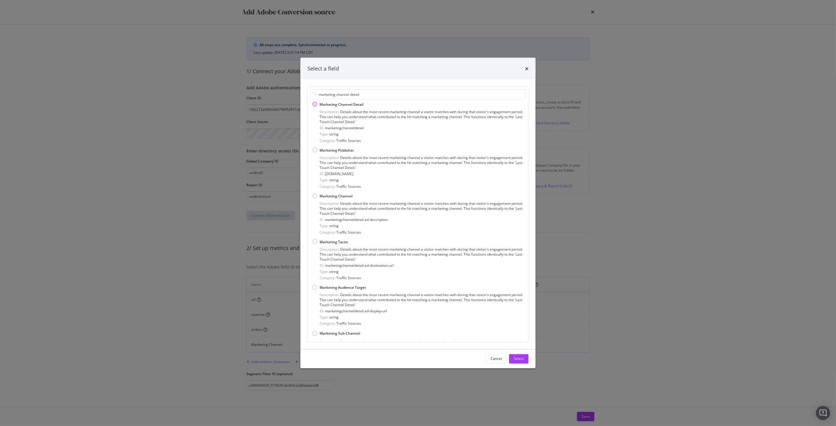
type input "marketing channel detail"
click at [314, 105] on div "Marketing Channel Detail" at bounding box center [314, 104] width 5 height 5
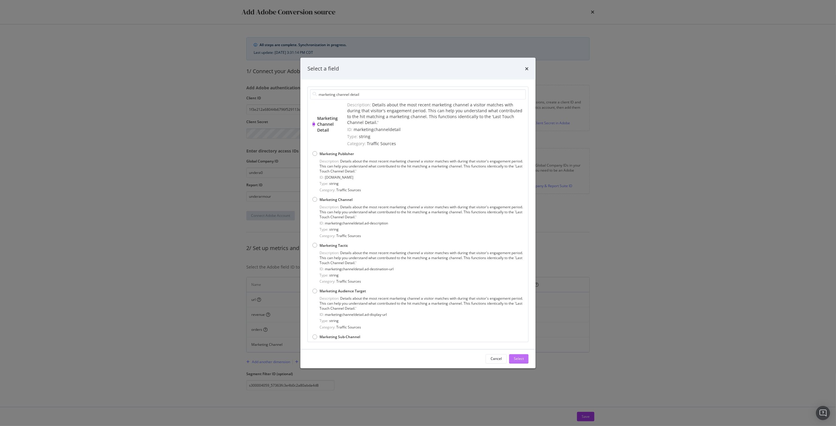
click at [524, 358] on div "Select" at bounding box center [519, 358] width 10 height 5
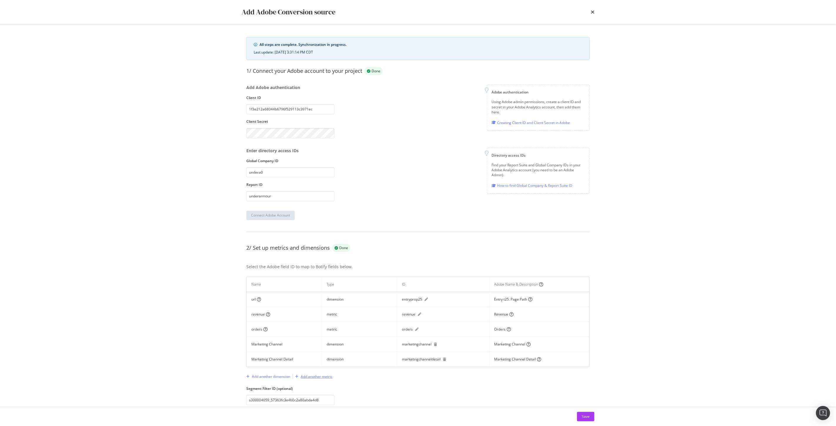
click at [325, 378] on div "Add another metric" at bounding box center [317, 376] width 32 height 5
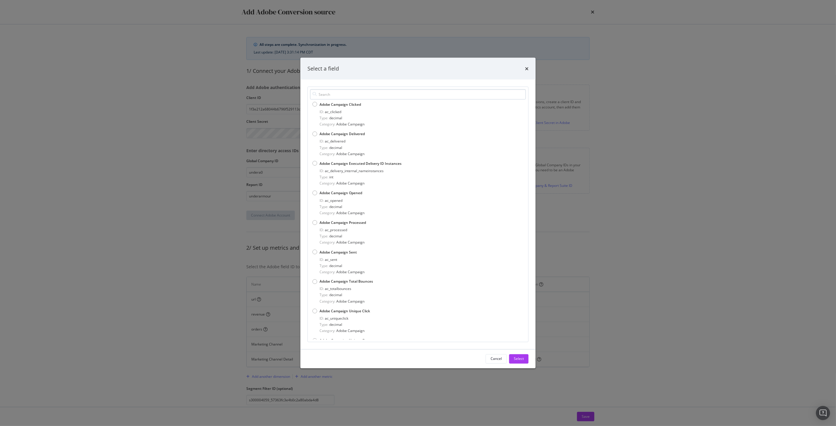
click at [332, 96] on input "modal" at bounding box center [418, 94] width 216 height 10
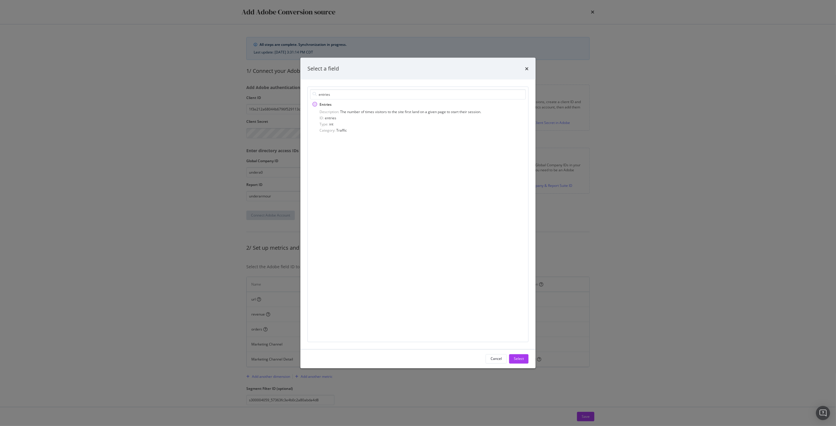
type input "entries"
click at [333, 103] on div "Entries" at bounding box center [417, 104] width 211 height 5
click at [522, 361] on div "Select" at bounding box center [519, 358] width 10 height 9
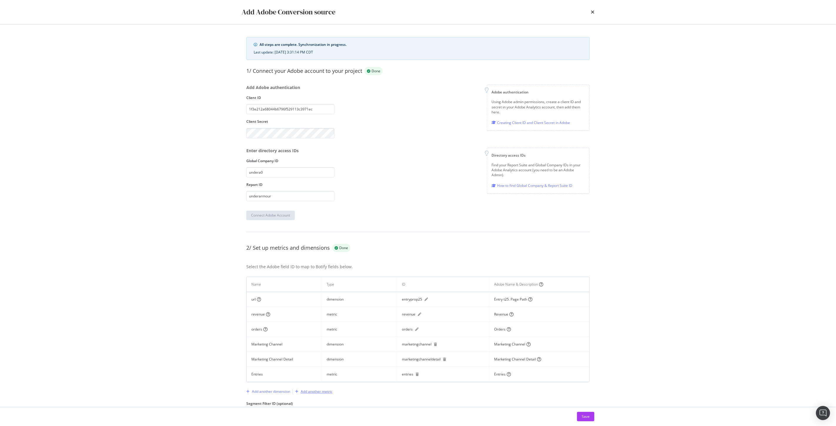
click at [313, 394] on div "Add another metric" at bounding box center [317, 391] width 32 height 5
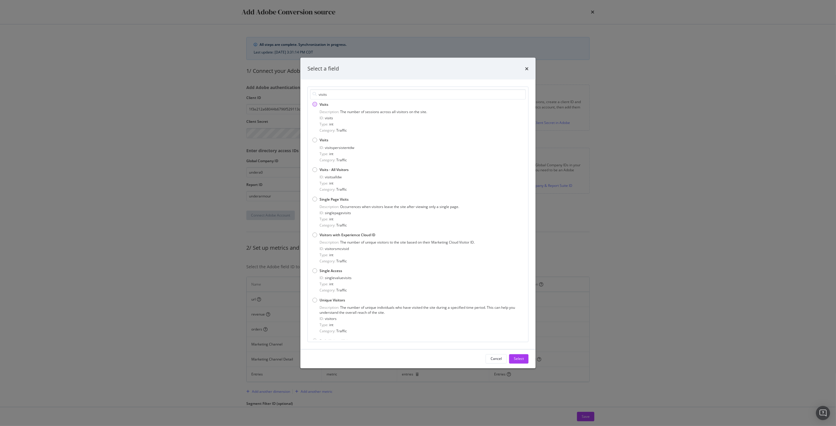
type input "visits"
click at [331, 105] on div "Visits" at bounding box center [417, 104] width 211 height 5
click at [522, 356] on div "Select" at bounding box center [519, 358] width 10 height 5
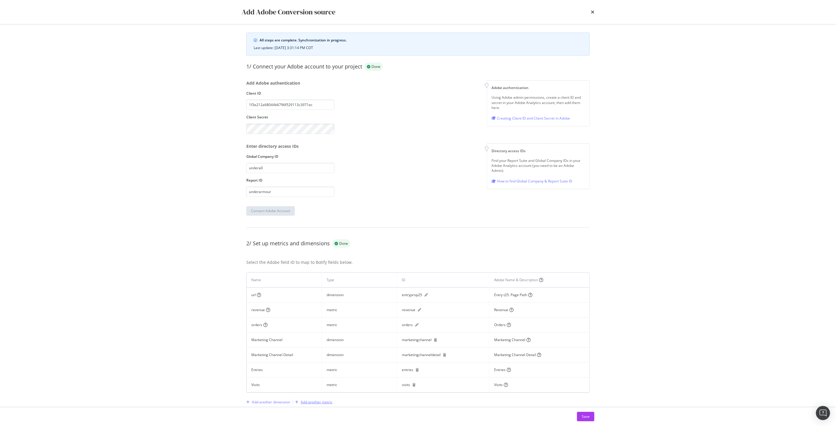
scroll to position [49, 0]
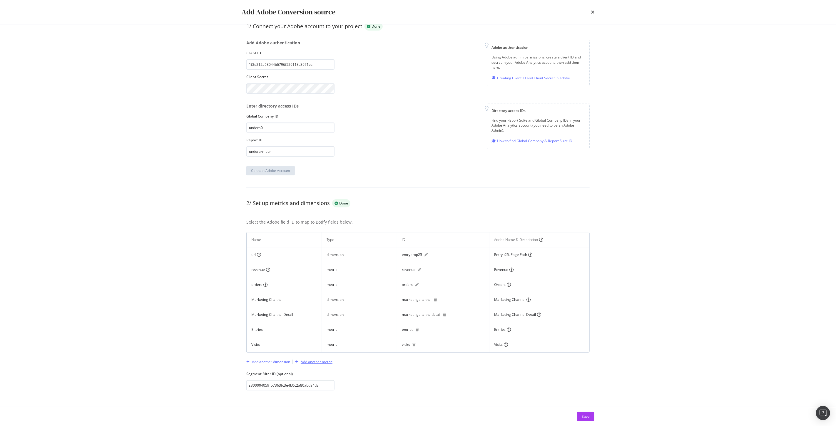
click at [315, 364] on div "Add another metric" at bounding box center [317, 361] width 32 height 5
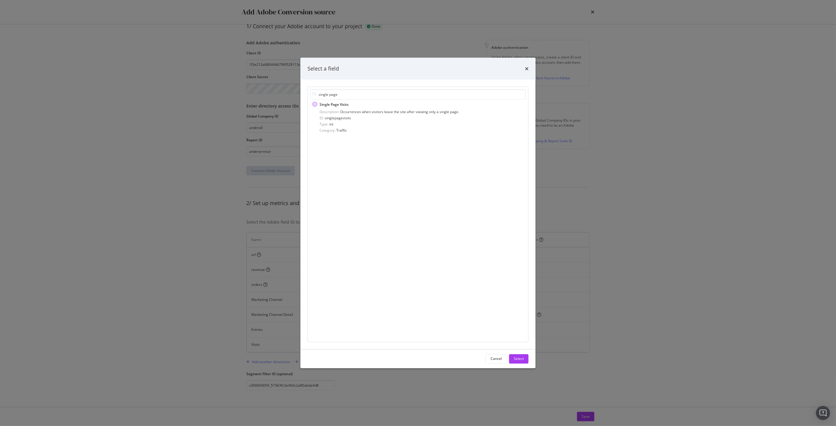
type input "single page"
click at [336, 108] on div "Single Page Visits Description: Occurrences when visitors leave the site after …" at bounding box center [417, 117] width 211 height 31
click at [523, 360] on div "Select" at bounding box center [519, 358] width 10 height 5
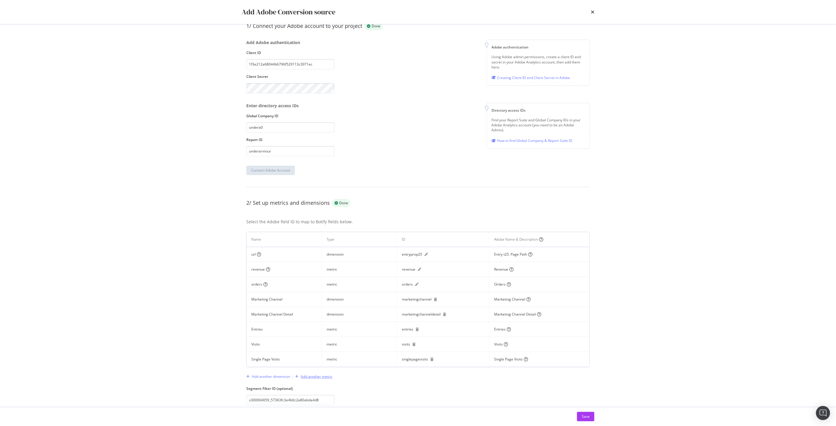
scroll to position [64, 0]
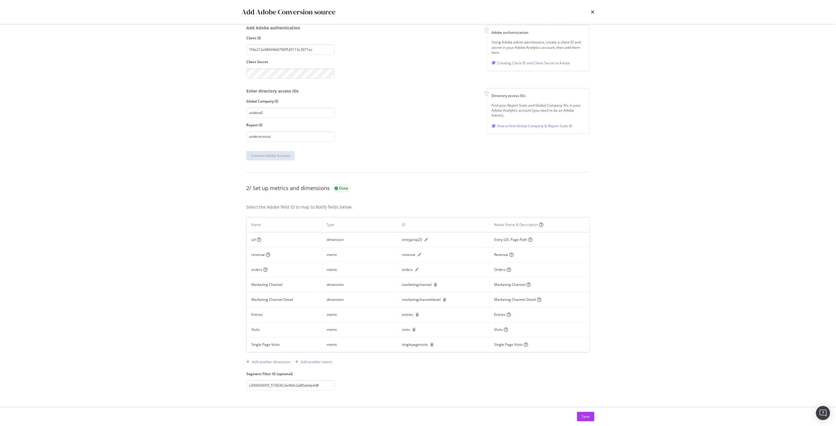
click at [321, 367] on div "Select the Adobe field ID to map to Botify fields below. Name Type ID Adobe Nam…" at bounding box center [417, 293] width 343 height 193
click at [317, 364] on div "Add another metric" at bounding box center [317, 361] width 32 height 5
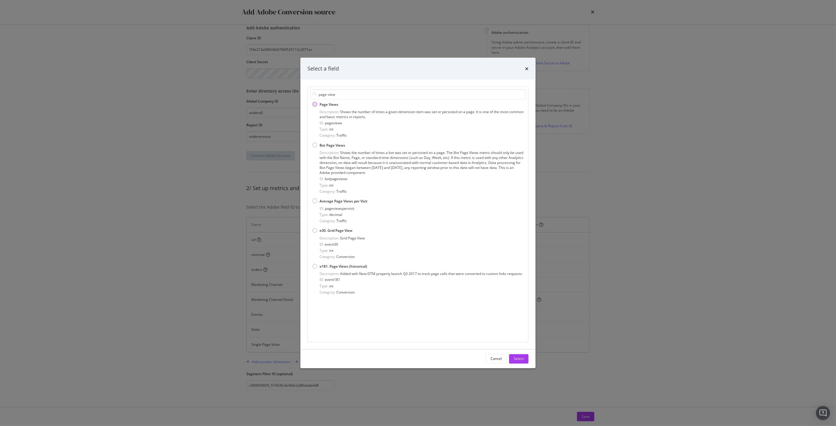
type input "page view"
click at [334, 107] on div "Page Views Description: Shows the number of times a given dimension item was se…" at bounding box center [417, 120] width 211 height 36
click at [518, 354] on div "Select" at bounding box center [519, 358] width 10 height 9
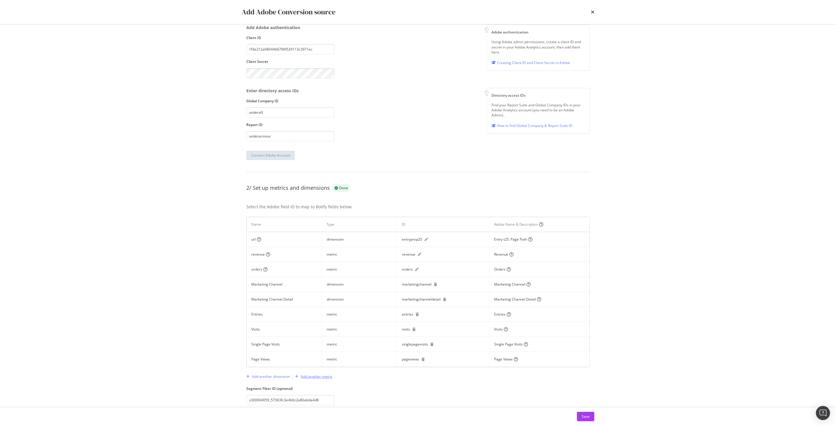
click at [316, 380] on div "Add another metric" at bounding box center [313, 376] width 40 height 9
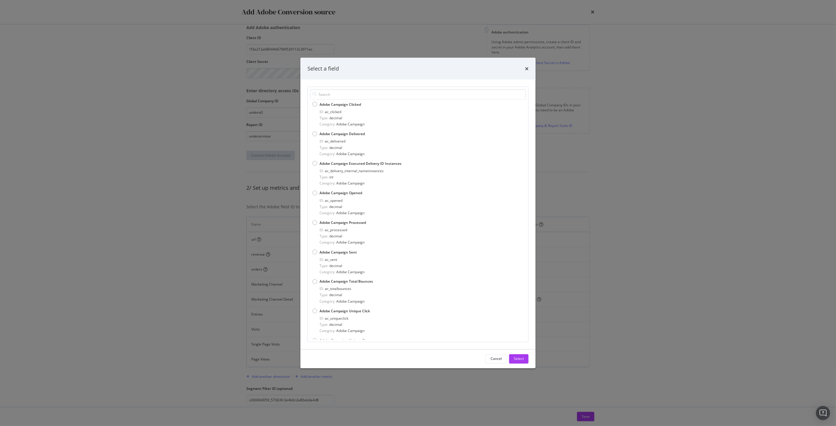
click at [316, 378] on div "Select a field Adobe Campaign Clicked ID: ac_clicked Type: decimal Category: Ad…" at bounding box center [418, 213] width 836 height 426
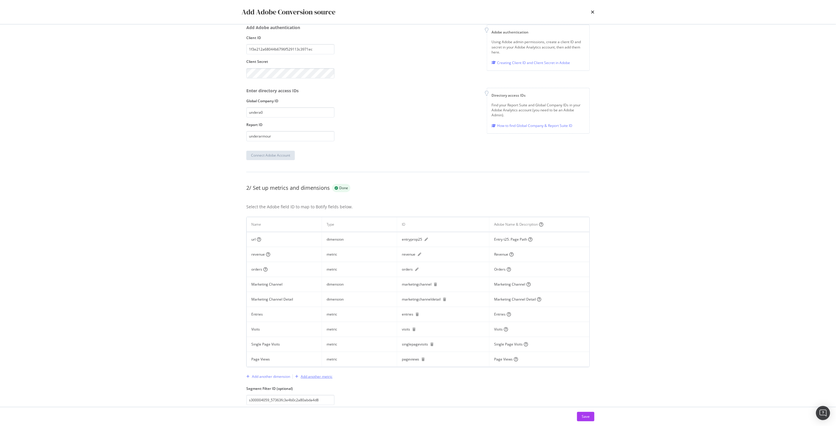
click at [316, 377] on div "Add another metric" at bounding box center [317, 376] width 32 height 5
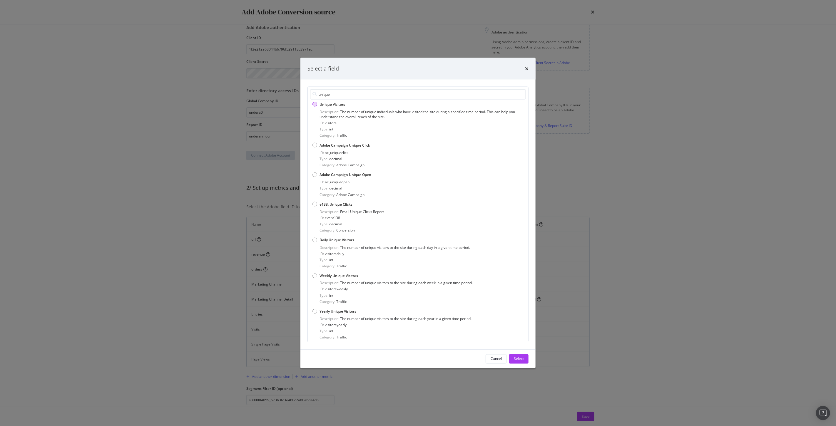
type input "unique"
click at [330, 105] on span "Unique Visitors" at bounding box center [332, 104] width 26 height 5
click at [518, 357] on div "Select" at bounding box center [519, 358] width 10 height 5
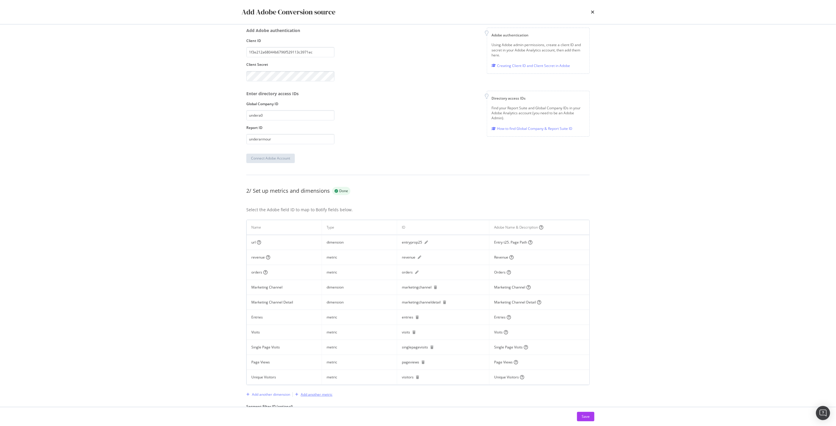
scroll to position [93, 0]
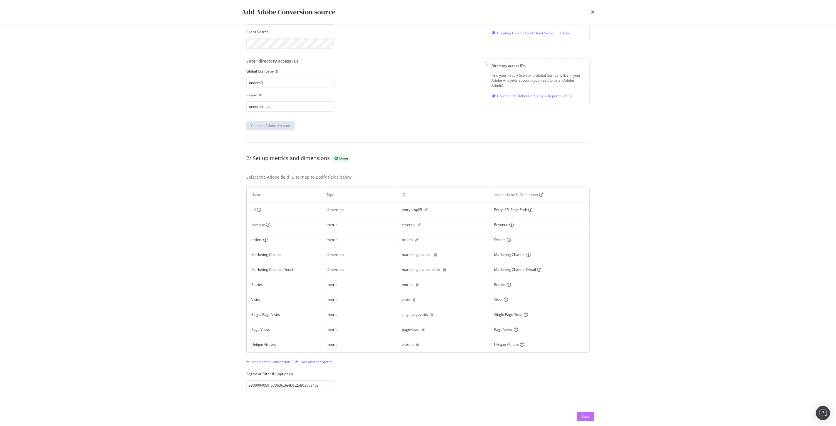
click at [590, 415] on button "Save" at bounding box center [585, 416] width 17 height 9
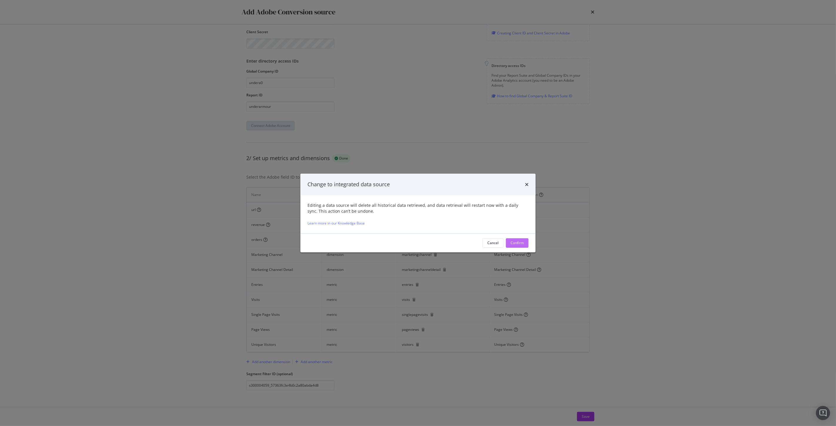
click at [519, 239] on div "Confirm" at bounding box center [516, 243] width 13 height 9
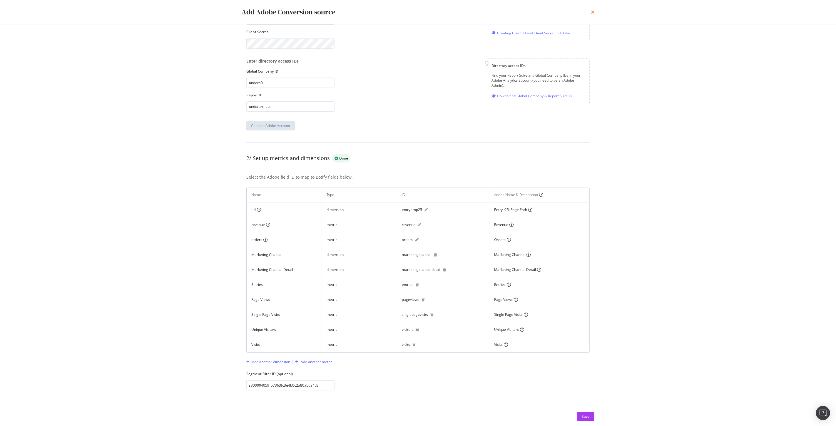
click at [591, 14] on icon "times" at bounding box center [593, 12] width 4 height 5
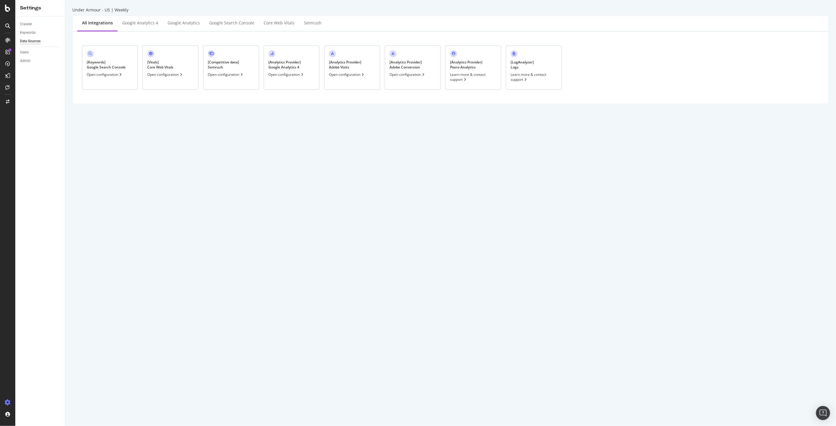
click at [354, 69] on div "[ Analytics Provider ] Adobe Visits" at bounding box center [345, 65] width 32 height 10
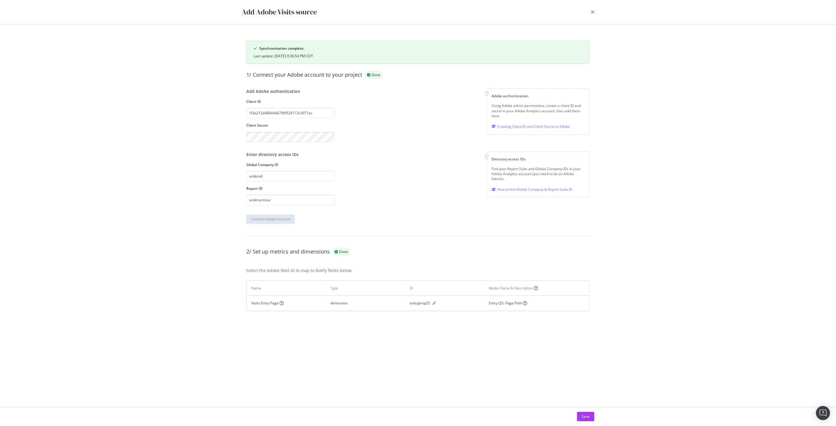
click at [592, 11] on icon "times" at bounding box center [593, 12] width 4 height 5
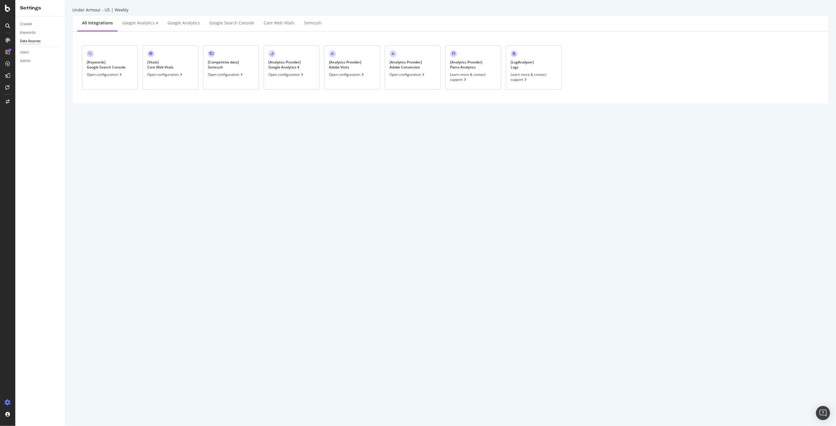
click at [400, 71] on div "[ Analytics Provider ] Adobe Conversion Open configuration" at bounding box center [413, 68] width 56 height 44
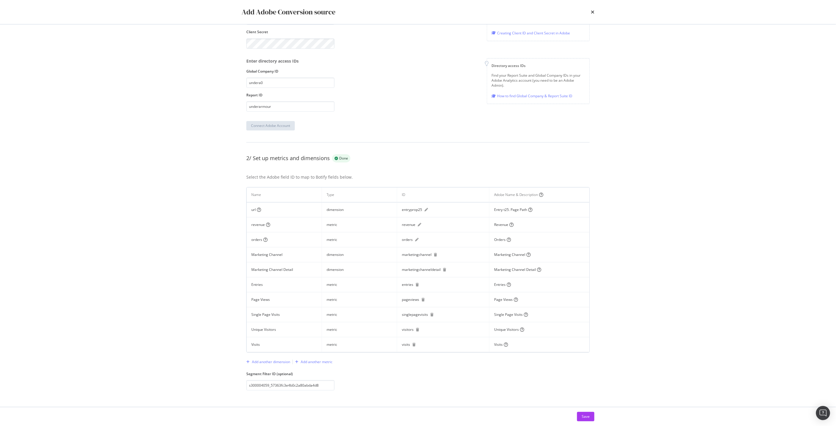
click at [688, 217] on div "Add Adobe Conversion source All steps are complete. The status will be updated …" at bounding box center [418, 213] width 836 height 426
click at [695, 301] on div "Add Adobe Conversion source All steps are complete. The status will be updated …" at bounding box center [418, 213] width 836 height 426
click at [594, 14] on div "Add Adobe Conversion source" at bounding box center [418, 12] width 376 height 24
click at [593, 13] on icon "times" at bounding box center [593, 12] width 4 height 5
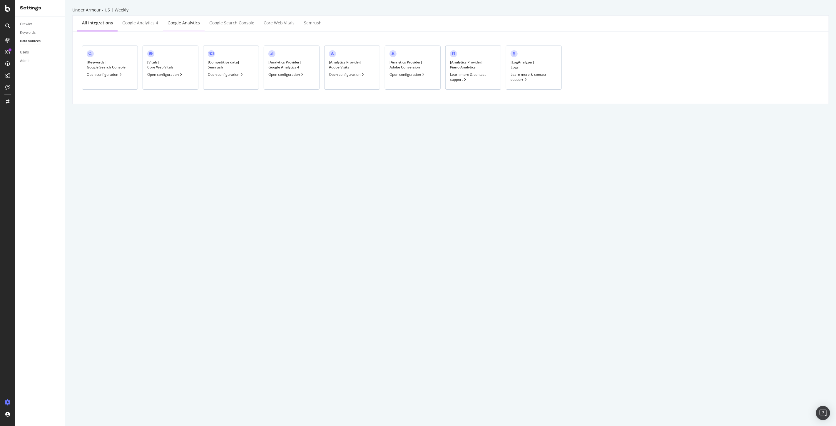
click at [190, 27] on div "Google Analytics" at bounding box center [184, 23] width 42 height 16
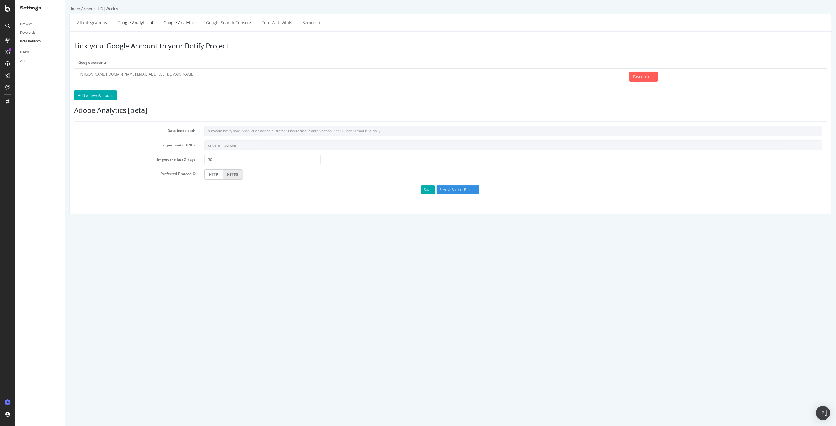
click at [140, 24] on link "Google Analytics 4" at bounding box center [135, 22] width 45 height 16
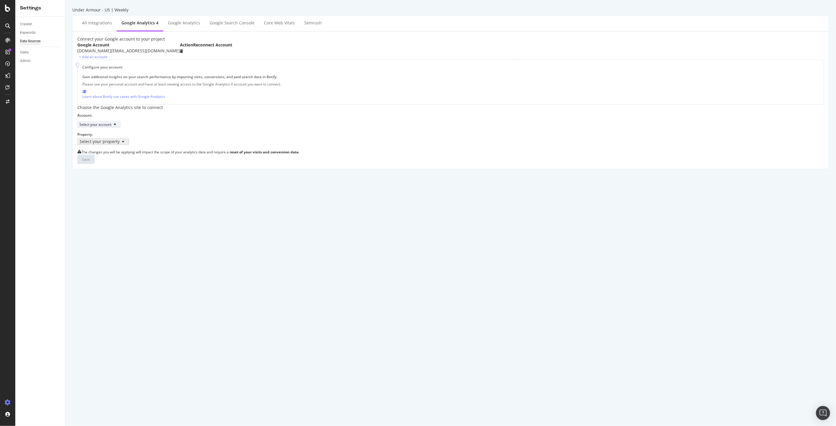
click at [111, 122] on div "Select your account" at bounding box center [95, 124] width 32 height 5
click at [272, 138] on div "Select your property" at bounding box center [450, 143] width 746 height 11
click at [116, 121] on button "Select your account" at bounding box center [98, 124] width 43 height 6
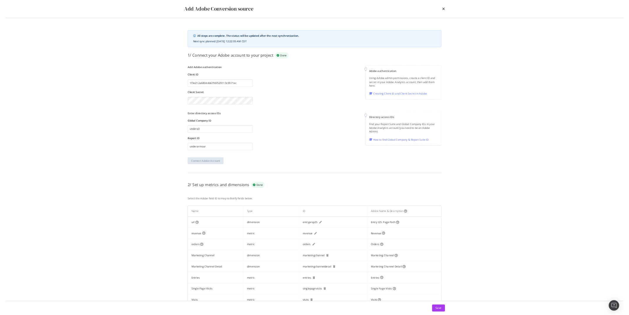
scroll to position [91, 0]
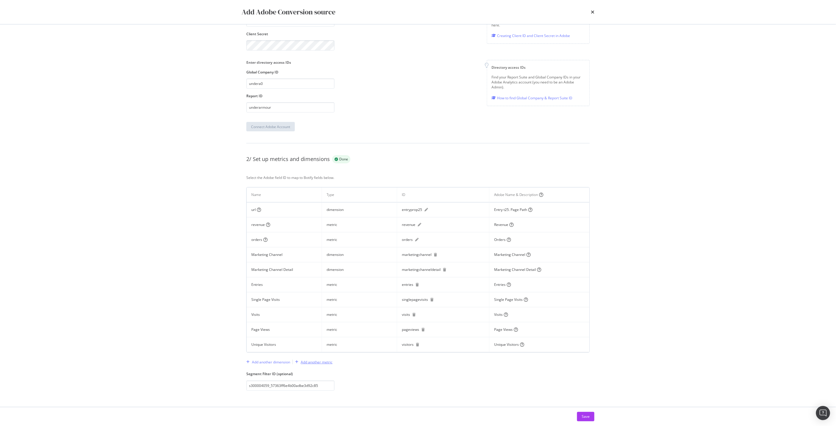
click at [316, 363] on div "Add another metric" at bounding box center [317, 362] width 32 height 5
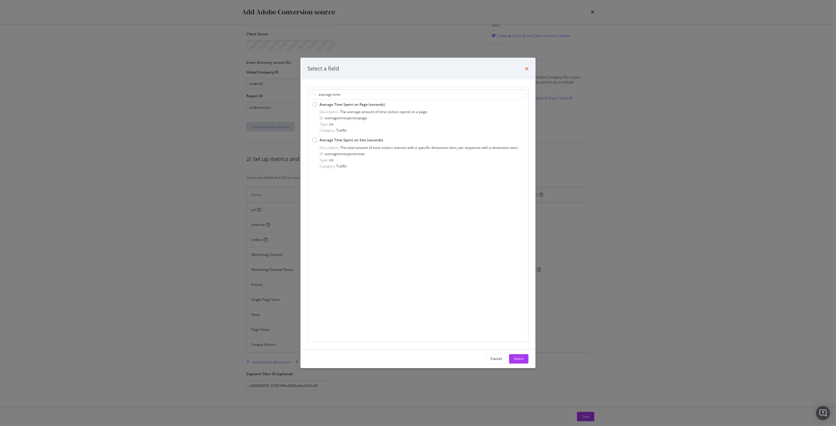
type input "average time"
click at [527, 71] on icon "times" at bounding box center [527, 68] width 4 height 5
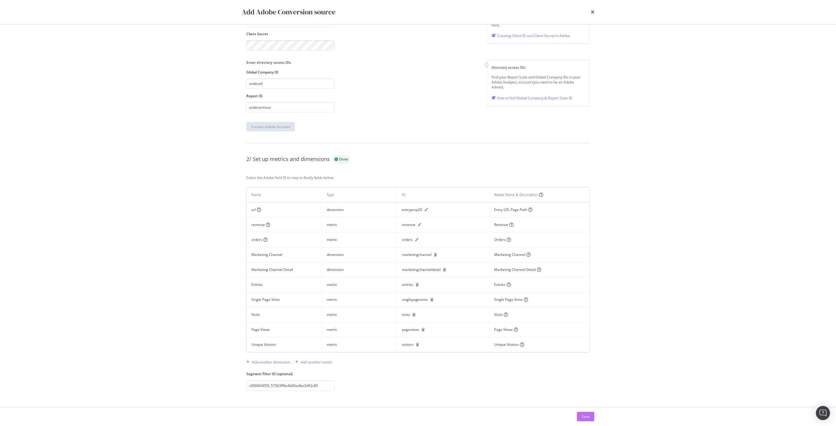
click at [584, 415] on div "Save" at bounding box center [585, 416] width 8 height 5
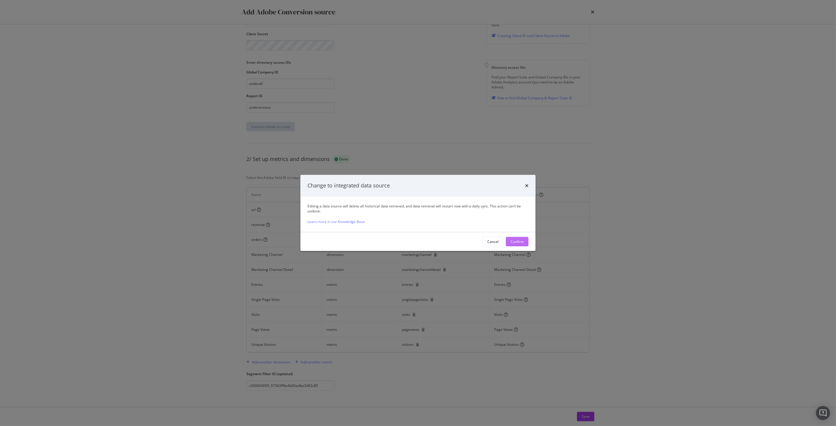
click at [518, 243] on div "Confirm" at bounding box center [516, 241] width 13 height 5
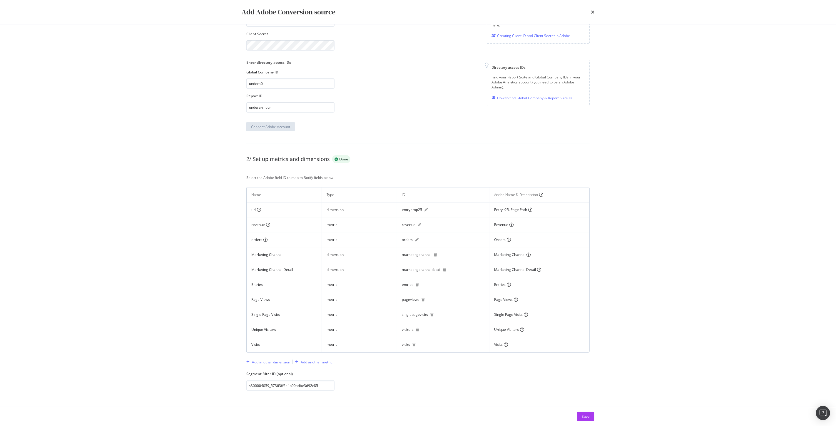
click at [687, 115] on div "Add Adobe Conversion source All steps are complete. The status will be updated …" at bounding box center [418, 213] width 836 height 426
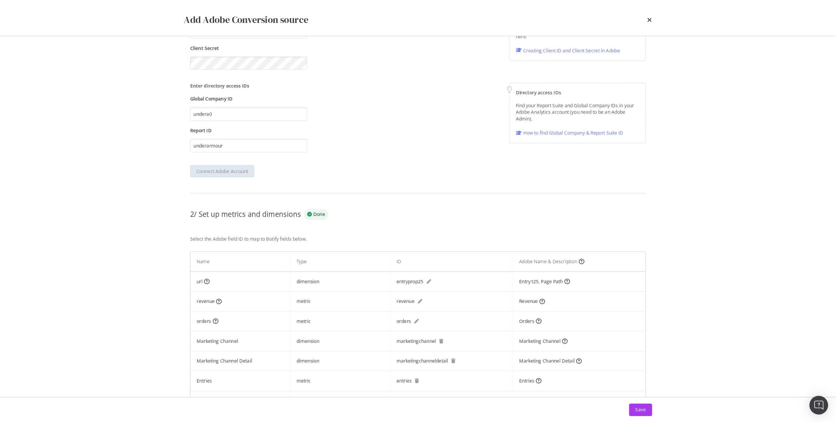
scroll to position [89, 0]
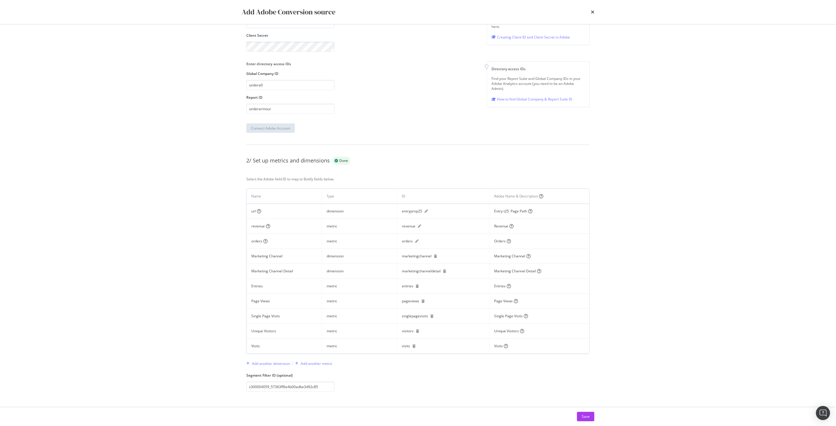
click at [661, 235] on div "Add Adobe Conversion source All steps are complete. The status will be updated …" at bounding box center [418, 213] width 836 height 426
click at [591, 414] on button "Save" at bounding box center [585, 416] width 17 height 9
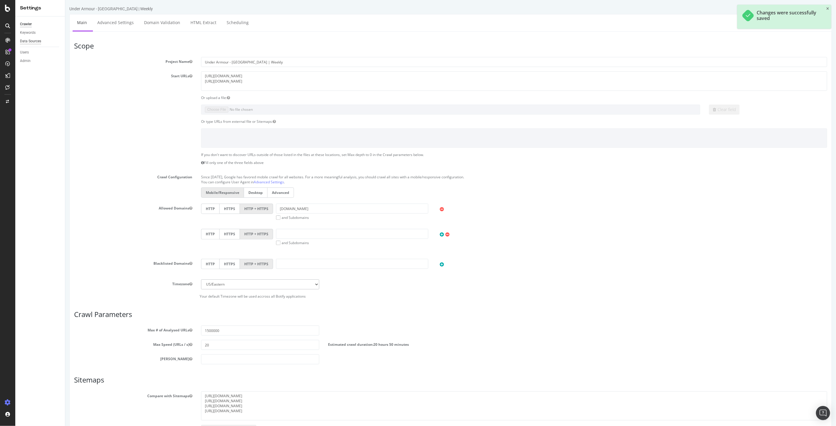
click at [29, 40] on div "Data Sources" at bounding box center [30, 41] width 21 height 6
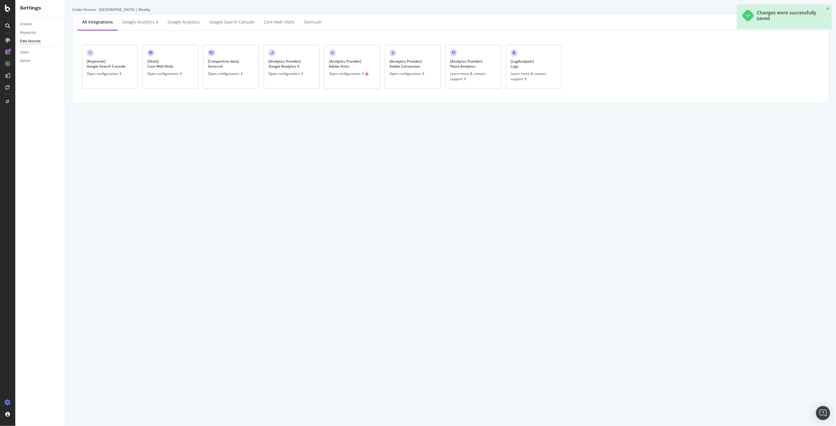
click at [405, 73] on div "Open configuration" at bounding box center [407, 73] width 36 height 5
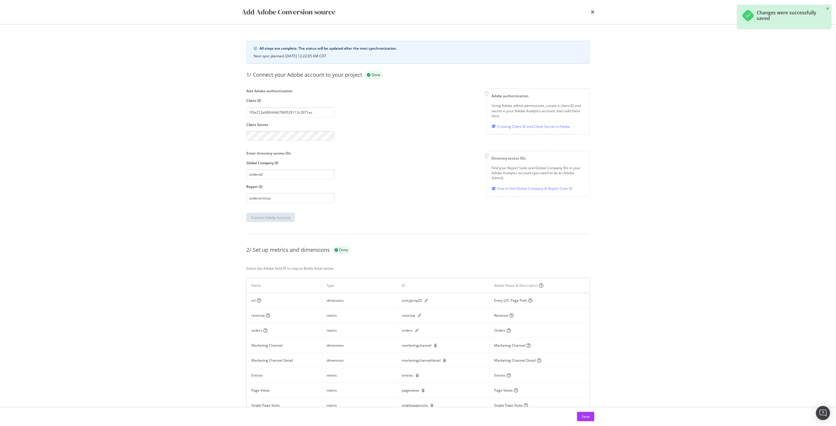
scroll to position [89, 0]
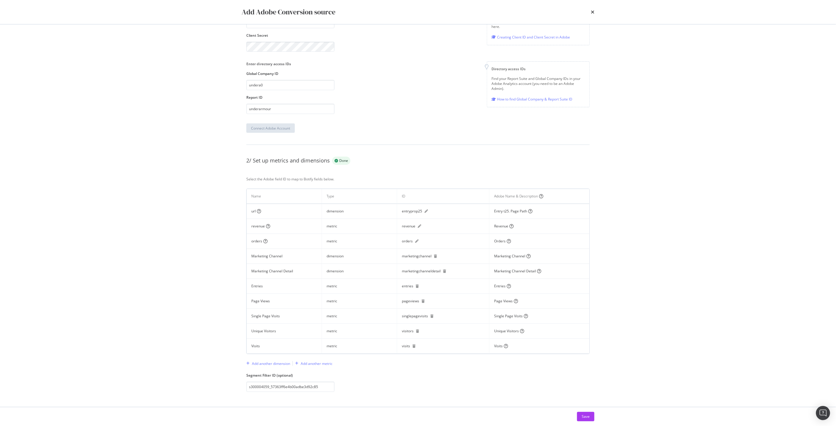
click at [590, 14] on div "Add Adobe Conversion source" at bounding box center [418, 12] width 353 height 10
click at [592, 13] on icon "times" at bounding box center [593, 12] width 4 height 5
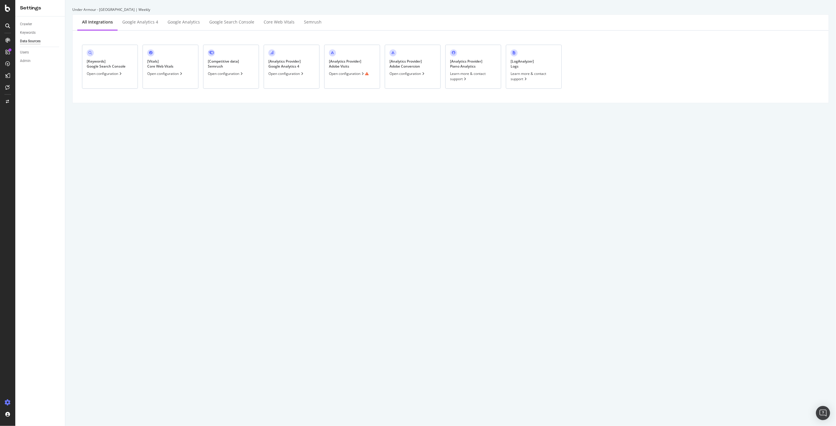
click at [357, 81] on div "[ Analytics Provider ] Adobe Visits Open configuration" at bounding box center [352, 67] width 56 height 44
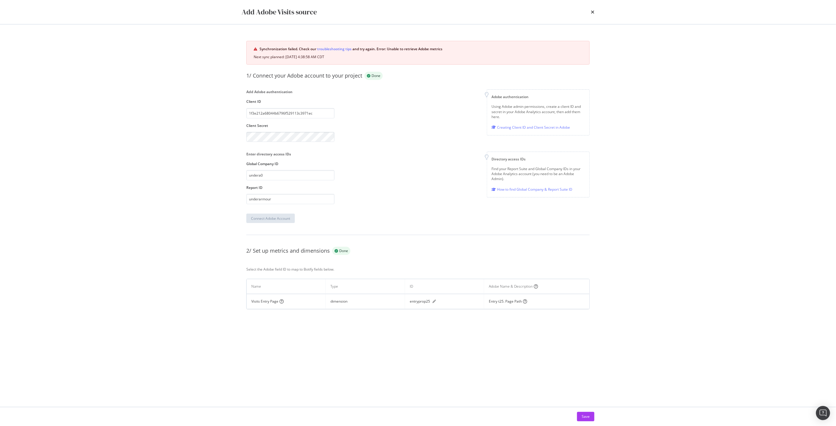
click at [593, 15] on div "times" at bounding box center [593, 12] width 4 height 10
